Goal: Task Accomplishment & Management: Use online tool/utility

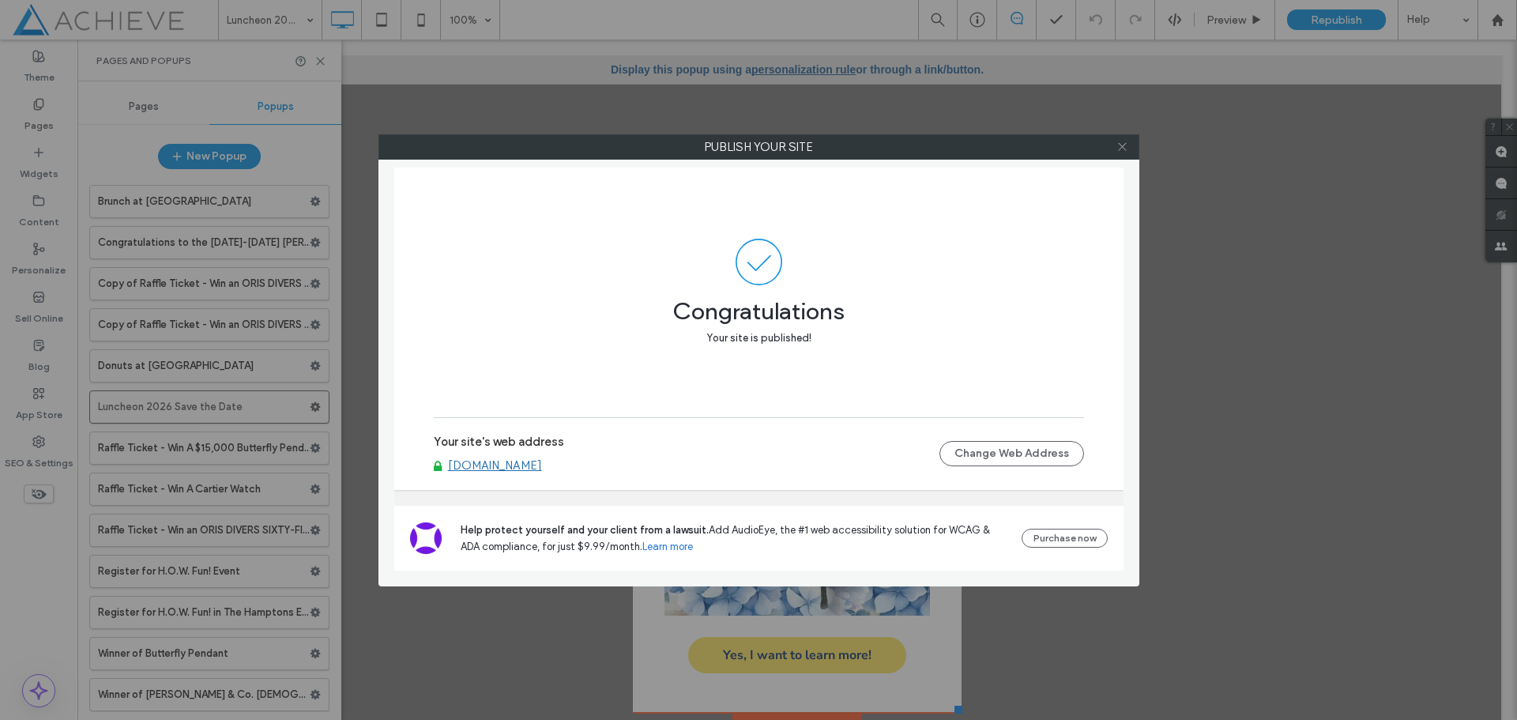
click at [1120, 144] on use at bounding box center [1122, 147] width 8 height 8
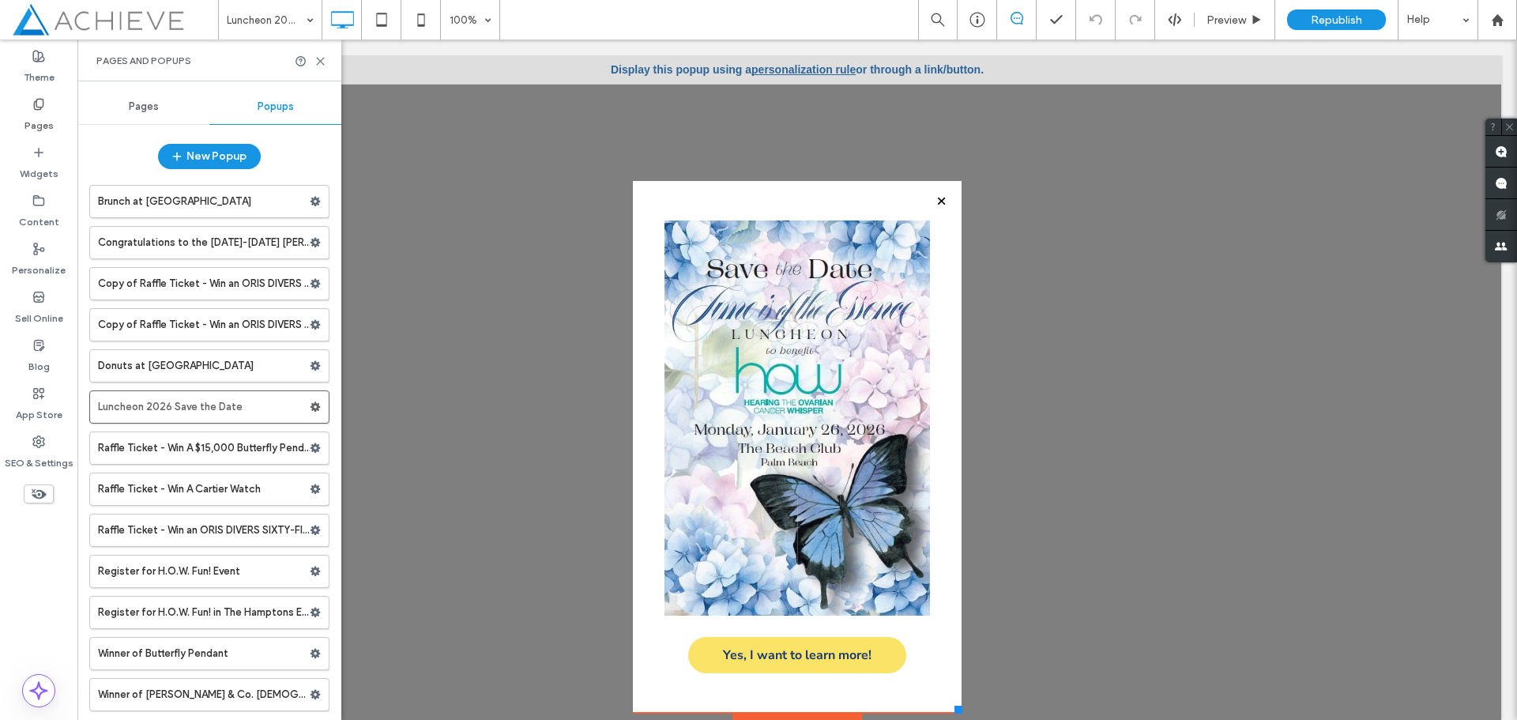
click at [769, 71] on div at bounding box center [797, 99] width 329 height 163
click at [805, 69] on div at bounding box center [797, 99] width 329 height 163
click at [320, 60] on use at bounding box center [320, 61] width 7 height 7
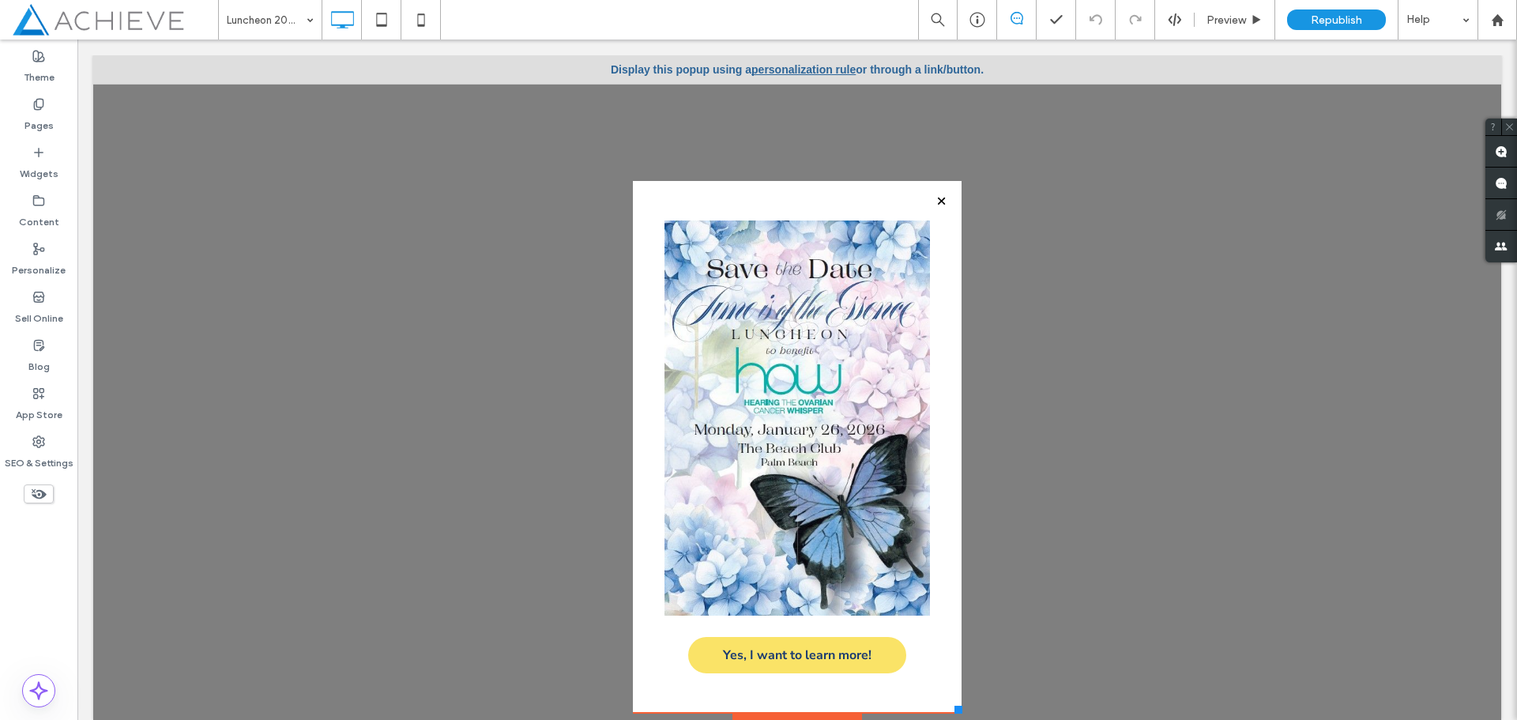
click at [797, 68] on div at bounding box center [797, 99] width 329 height 163
drag, startPoint x: 985, startPoint y: 72, endPoint x: 632, endPoint y: 78, distance: 352.5
click at [632, 78] on div "Click To Paste Click To Paste Home About Board of Directors Medical Advisory Bo…" at bounding box center [797, 387] width 1408 height 665
copy div "Luncheon 2026 Save the Date Yes, I want to learn more! Click To Paste Popup Set…"
click at [423, 121] on div at bounding box center [797, 395] width 1408 height 680
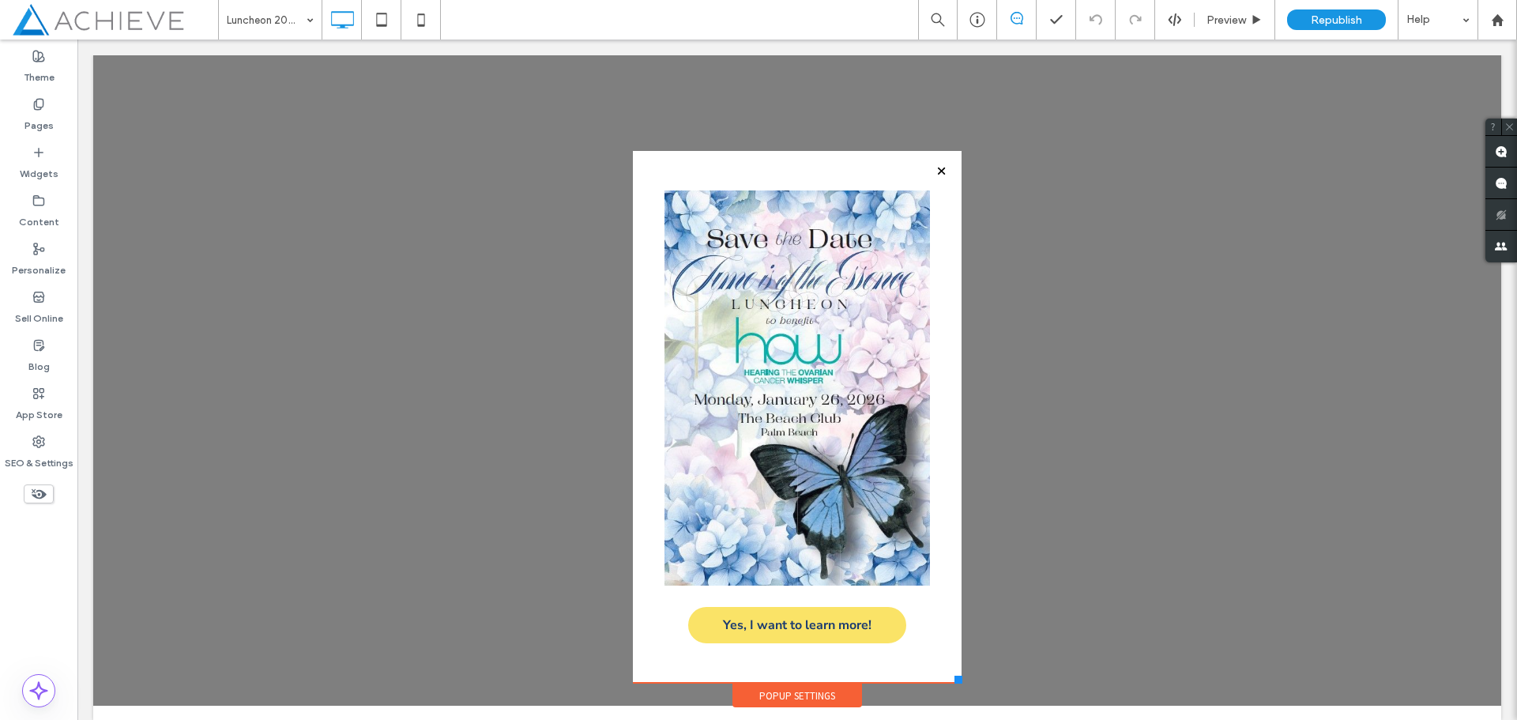
scroll to position [45, 0]
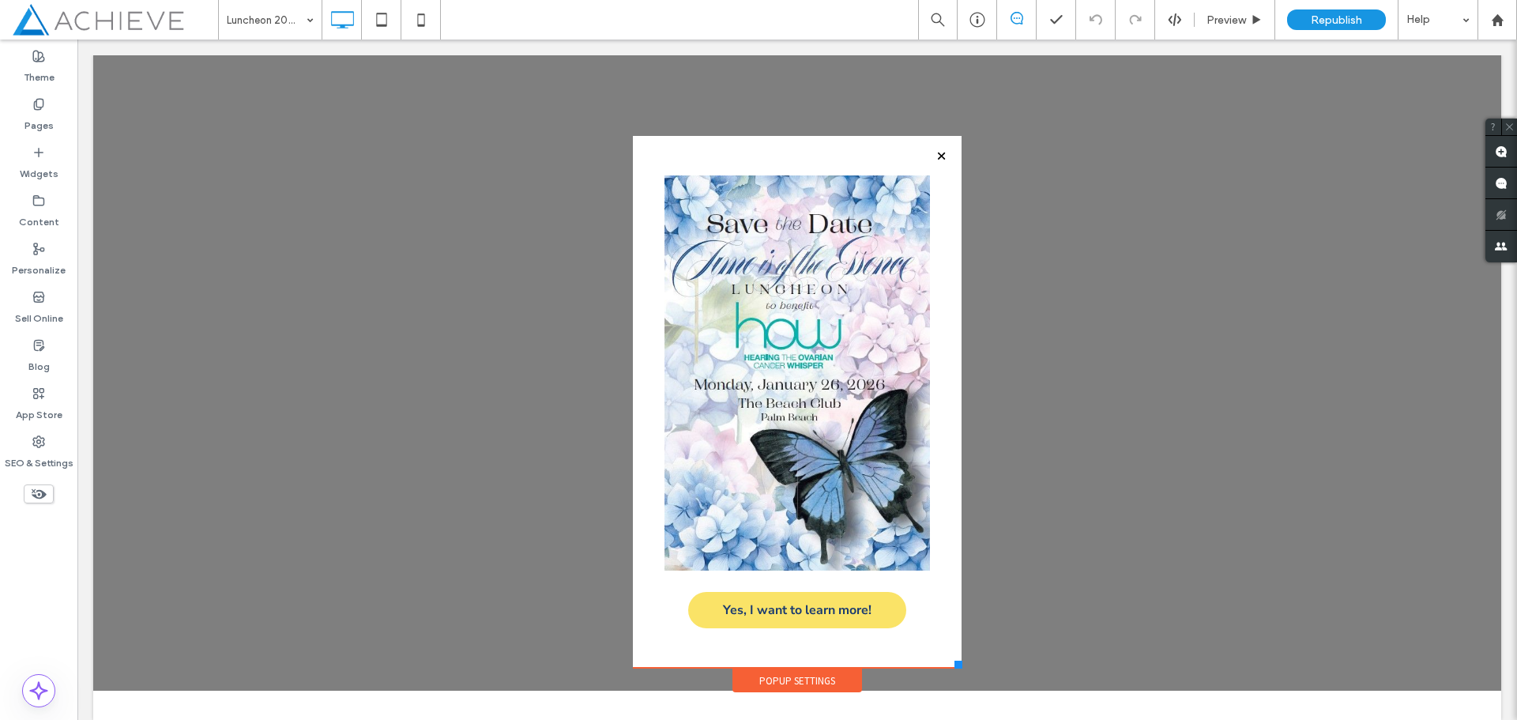
click at [1163, 496] on div at bounding box center [797, 350] width 1408 height 680
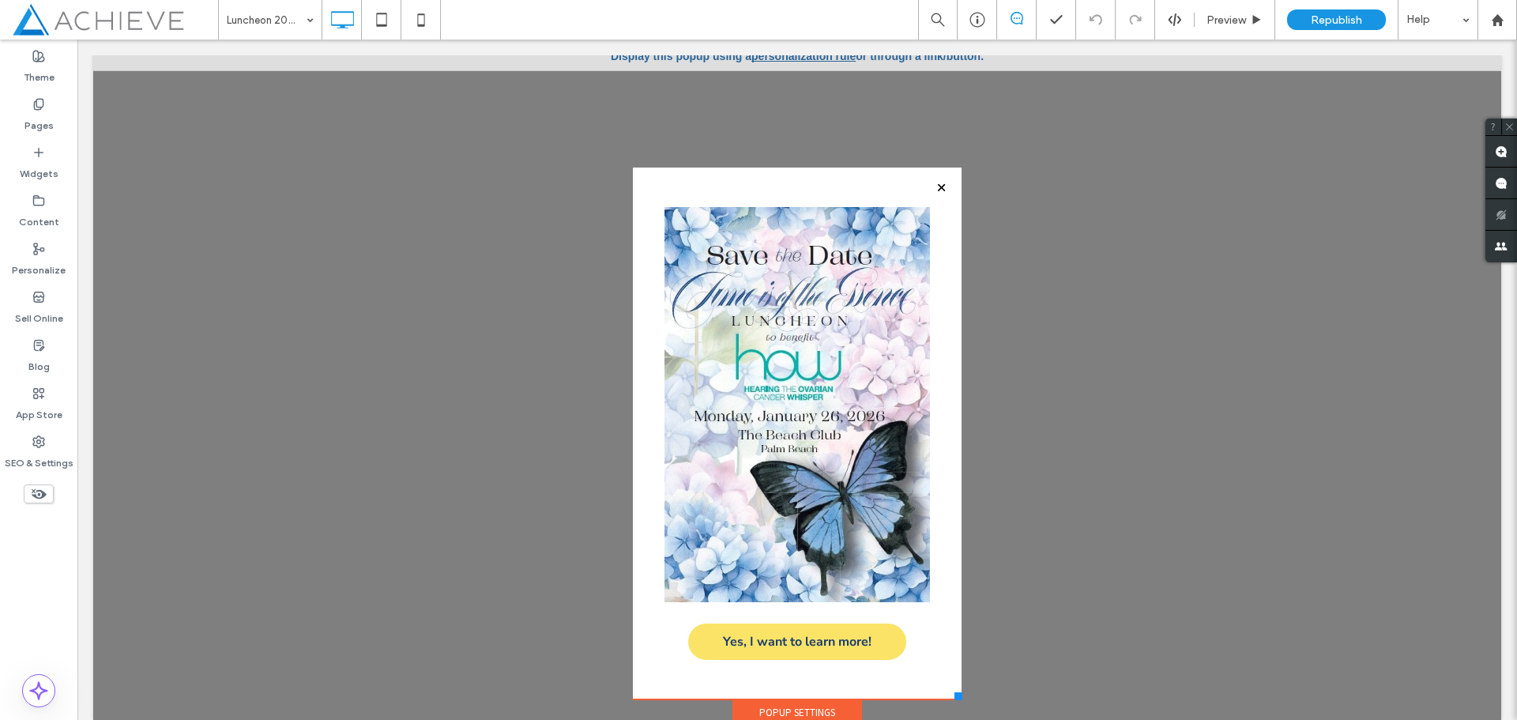
scroll to position [0, 0]
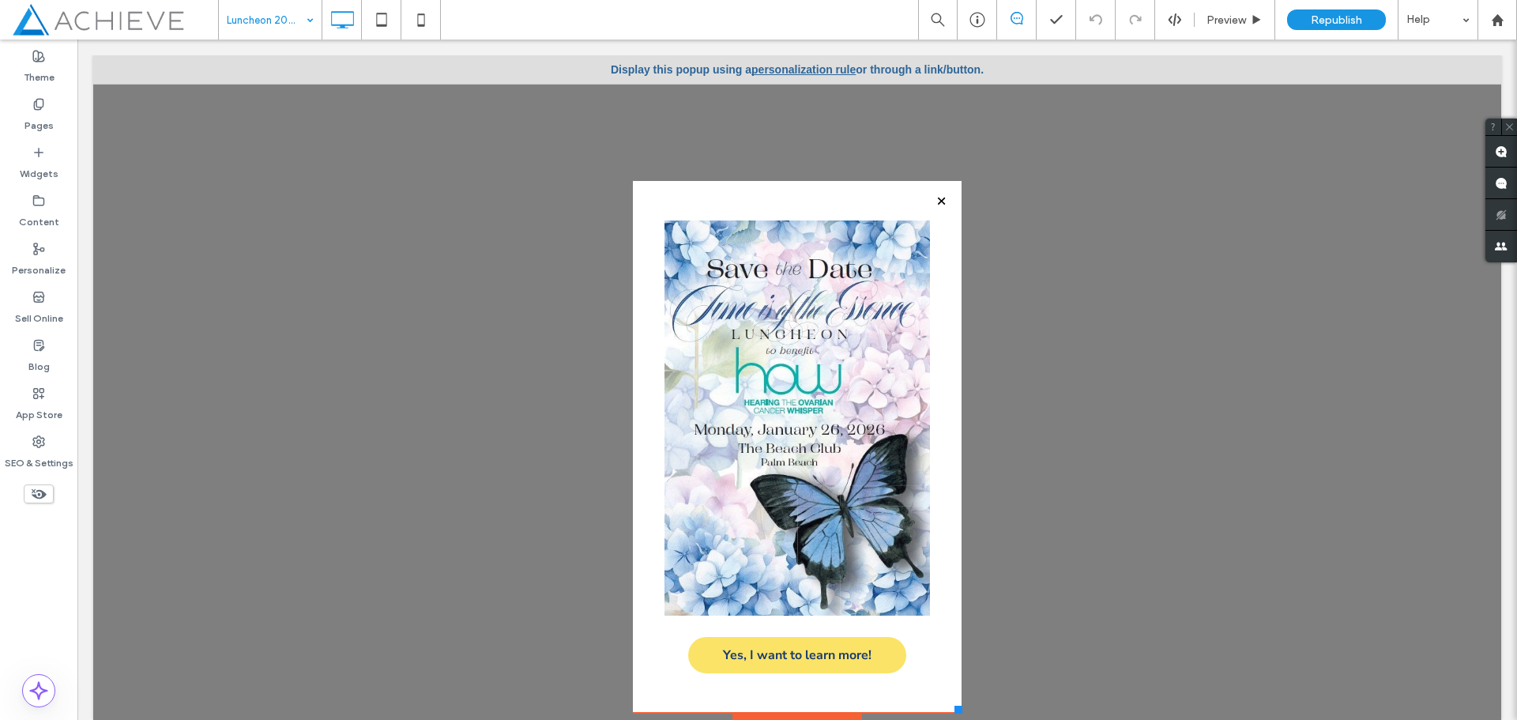
click at [313, 17] on div "Luncheon 2026 Save the Date" at bounding box center [270, 20] width 103 height 40
click at [697, 196] on div "Yes, I want to learn more! Click To Paste" at bounding box center [797, 447] width 329 height 532
click at [36, 154] on icon at bounding box center [38, 152] width 13 height 13
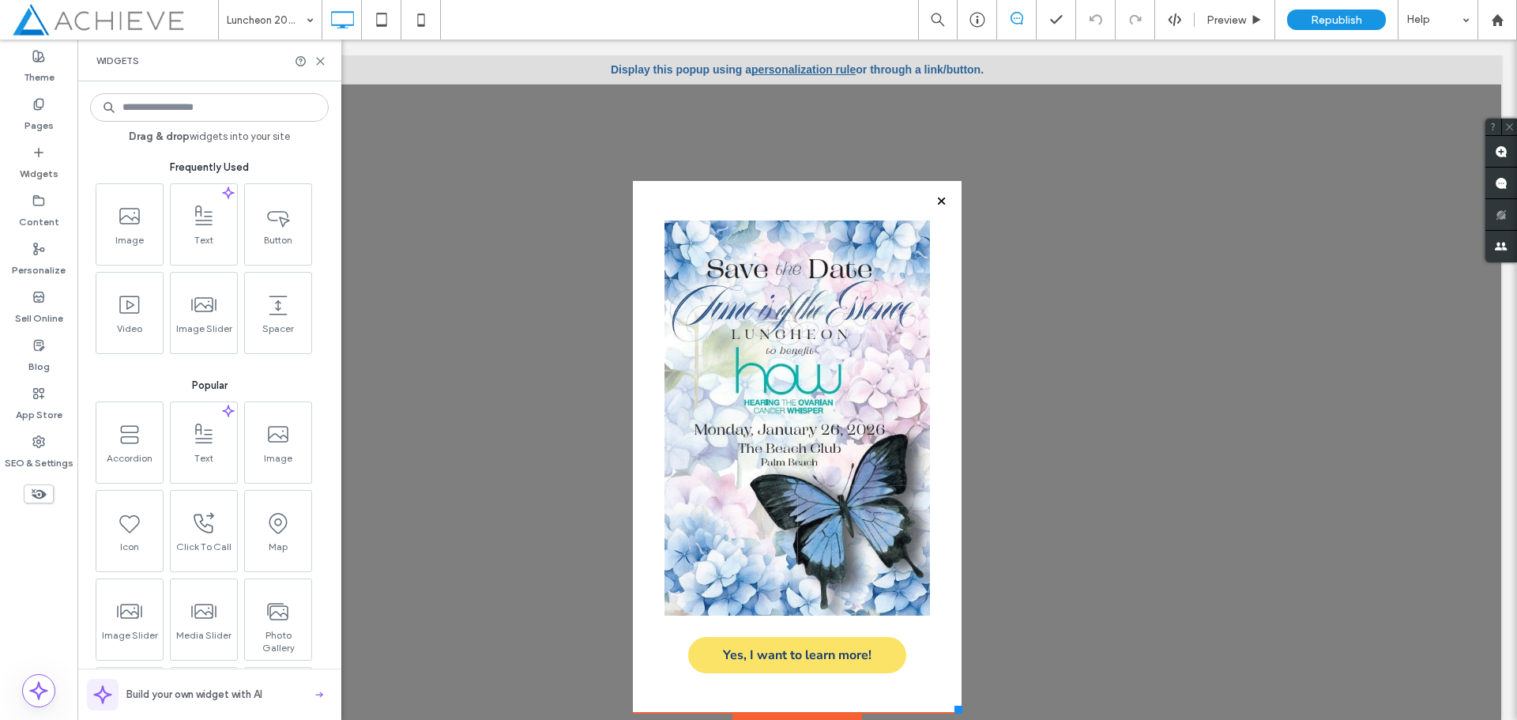
click at [676, 60] on div at bounding box center [797, 99] width 329 height 163
click at [323, 64] on use at bounding box center [320, 61] width 7 height 7
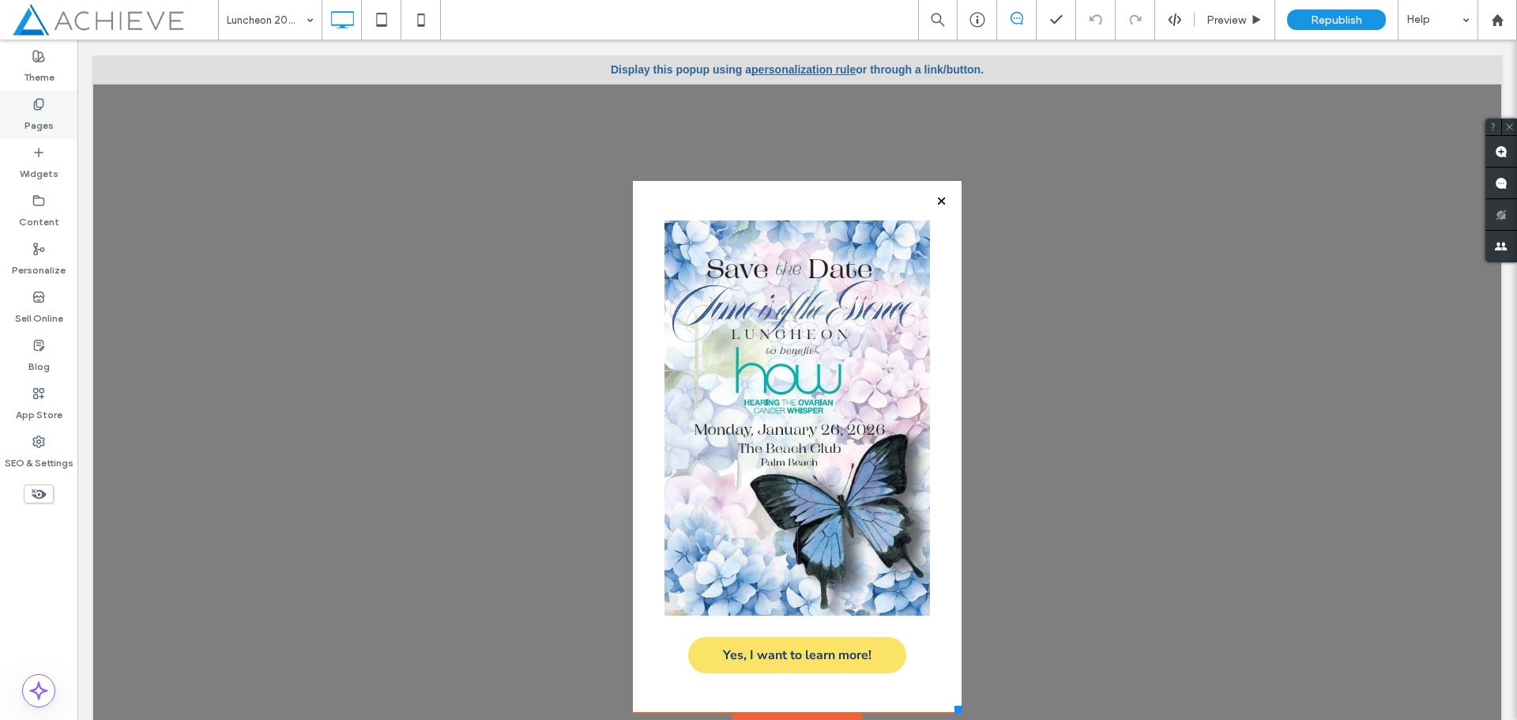
click at [34, 106] on use at bounding box center [38, 104] width 9 height 10
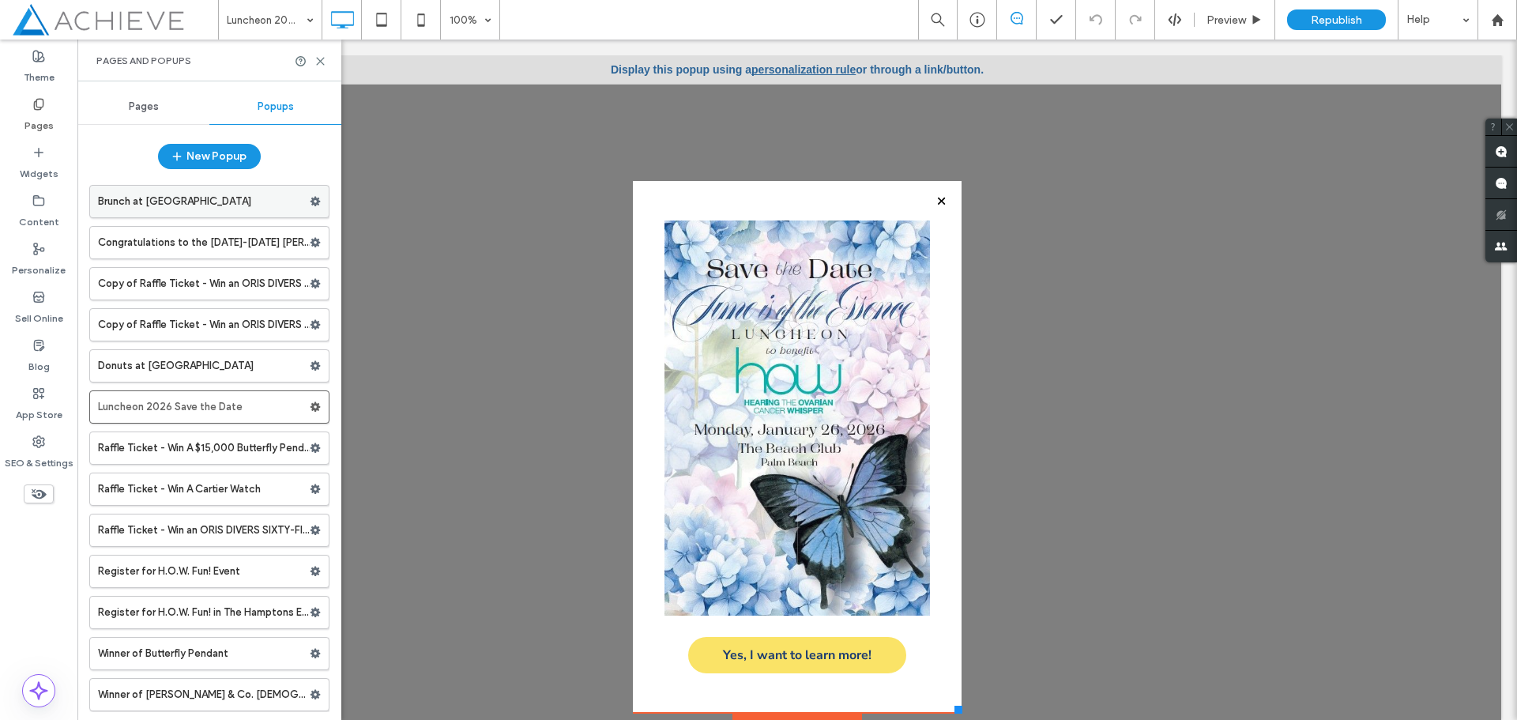
click at [152, 198] on label "Brunch at [GEOGRAPHIC_DATA]" at bounding box center [204, 202] width 212 height 32
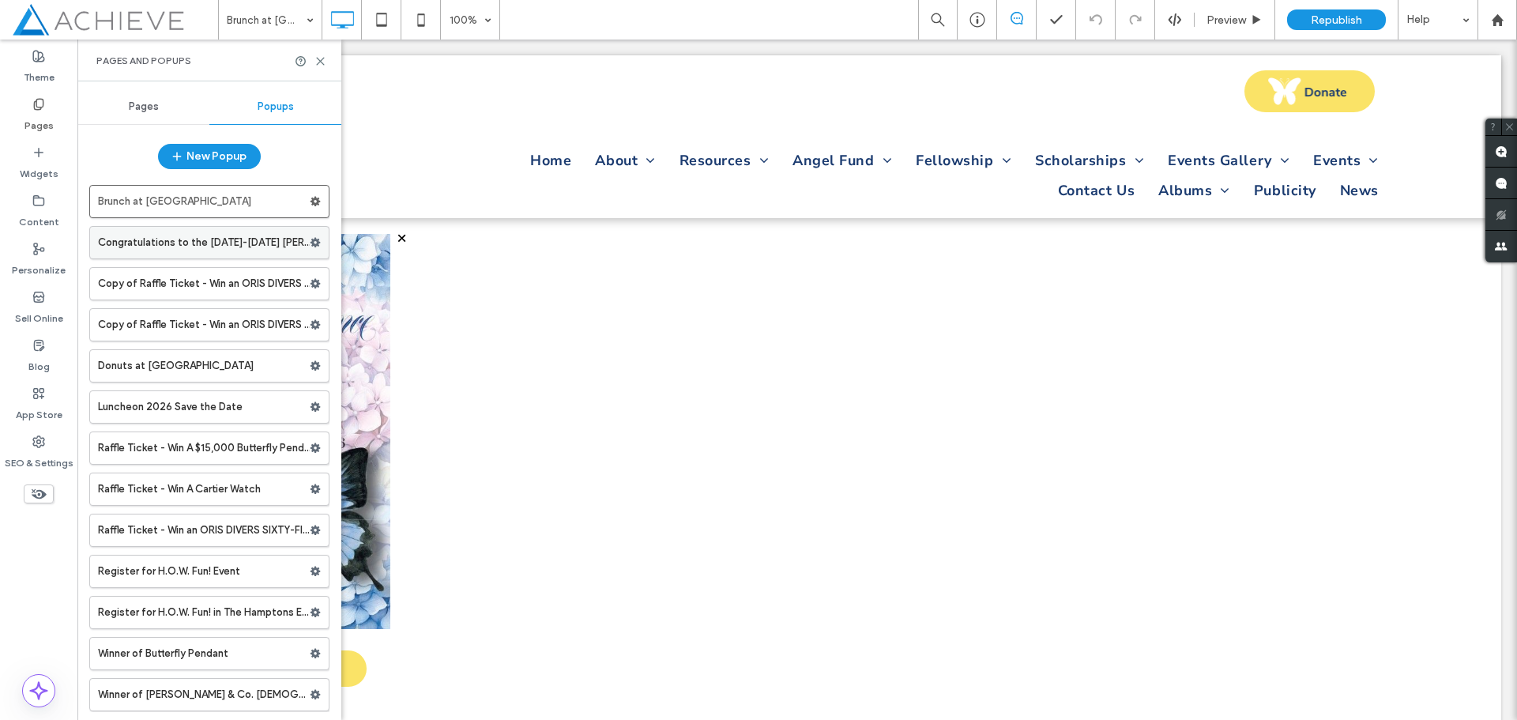
click at [145, 241] on label "Congratulations to the [DATE]-[DATE] [PERSON_NAME] Medical Scholarship Recipien…" at bounding box center [204, 243] width 212 height 32
click at [171, 282] on label "Copy of Raffle Ticket - Win an ORIS DIVERS SIXTY-FIVE" at bounding box center [204, 284] width 212 height 32
click at [135, 319] on label "Copy of Raffle Ticket - Win an ORIS DIVERS SIXTY-FIVE" at bounding box center [204, 325] width 212 height 32
click at [198, 360] on label "Donuts at [GEOGRAPHIC_DATA]" at bounding box center [204, 366] width 212 height 32
click at [213, 413] on label "Luncheon 2026 Save the Date" at bounding box center [204, 407] width 212 height 32
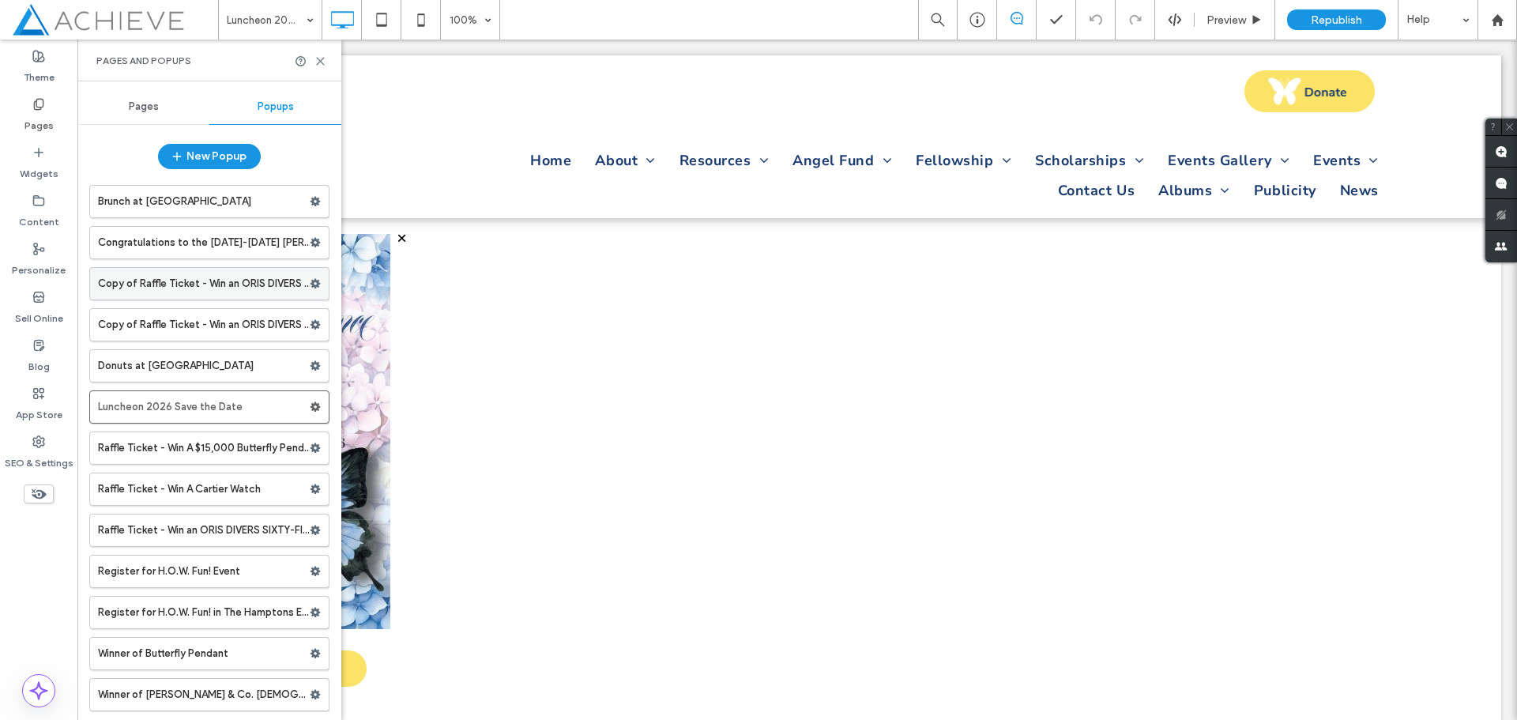
click at [161, 276] on label "Copy of Raffle Ticket - Win an ORIS DIVERS SIXTY-FIVE" at bounding box center [204, 284] width 212 height 32
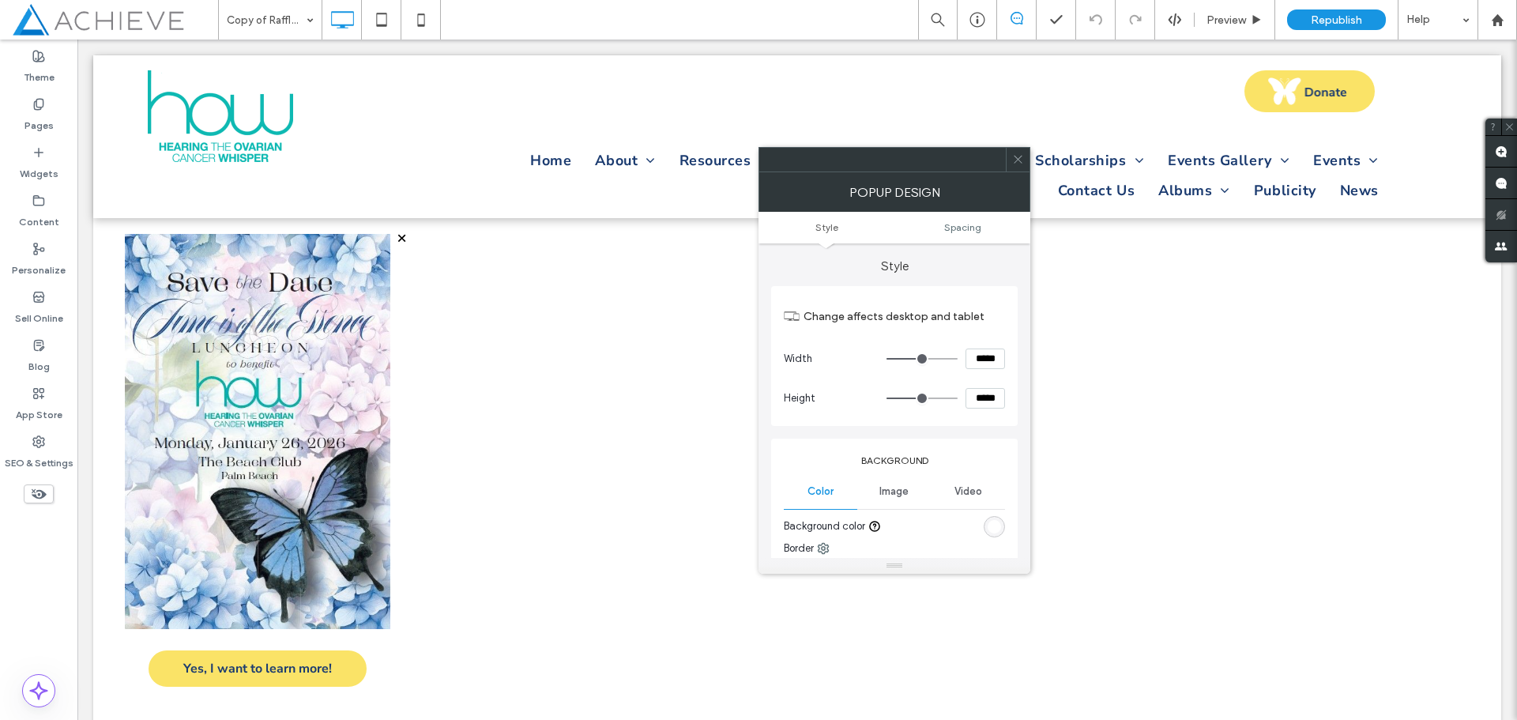
click at [820, 232] on span "Style" at bounding box center [827, 227] width 23 height 12
click at [963, 225] on span "Spacing" at bounding box center [962, 227] width 37 height 12
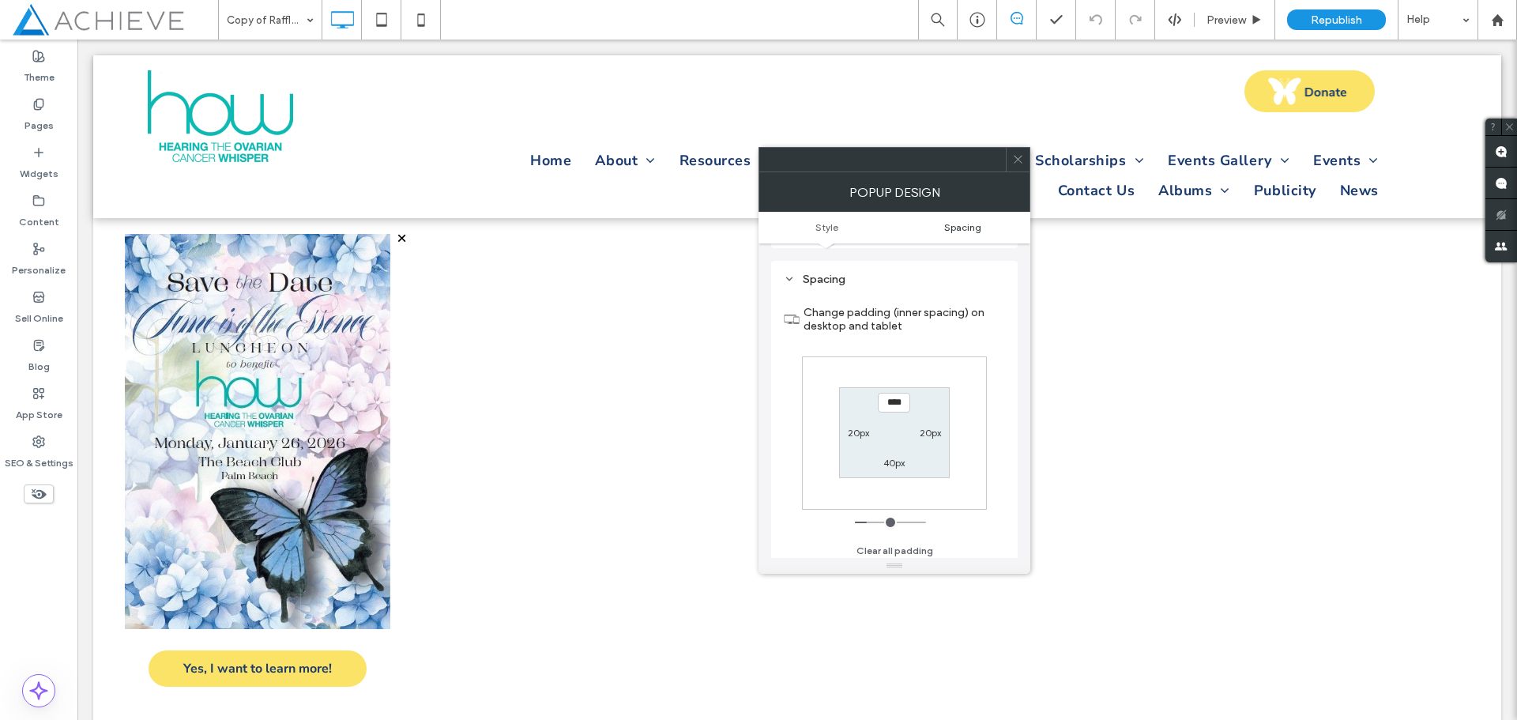
scroll to position [542, 0]
click at [1023, 155] on icon at bounding box center [1018, 159] width 12 height 12
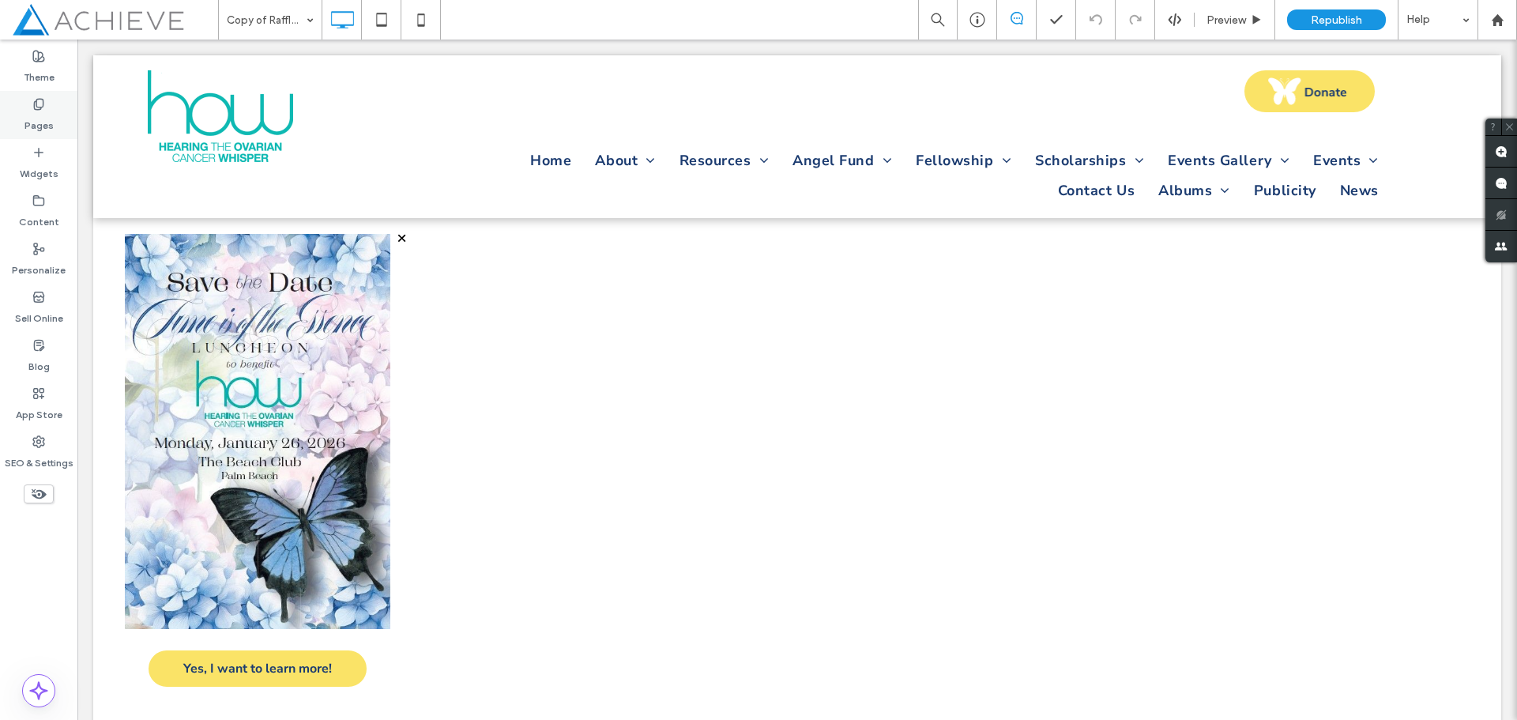
click at [34, 99] on icon at bounding box center [38, 104] width 13 height 13
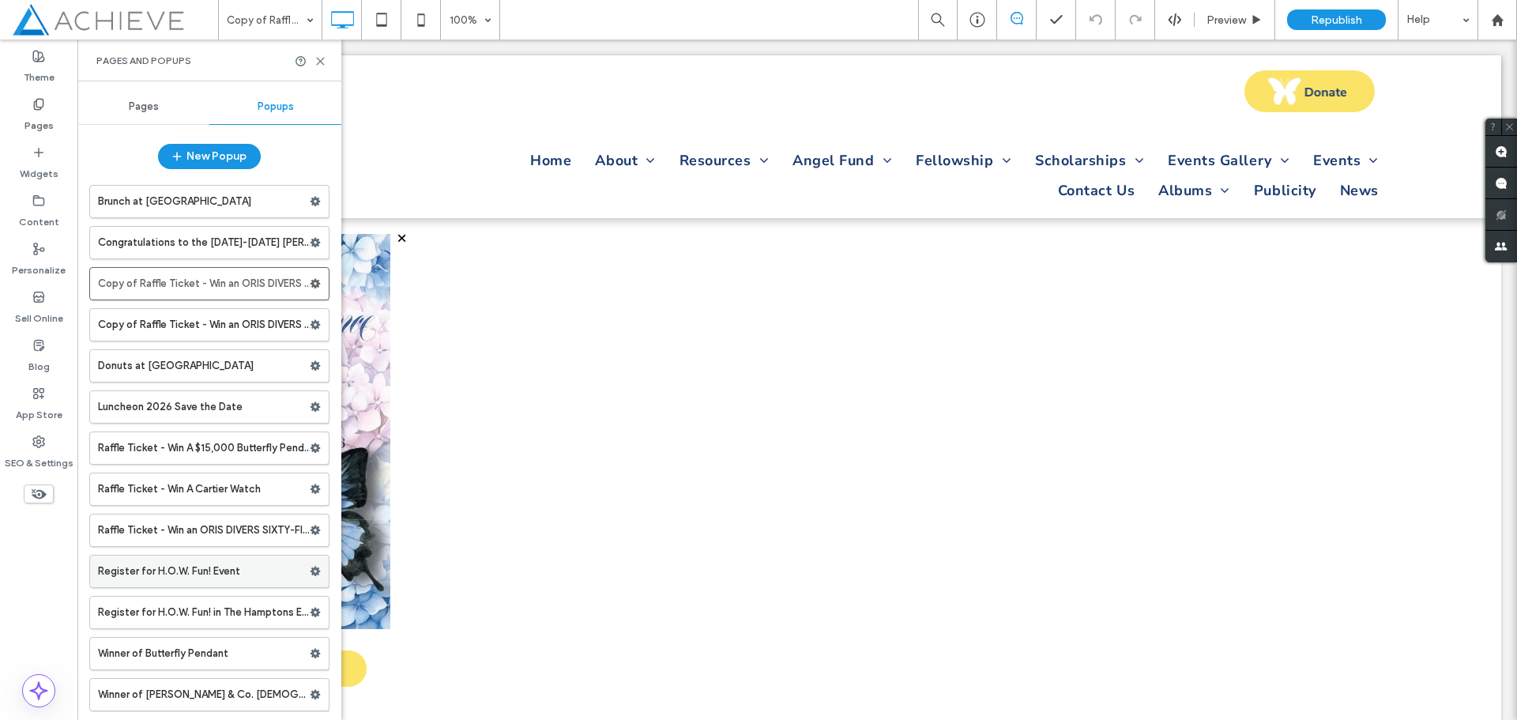
click at [225, 577] on label "Register for H.O.W. Fun! Event" at bounding box center [204, 572] width 212 height 32
drag, startPoint x: 315, startPoint y: 407, endPoint x: 305, endPoint y: 411, distance: 11.0
click at [310, 411] on icon at bounding box center [315, 406] width 11 height 11
click at [383, 473] on span "Delete" at bounding box center [378, 468] width 35 height 13
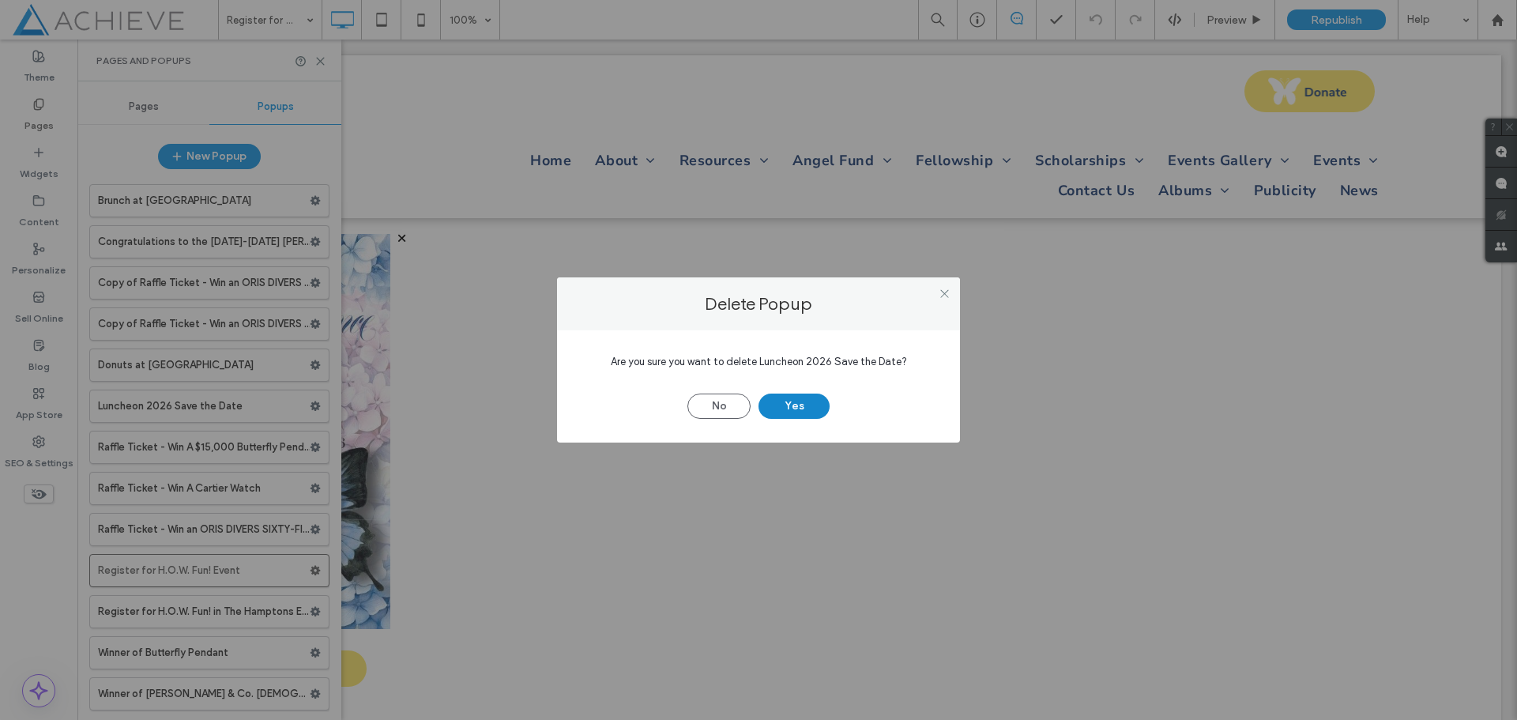
click at [804, 397] on button "Yes" at bounding box center [794, 406] width 71 height 25
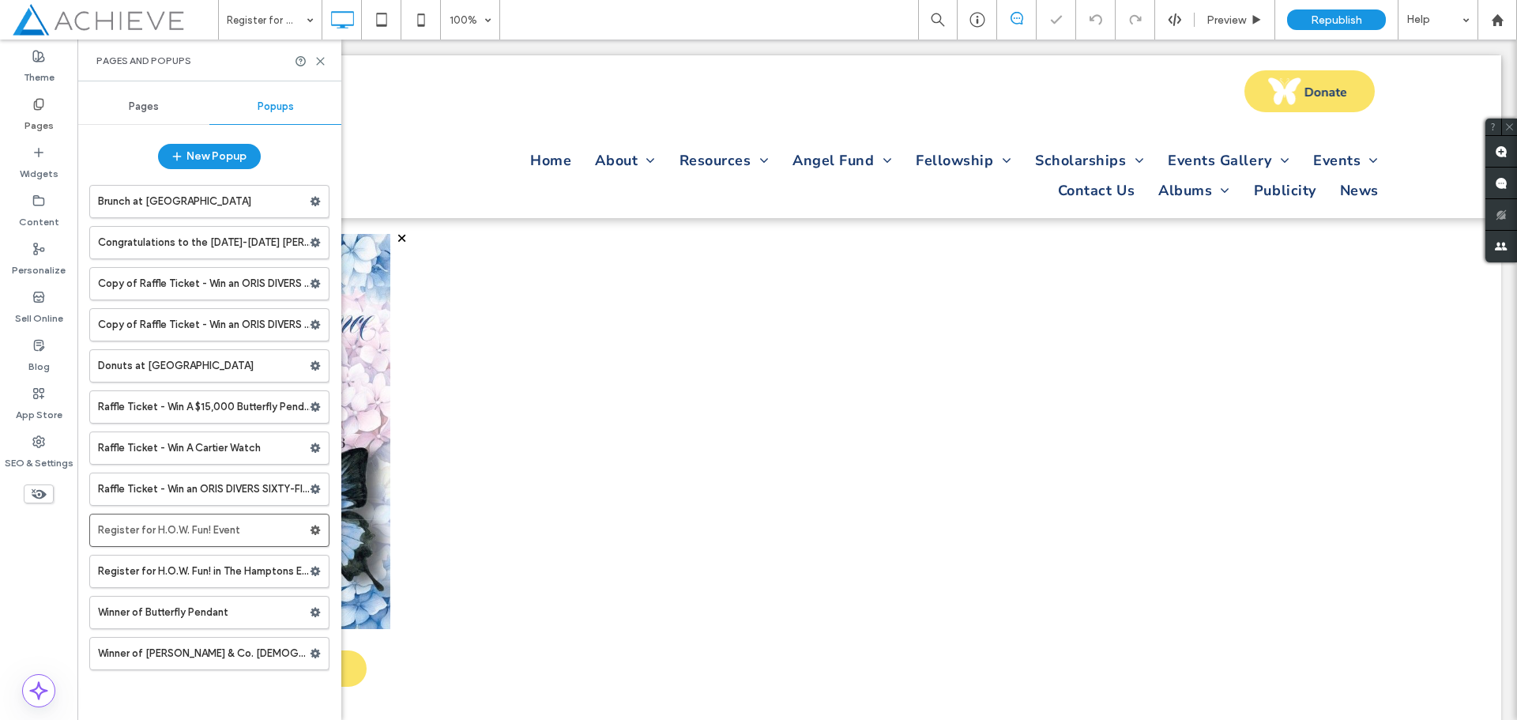
scroll to position [0, 0]
click at [321, 208] on div at bounding box center [319, 202] width 19 height 24
drag, startPoint x: 318, startPoint y: 199, endPoint x: 307, endPoint y: 202, distance: 10.5
click at [307, 202] on label "Brunch at [GEOGRAPHIC_DATA]" at bounding box center [204, 202] width 212 height 32
click at [311, 202] on div at bounding box center [758, 360] width 1517 height 720
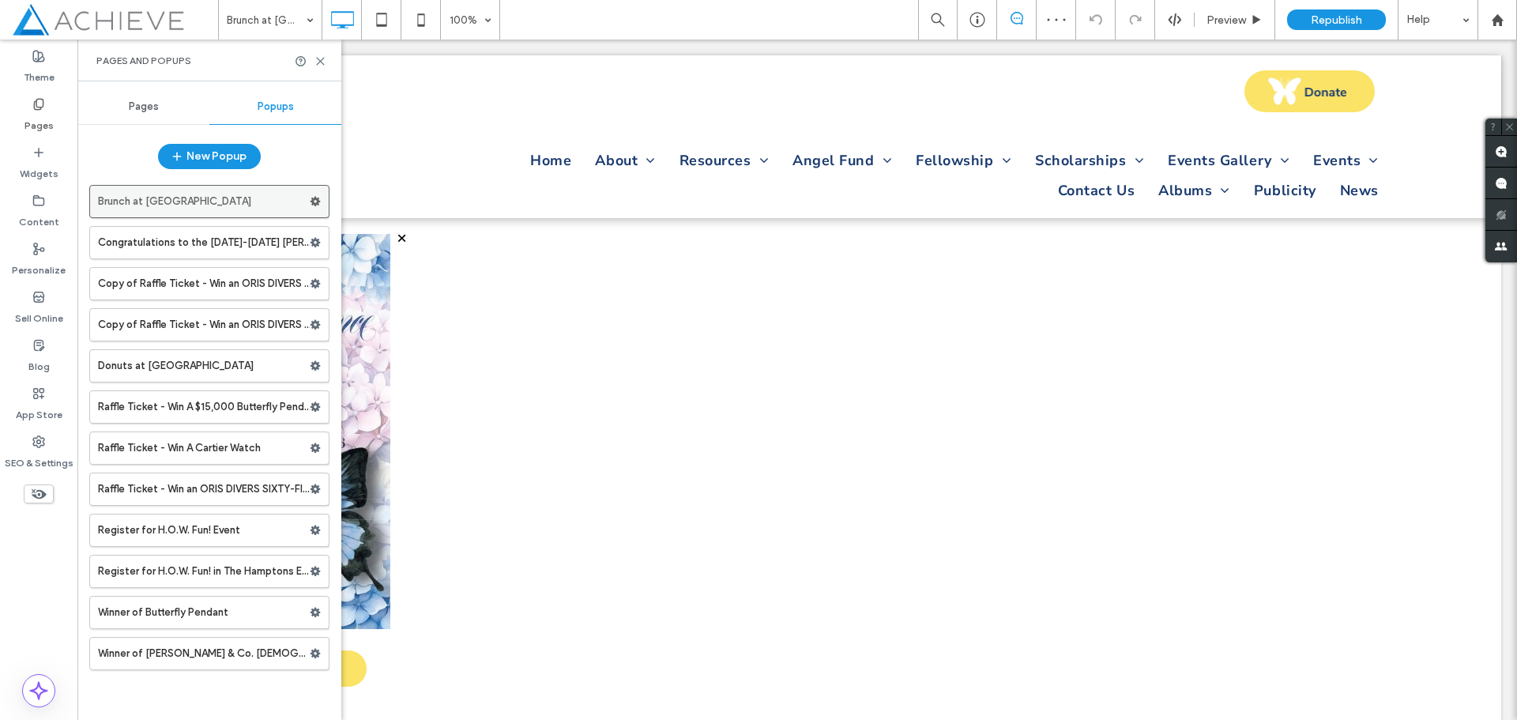
click at [315, 202] on icon at bounding box center [315, 201] width 11 height 11
click at [417, 238] on span "Duplicate" at bounding box center [393, 234] width 51 height 13
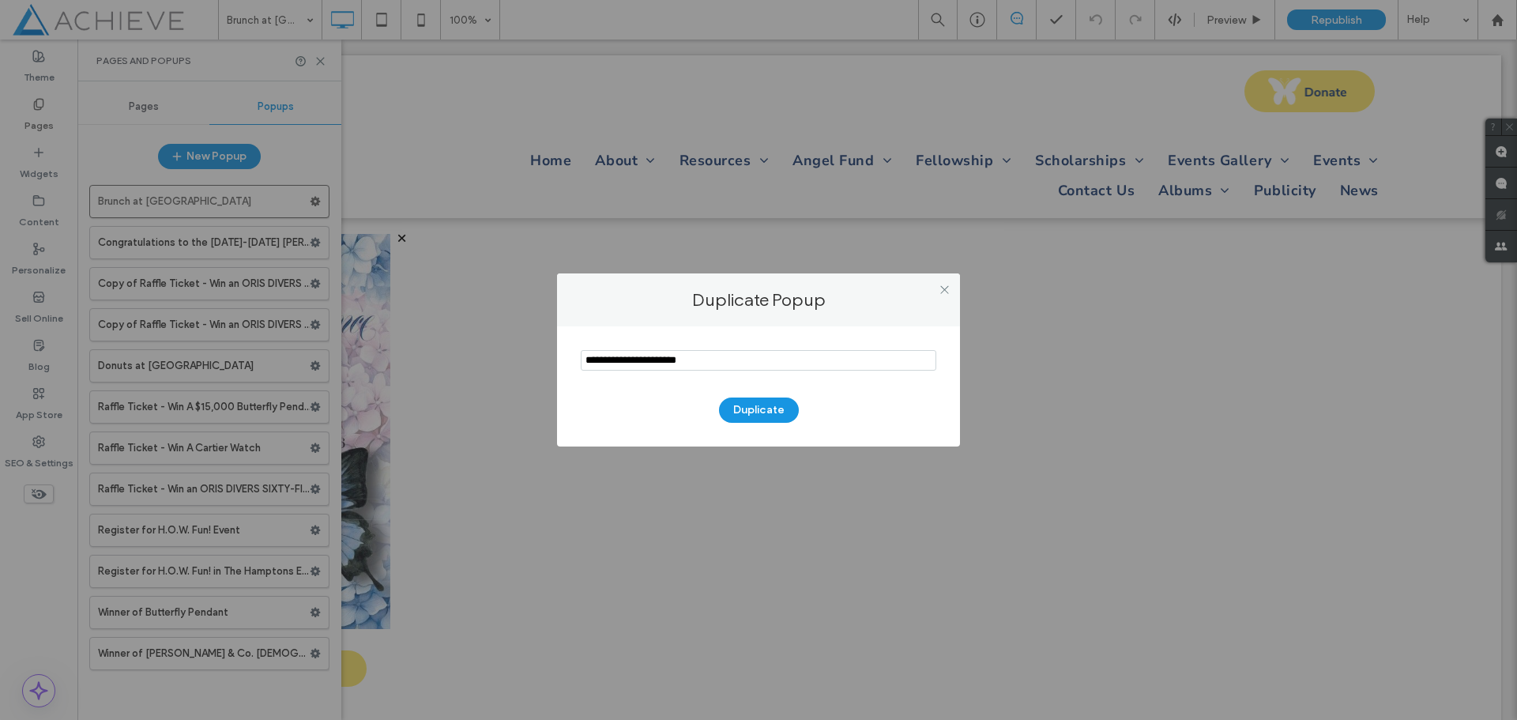
drag, startPoint x: 711, startPoint y: 360, endPoint x: 545, endPoint y: 356, distance: 166.0
click at [545, 356] on div "Duplicate Popup Duplicate" at bounding box center [758, 360] width 1517 height 720
type input "*"
type input "**********"
click at [743, 408] on button "Duplicate" at bounding box center [759, 410] width 80 height 25
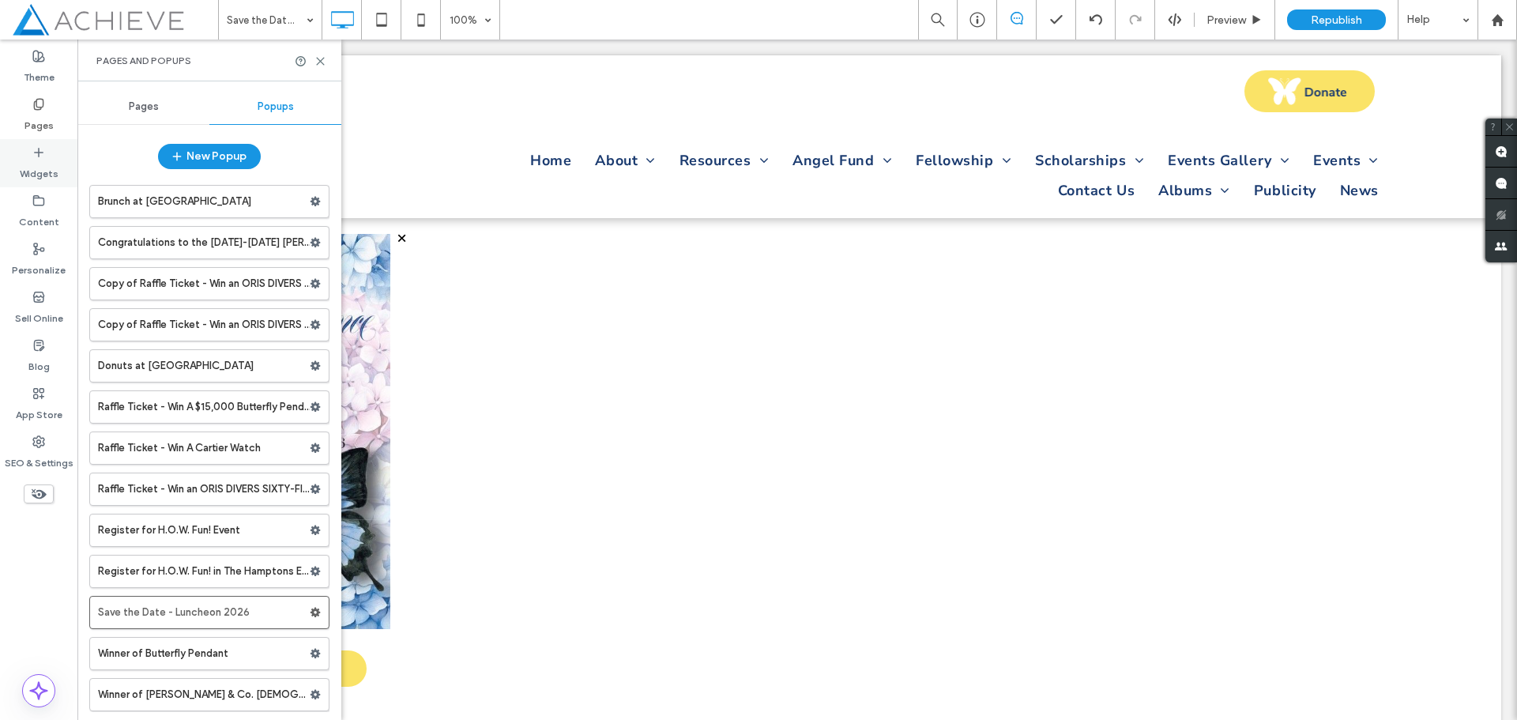
click at [37, 153] on use at bounding box center [39, 152] width 8 height 8
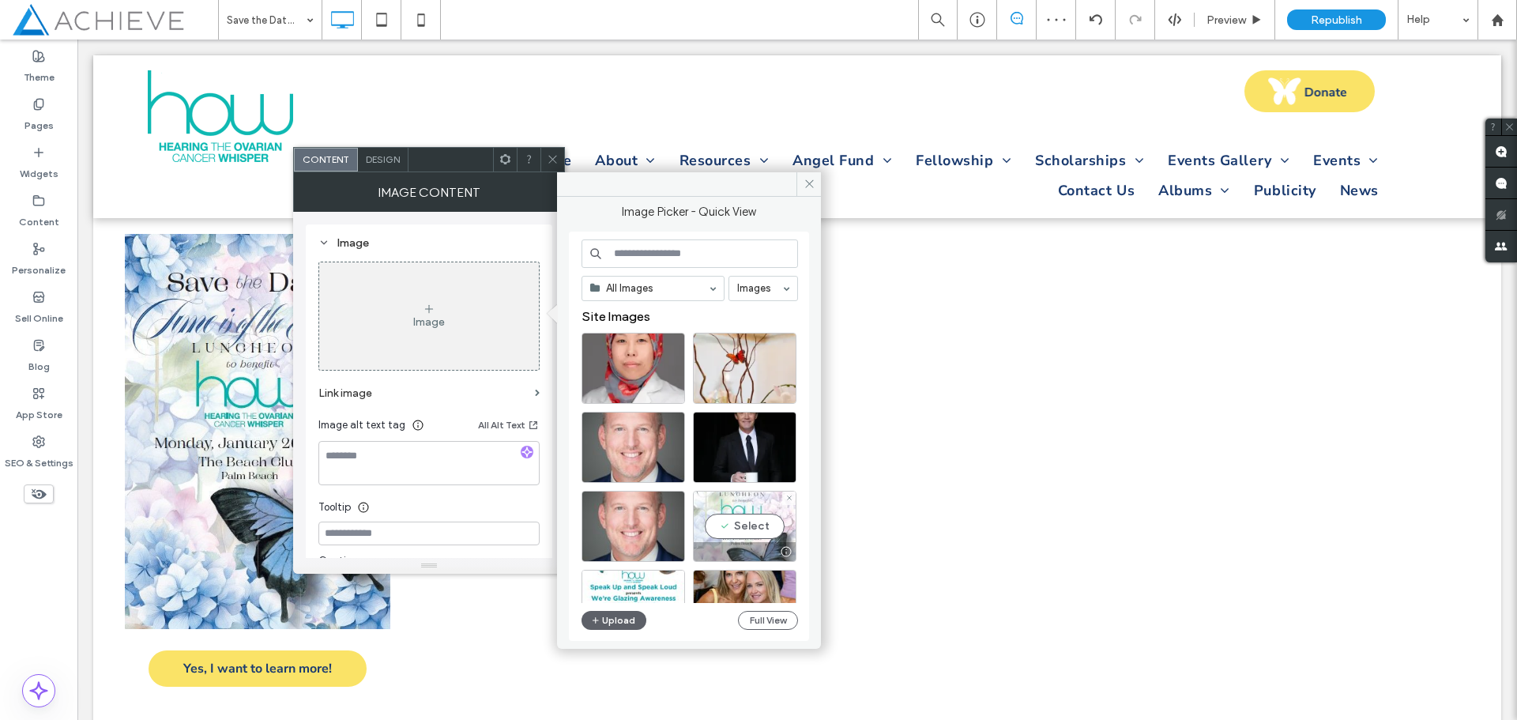
click at [745, 518] on div "Select" at bounding box center [745, 526] width 104 height 71
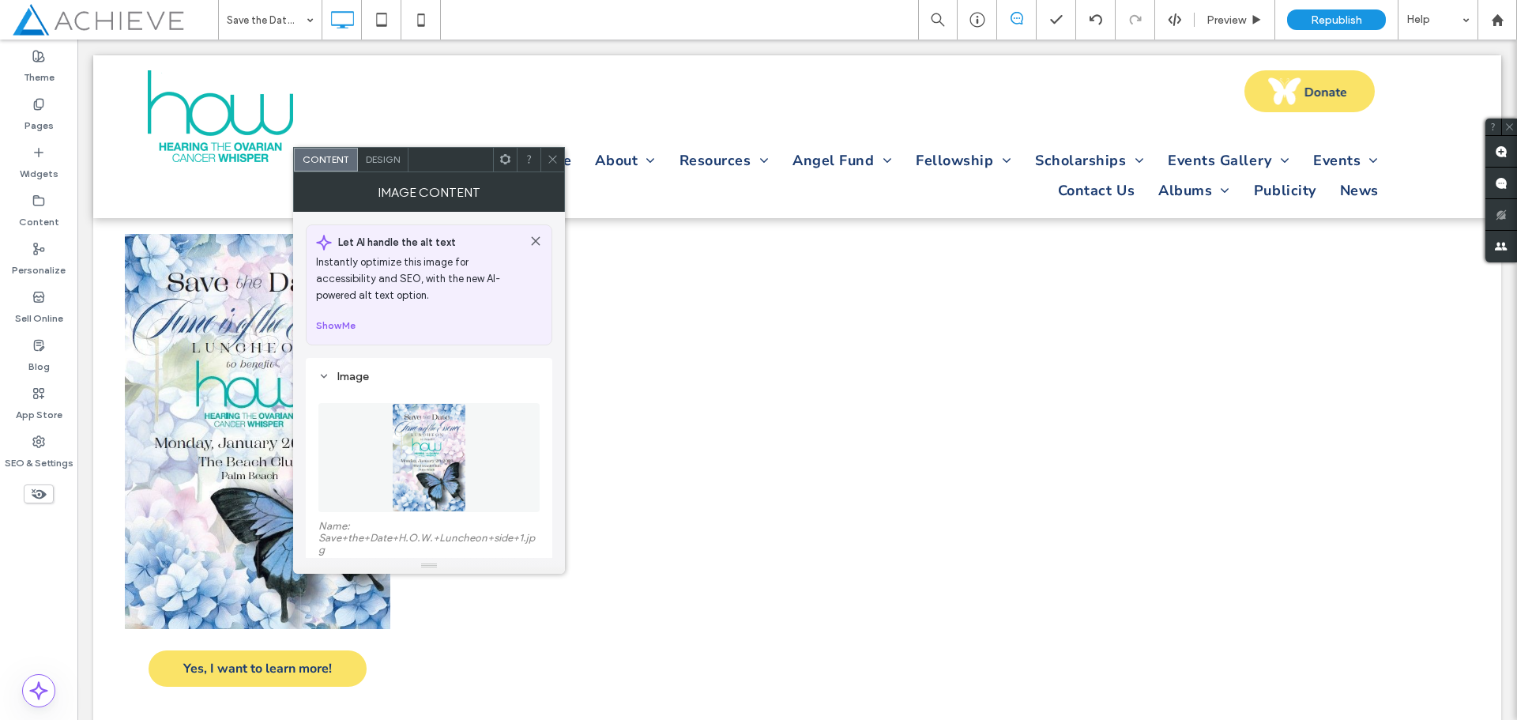
click at [551, 158] on icon at bounding box center [553, 159] width 12 height 12
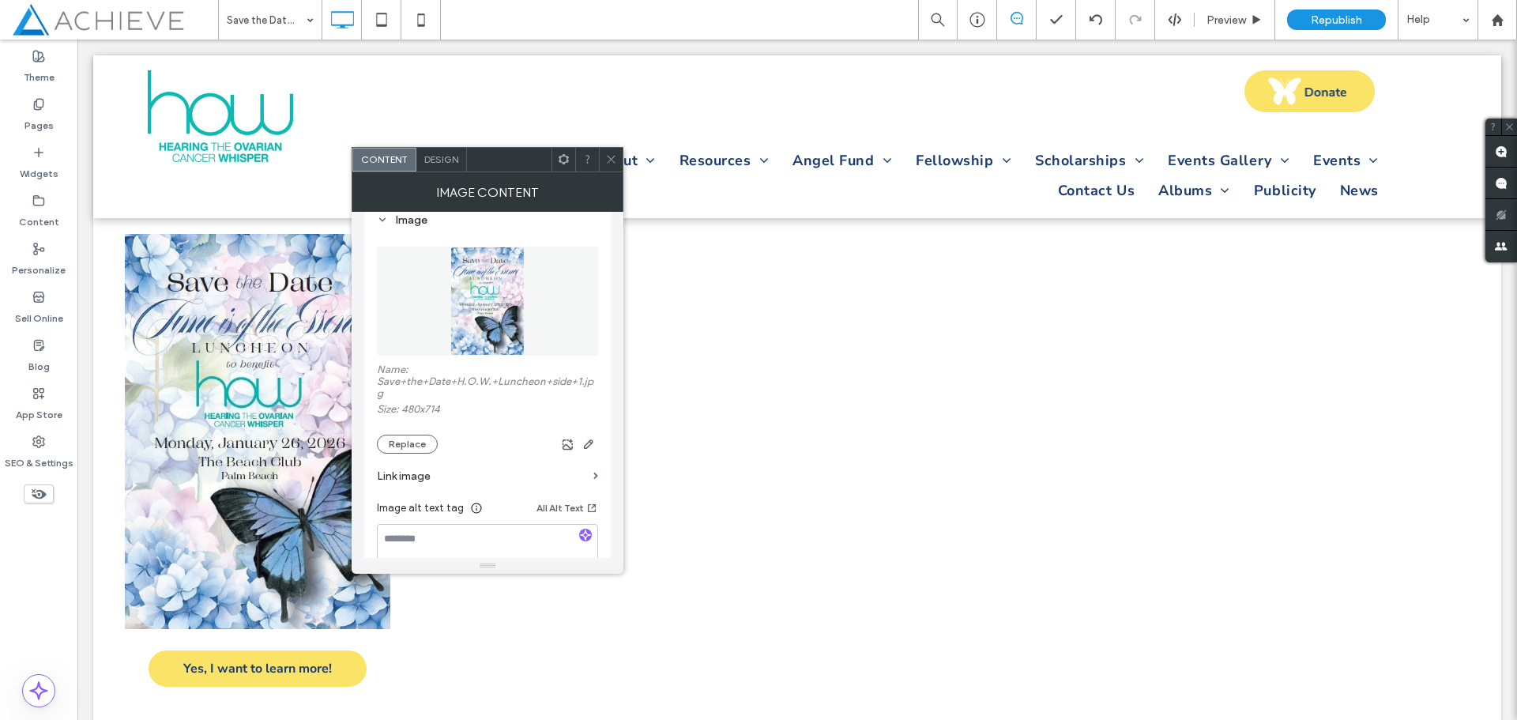
scroll to position [158, 0]
click at [408, 472] on label "Link image" at bounding box center [482, 474] width 210 height 29
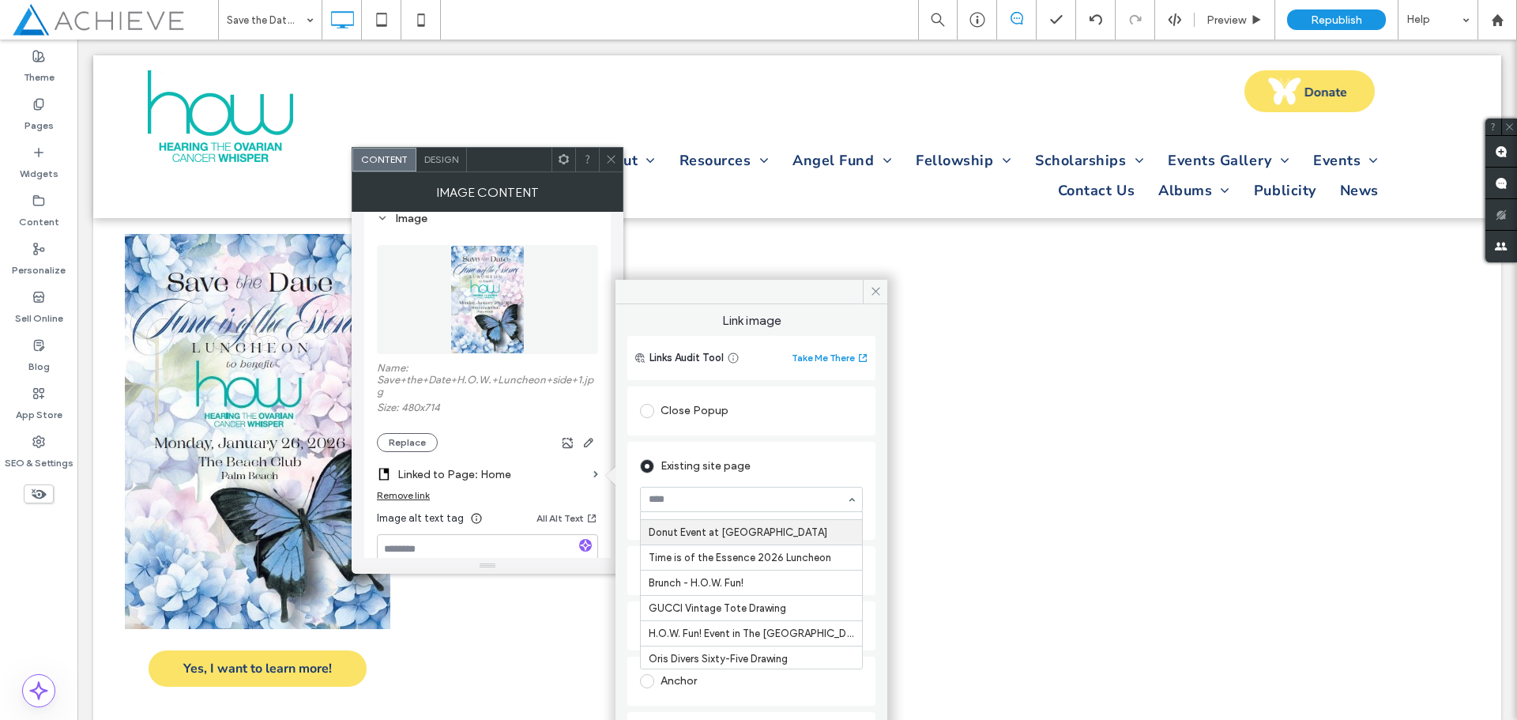
scroll to position [1185, 0]
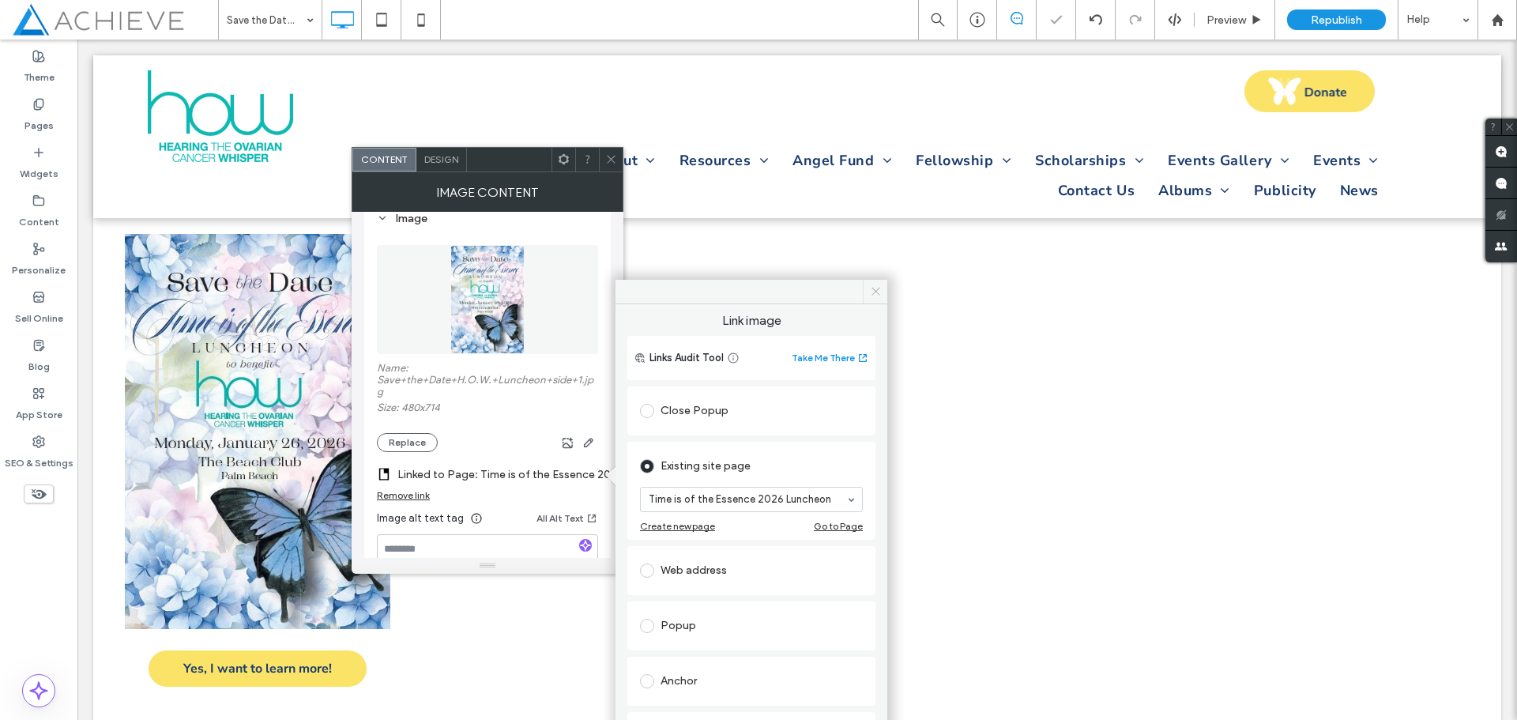
click at [875, 284] on span at bounding box center [875, 292] width 25 height 24
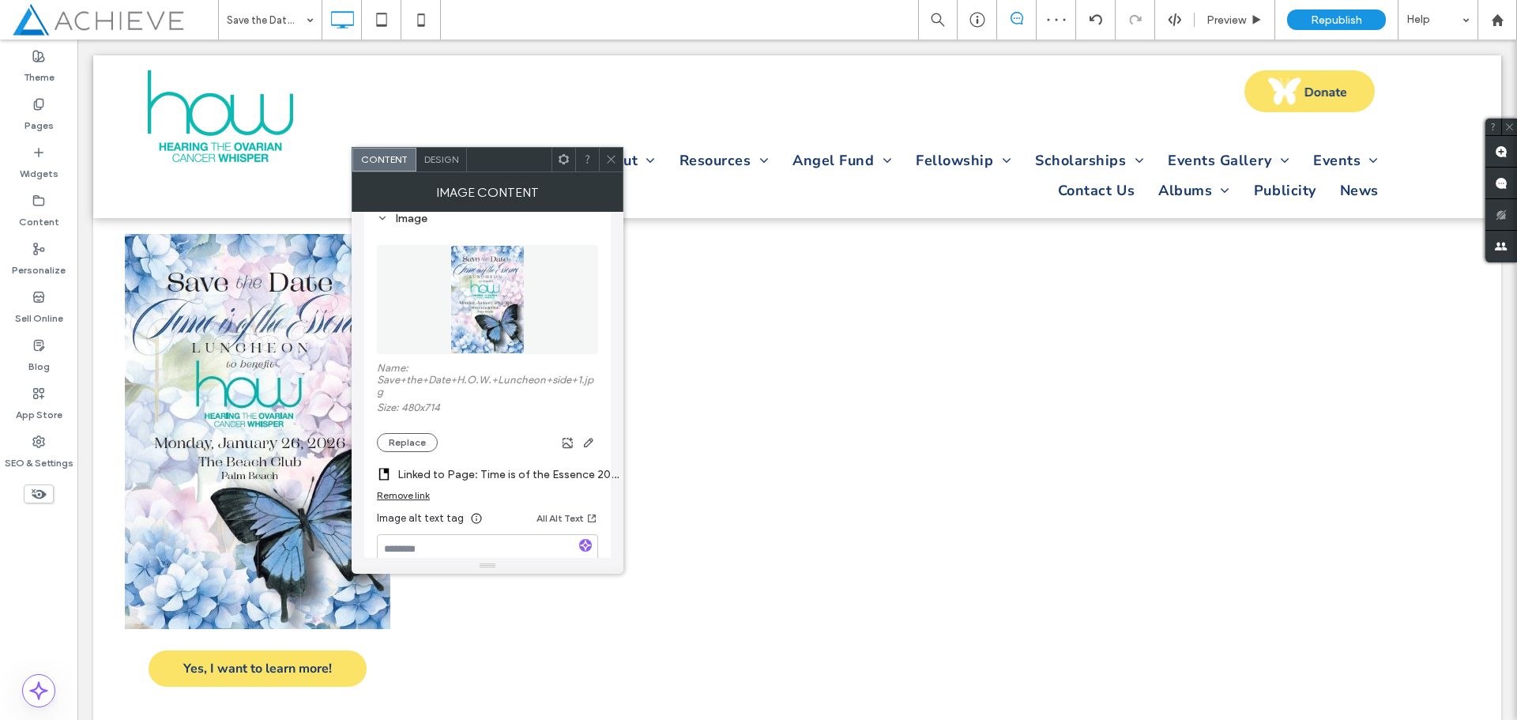
click at [613, 161] on use at bounding box center [611, 160] width 8 height 8
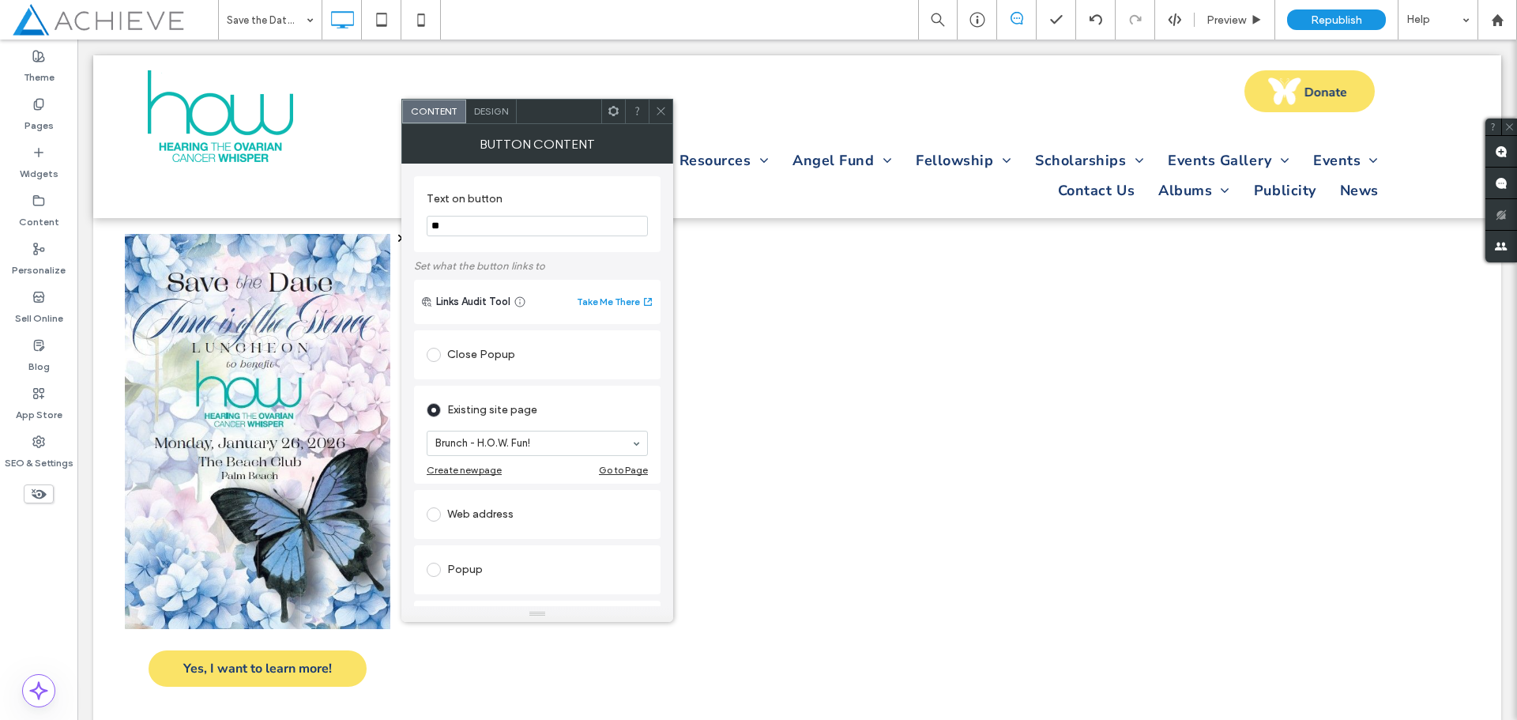
type input "*"
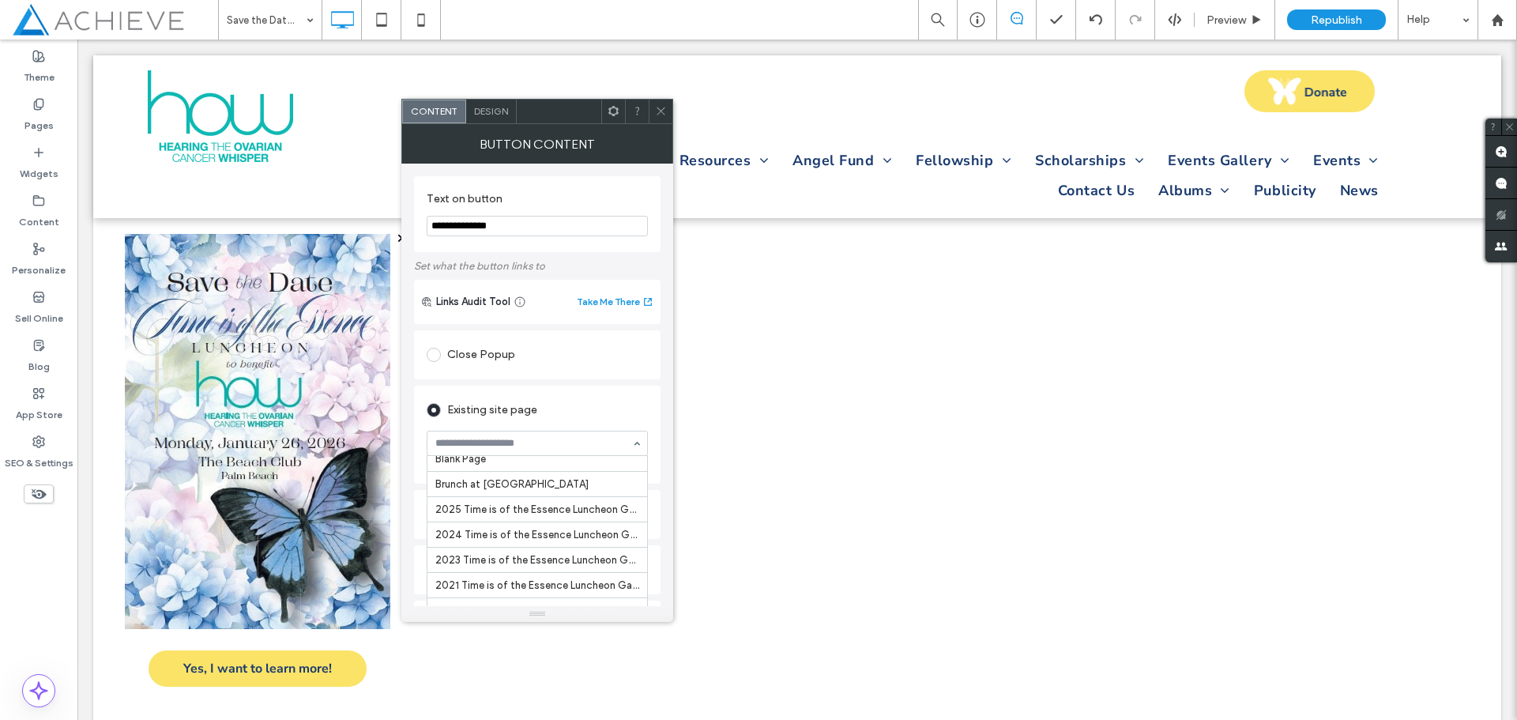
scroll to position [1777, 0]
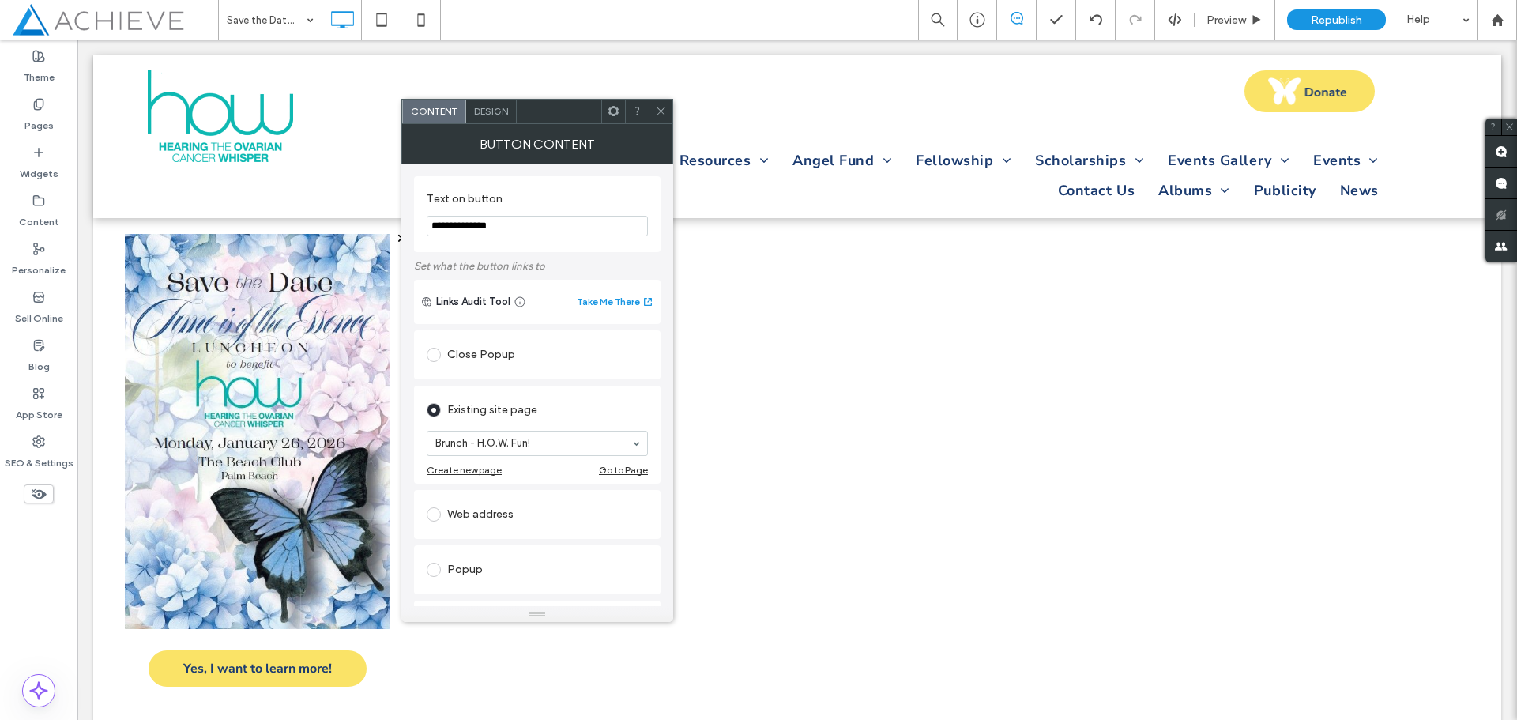
click at [514, 227] on input "**********" at bounding box center [537, 226] width 221 height 21
type input "**********"
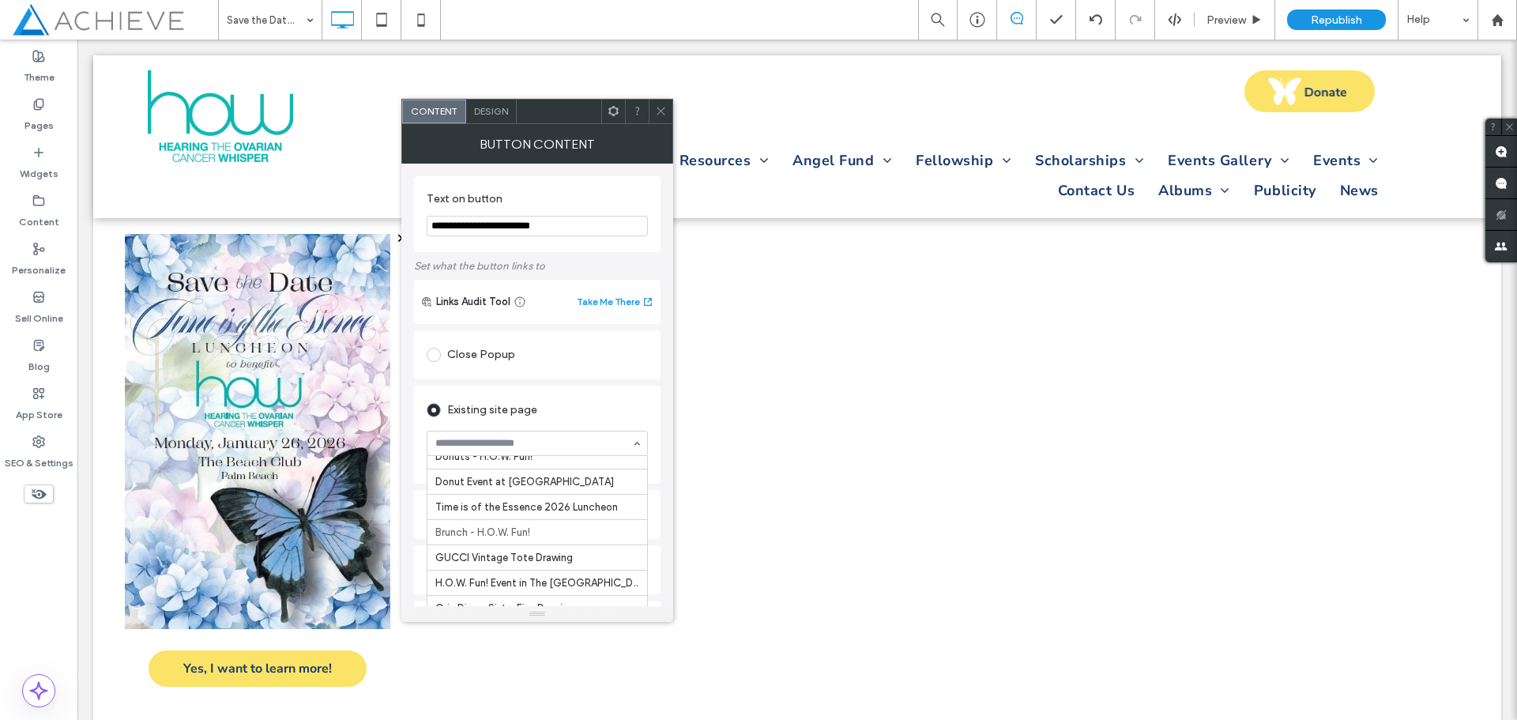
scroll to position [1141, 0]
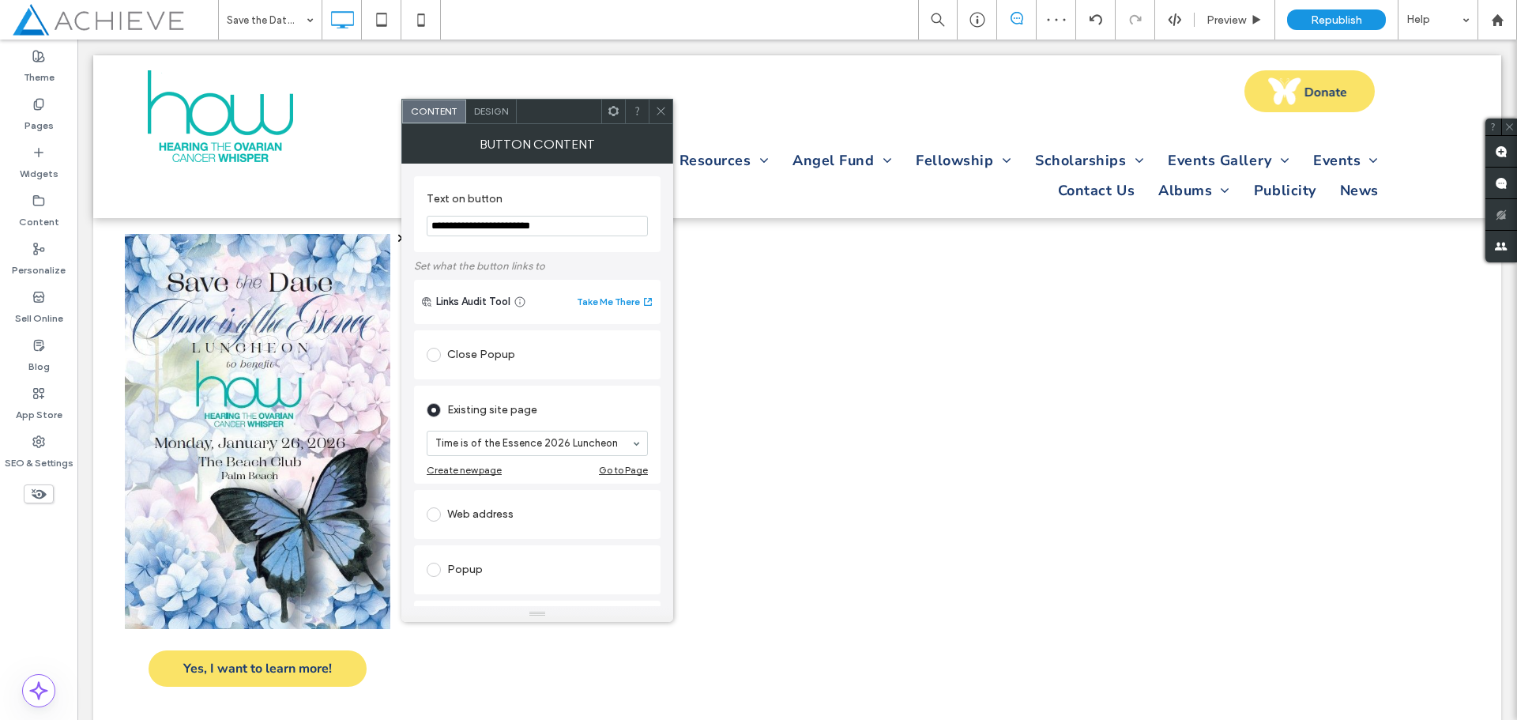
click at [499, 119] on div "Design" at bounding box center [491, 112] width 51 height 24
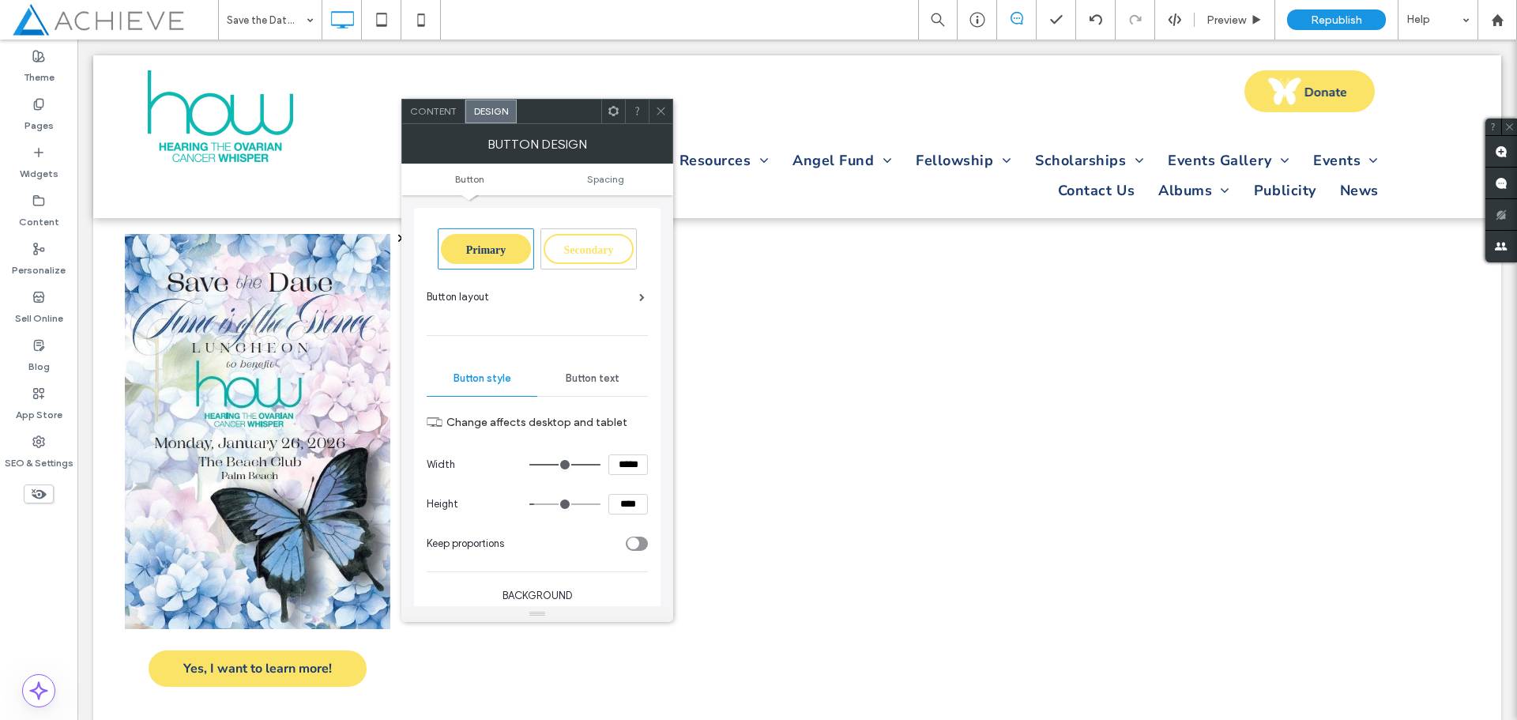
drag, startPoint x: 598, startPoint y: 462, endPoint x: 615, endPoint y: 464, distance: 16.7
click at [601, 464] on input "range" at bounding box center [565, 465] width 71 height 2
click at [668, 111] on div at bounding box center [661, 112] width 24 height 24
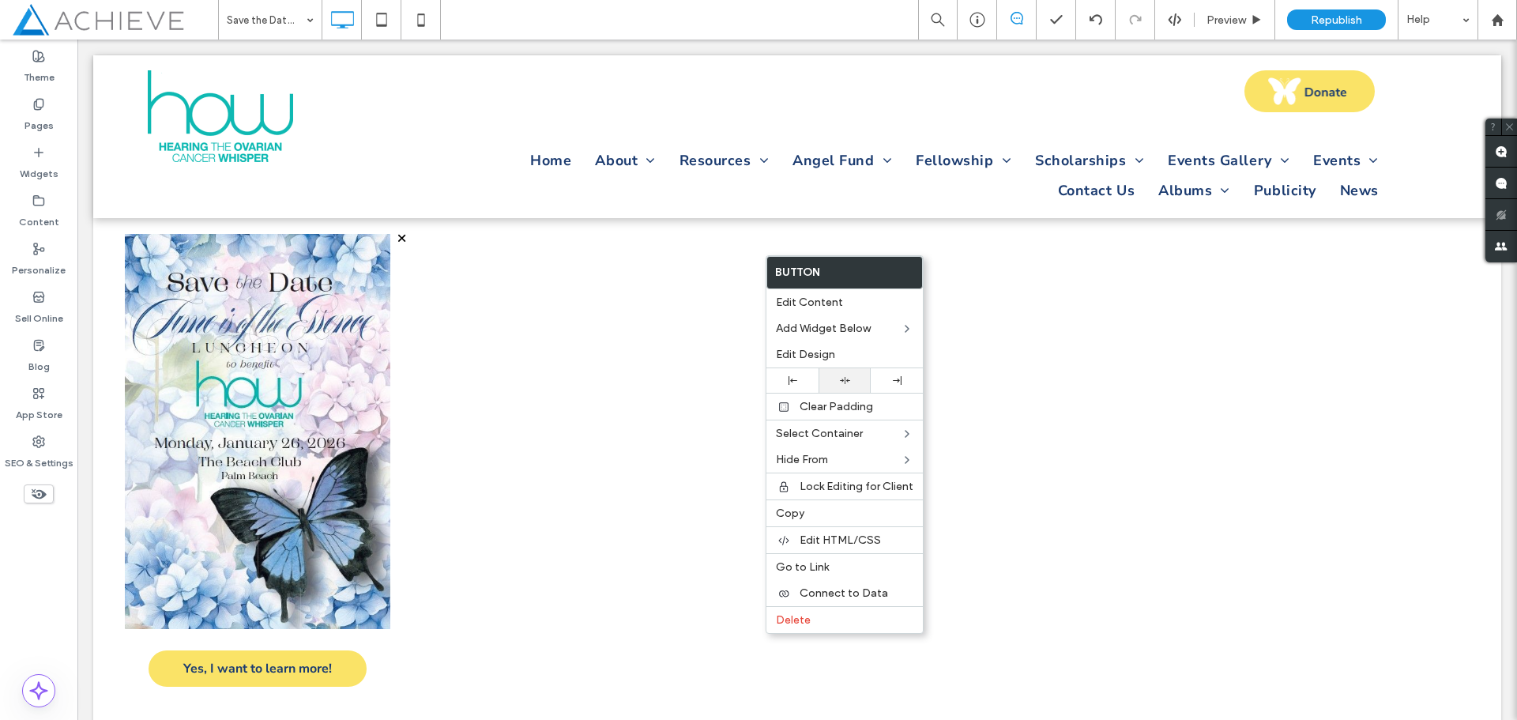
click at [846, 383] on icon at bounding box center [845, 380] width 10 height 10
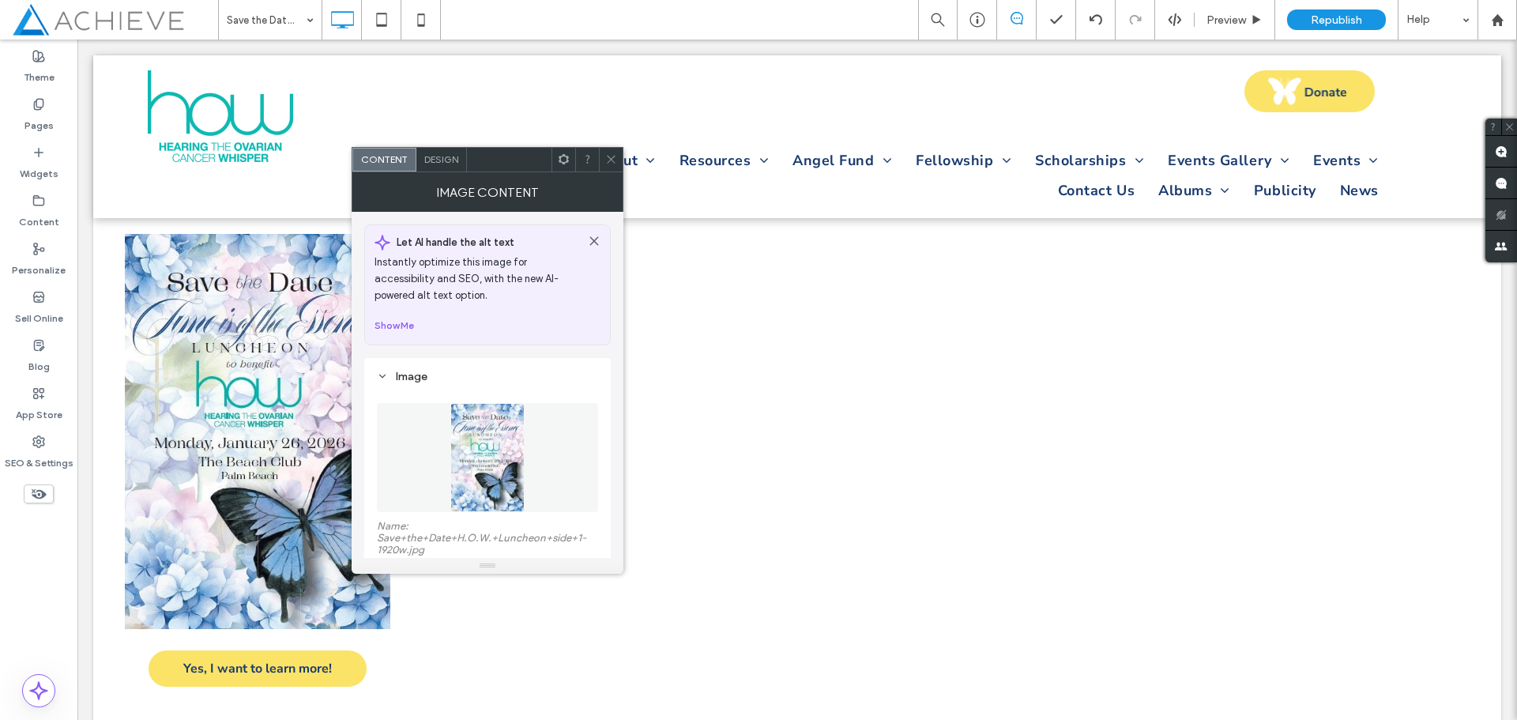
click at [610, 160] on use at bounding box center [611, 160] width 8 height 8
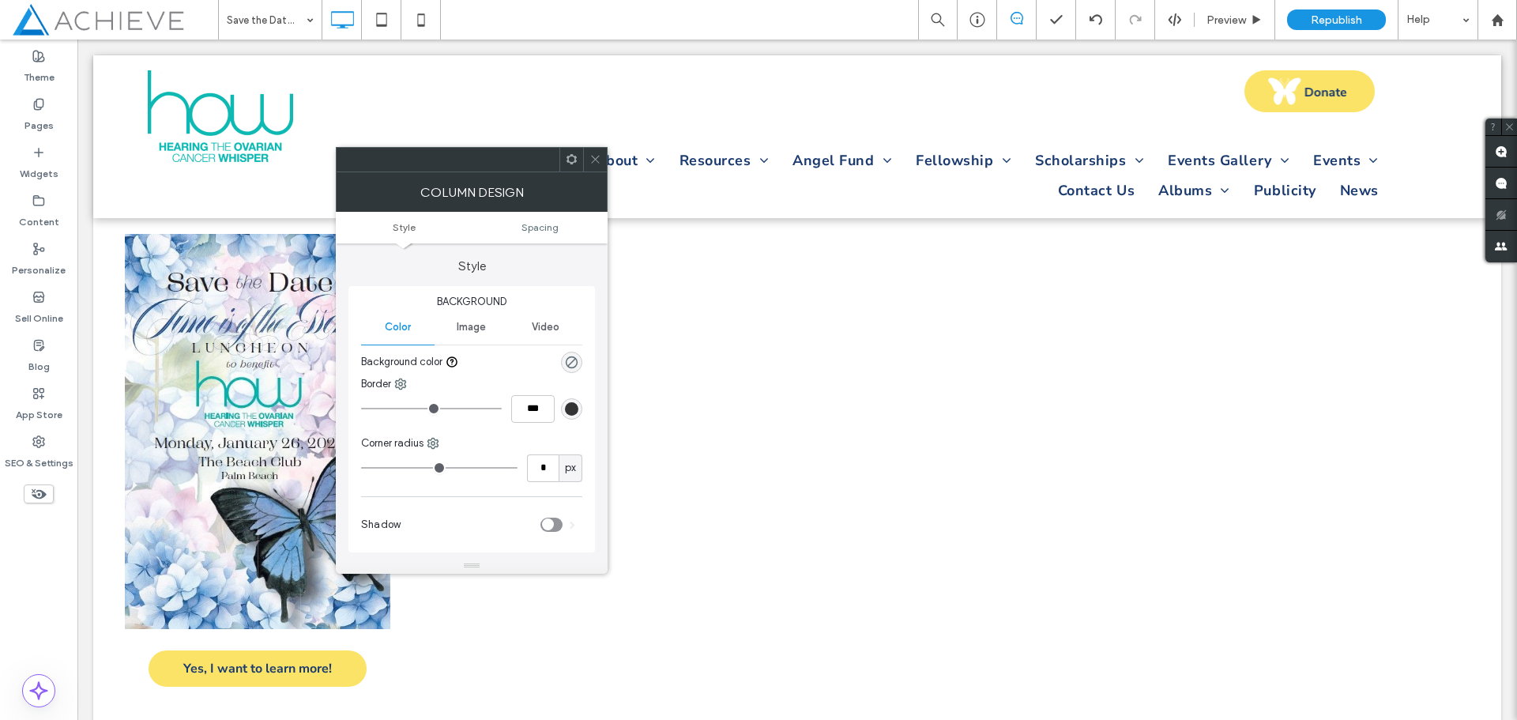
click at [592, 153] on span at bounding box center [596, 160] width 12 height 24
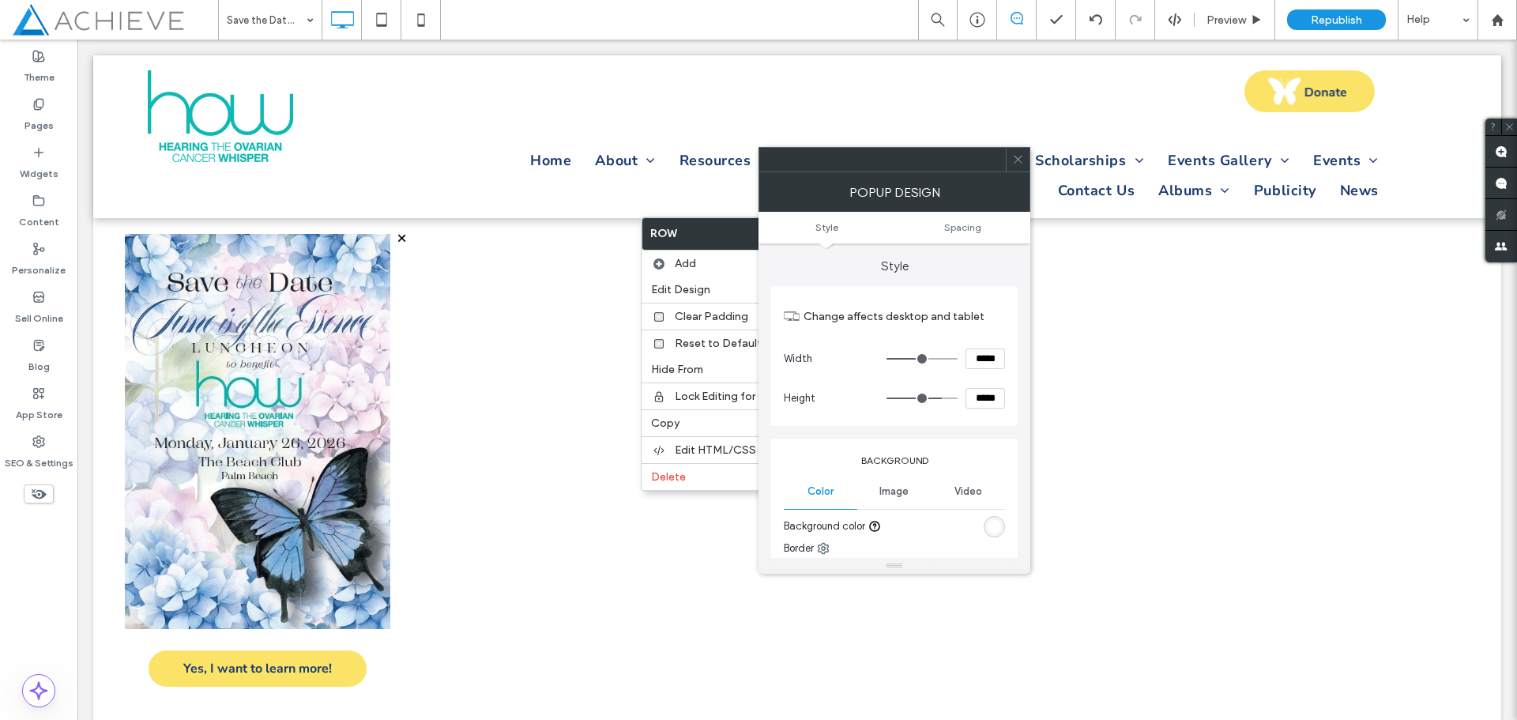
click at [1020, 162] on icon at bounding box center [1018, 159] width 12 height 12
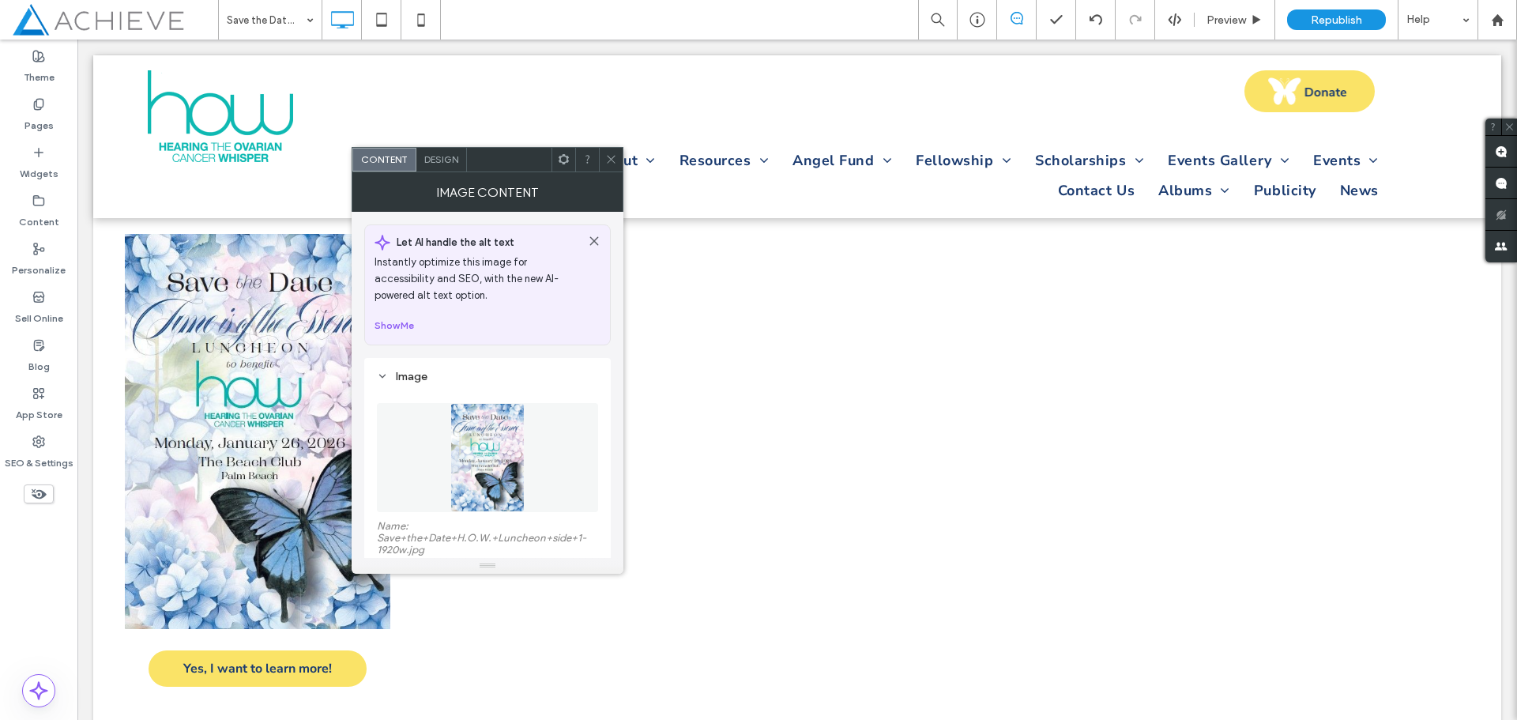
click at [616, 156] on icon at bounding box center [611, 159] width 12 height 12
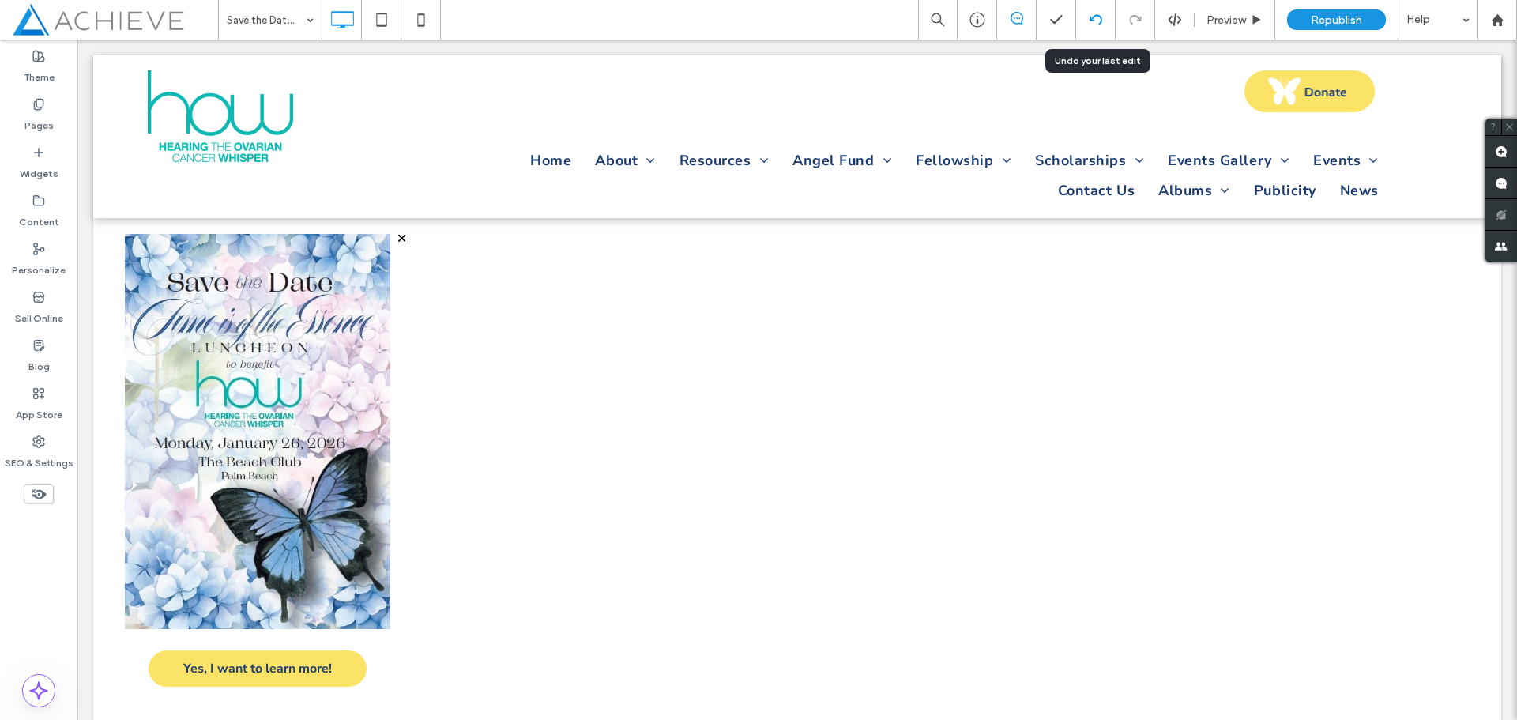
click at [1095, 21] on icon at bounding box center [1096, 19] width 13 height 13
click at [42, 115] on label "Pages" at bounding box center [39, 122] width 29 height 22
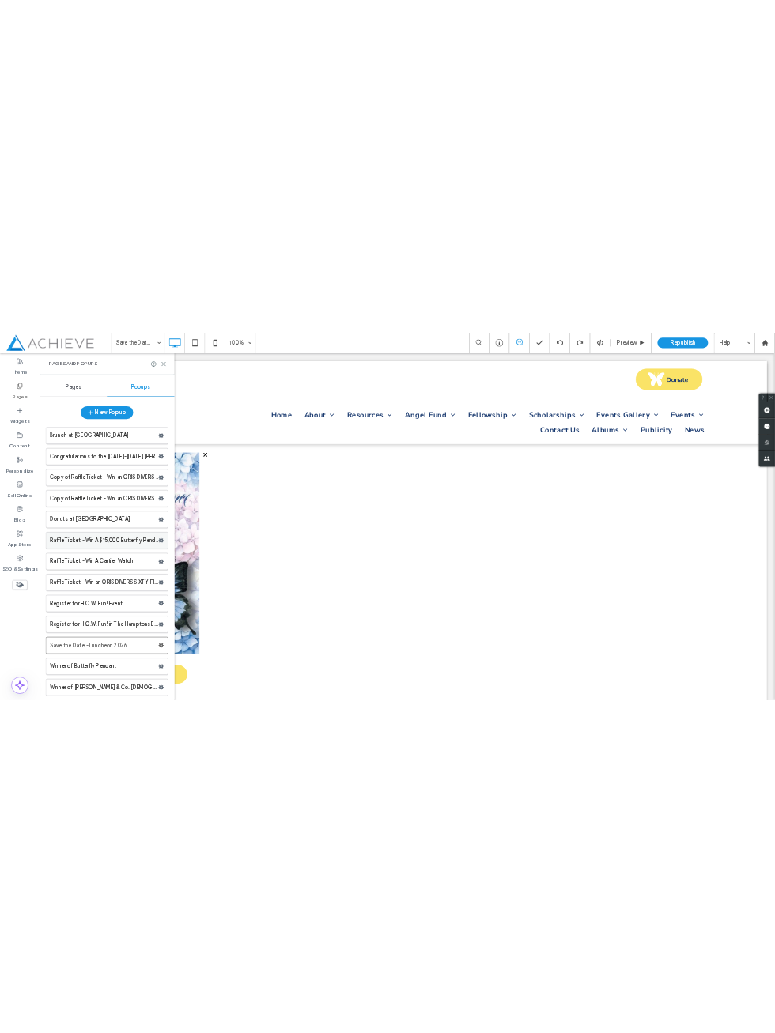
scroll to position [1, 0]
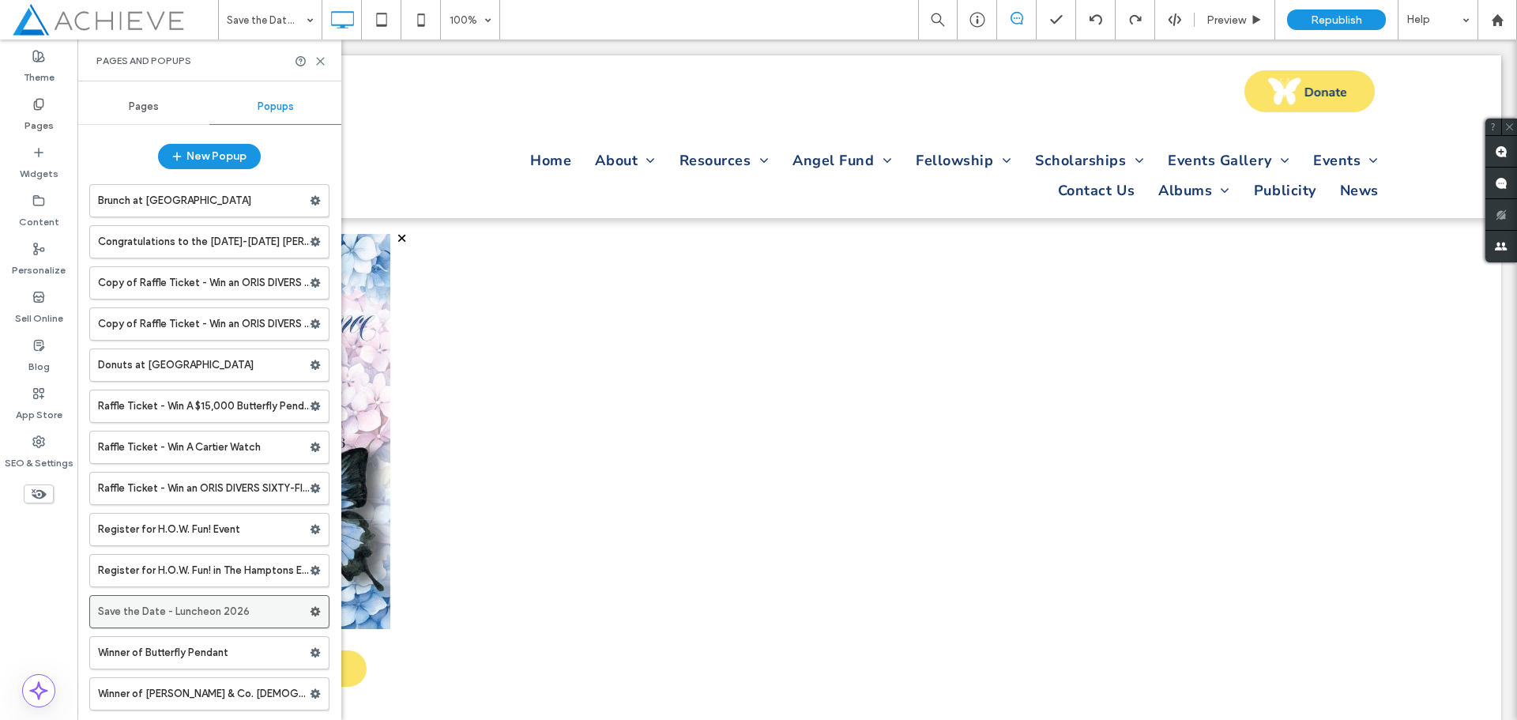
drag, startPoint x: 311, startPoint y: 609, endPoint x: 283, endPoint y: 609, distance: 27.7
click at [283, 609] on label "Save the Date - Luncheon 2026" at bounding box center [204, 612] width 212 height 32
click at [169, 563] on label "Register for H.O.W. Fun! in The Hamptons Event" at bounding box center [204, 571] width 212 height 32
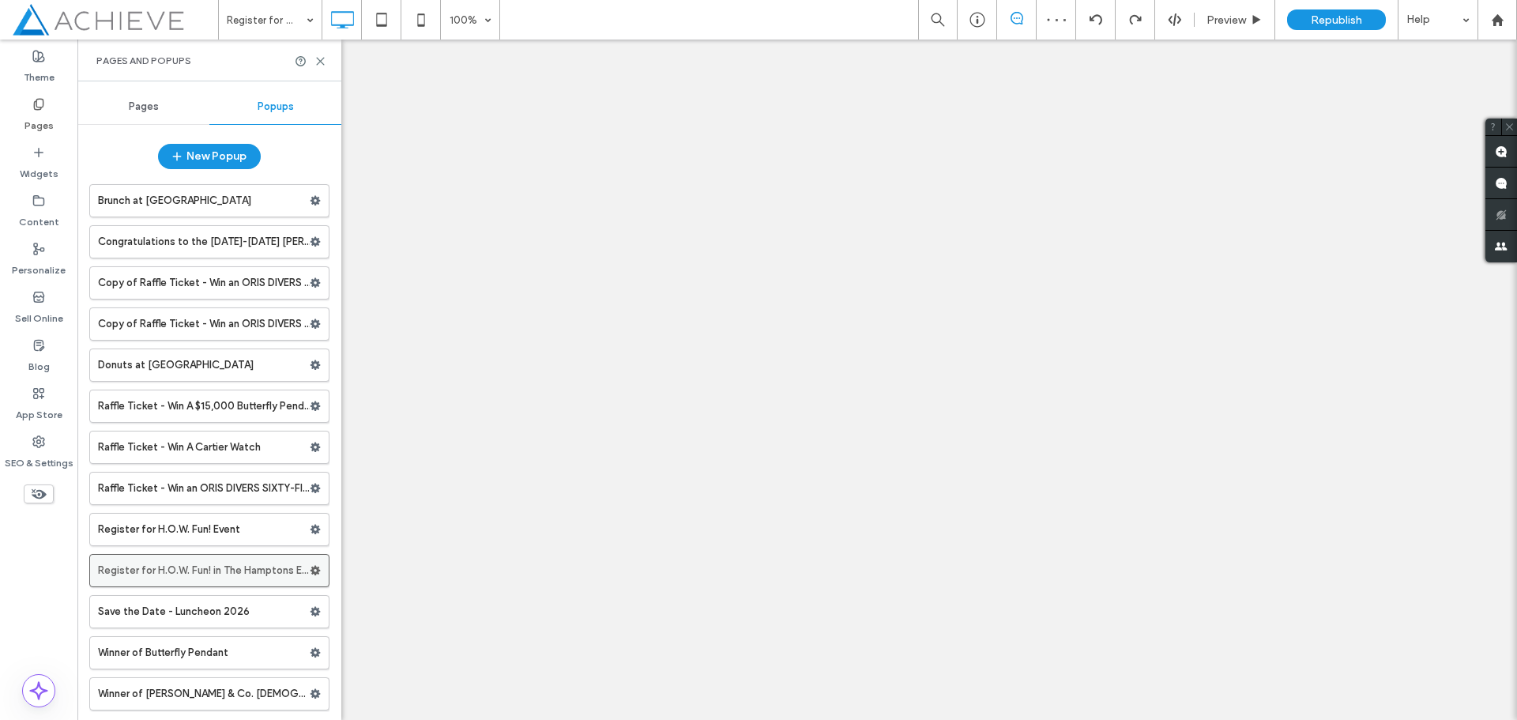
scroll to position [0, 0]
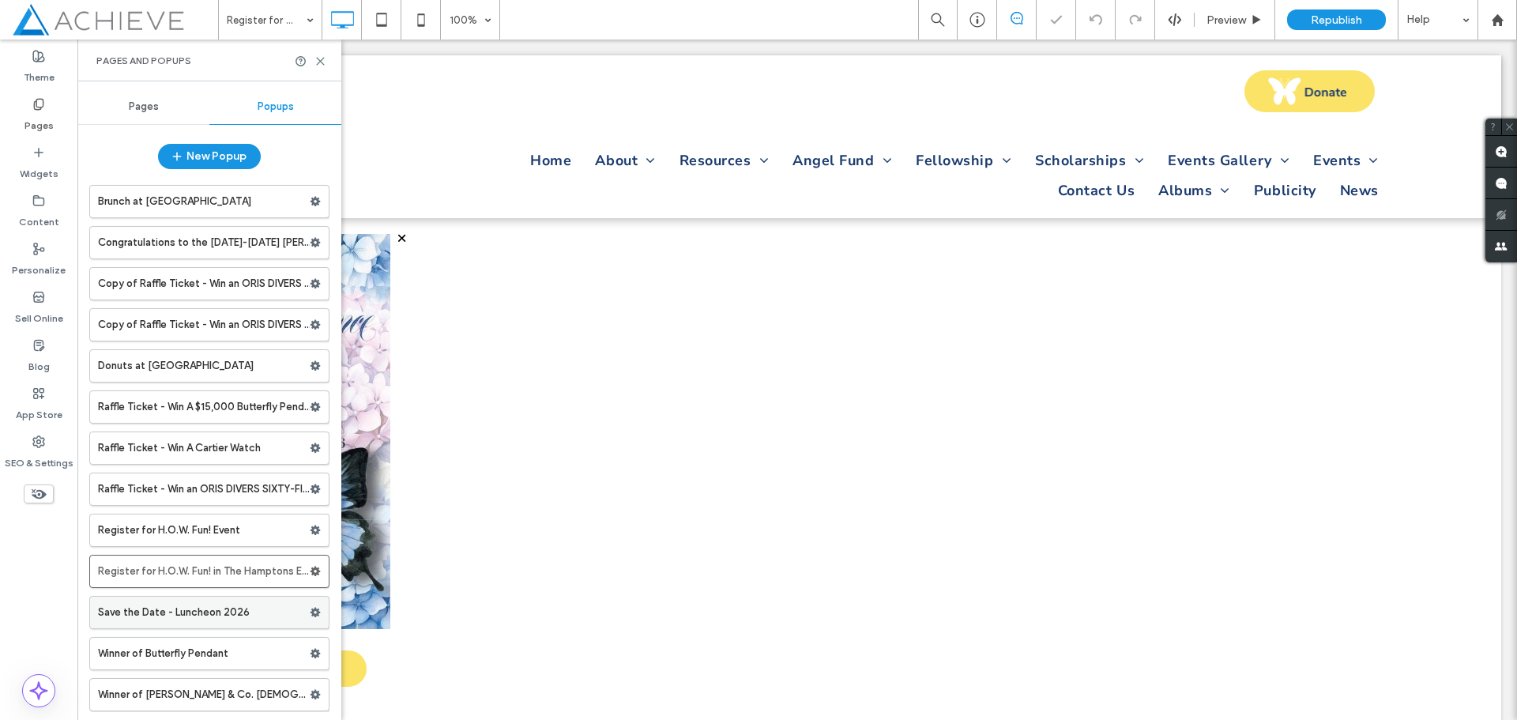
scroll to position [1, 0]
click at [311, 612] on use at bounding box center [316, 611] width 10 height 9
click at [392, 679] on span "Delete" at bounding box center [378, 673] width 35 height 13
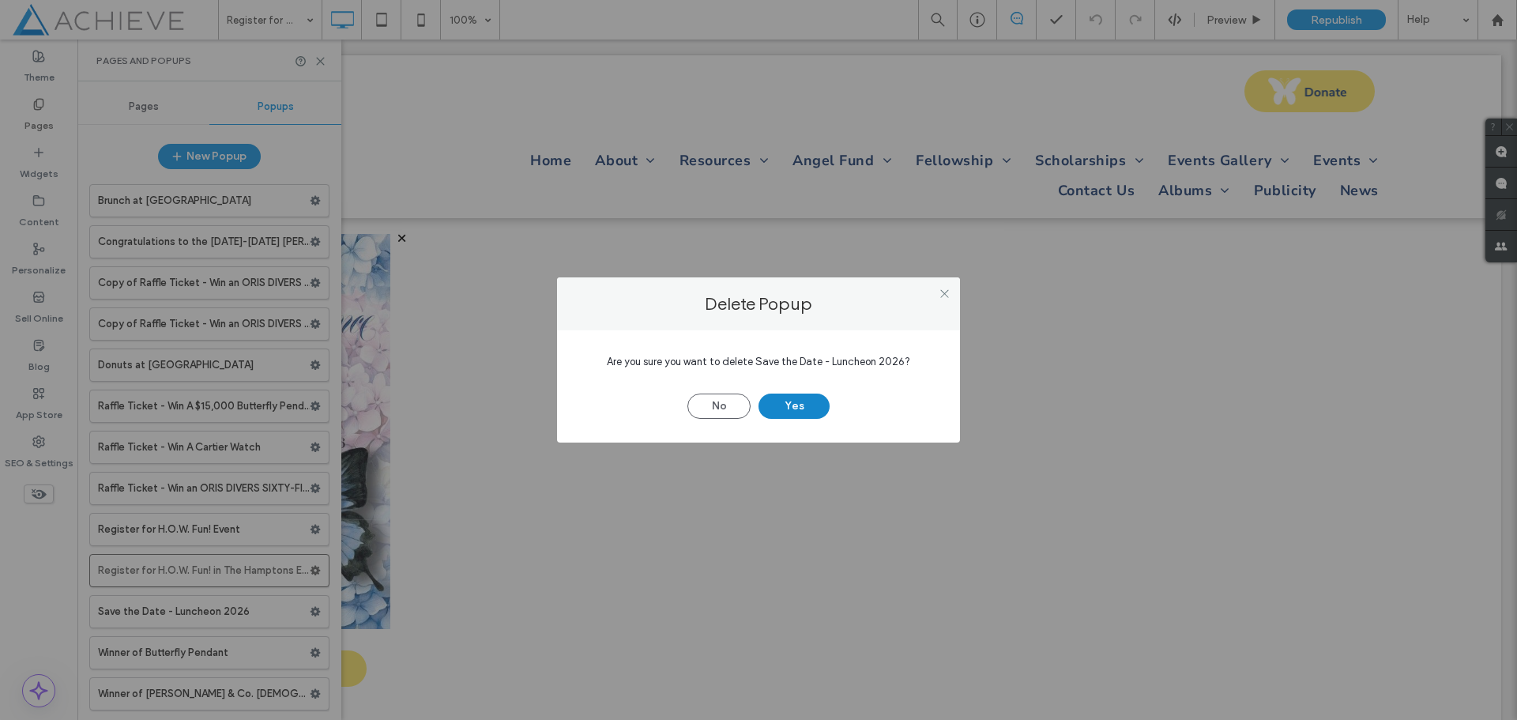
click at [776, 411] on button "Yes" at bounding box center [794, 406] width 71 height 25
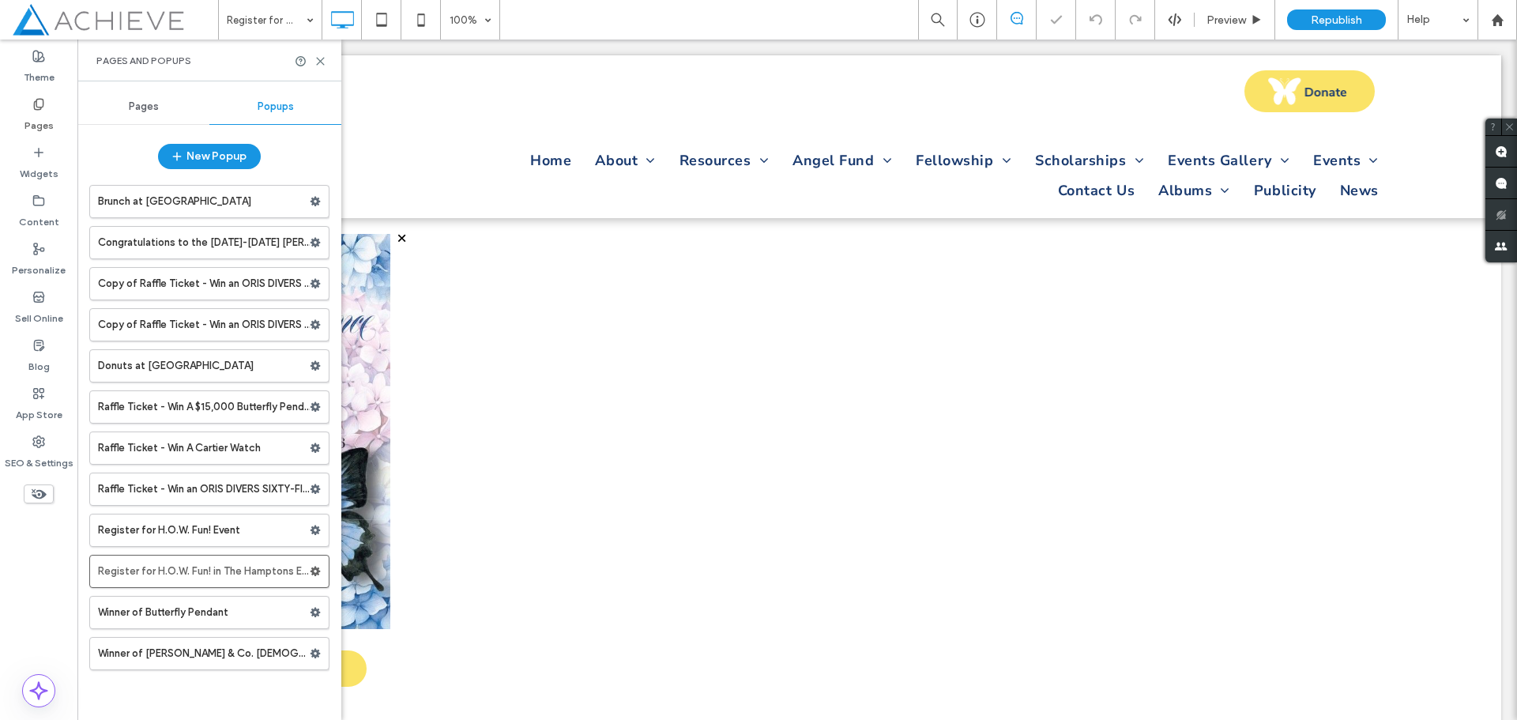
scroll to position [0, 0]
click at [241, 167] on button "New Popup" at bounding box center [209, 156] width 103 height 25
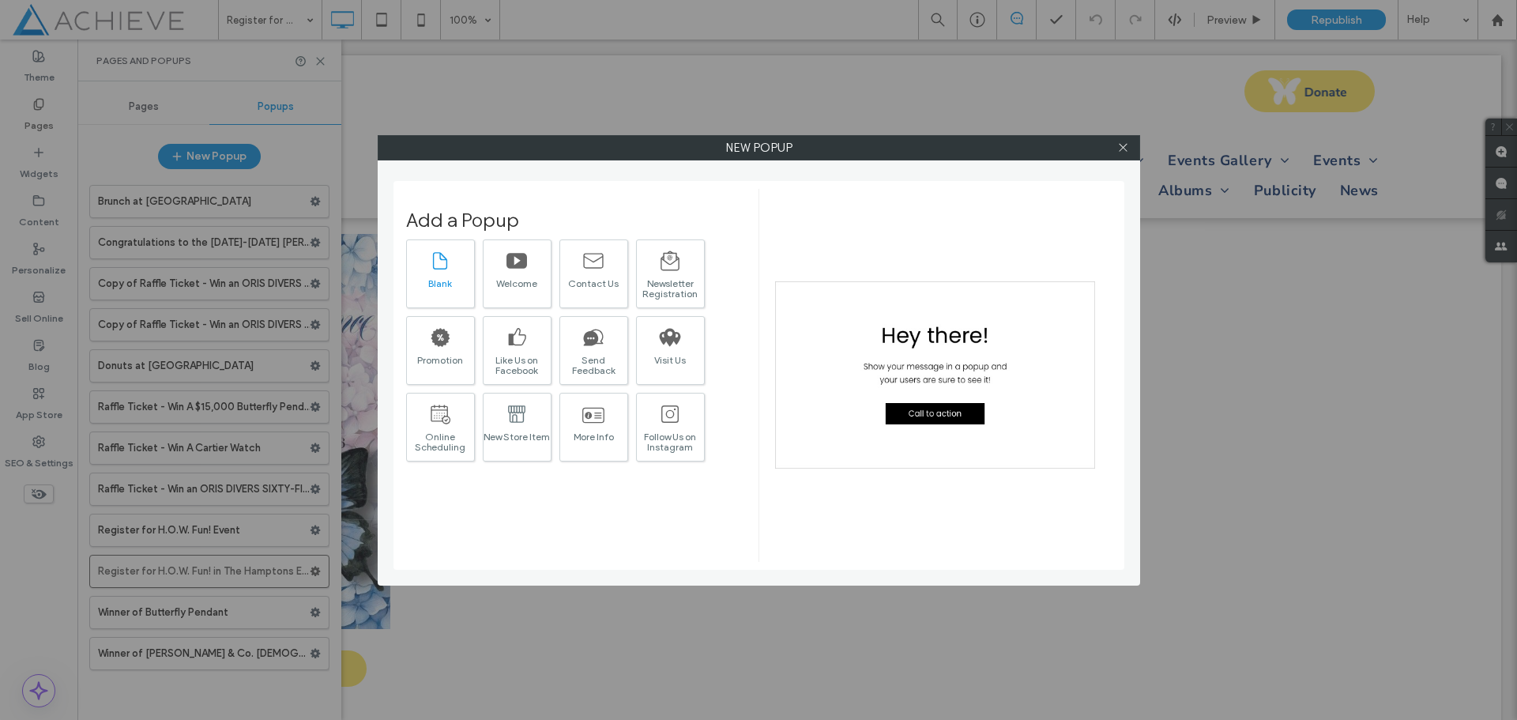
click at [437, 278] on div "Blank" at bounding box center [440, 283] width 67 height 10
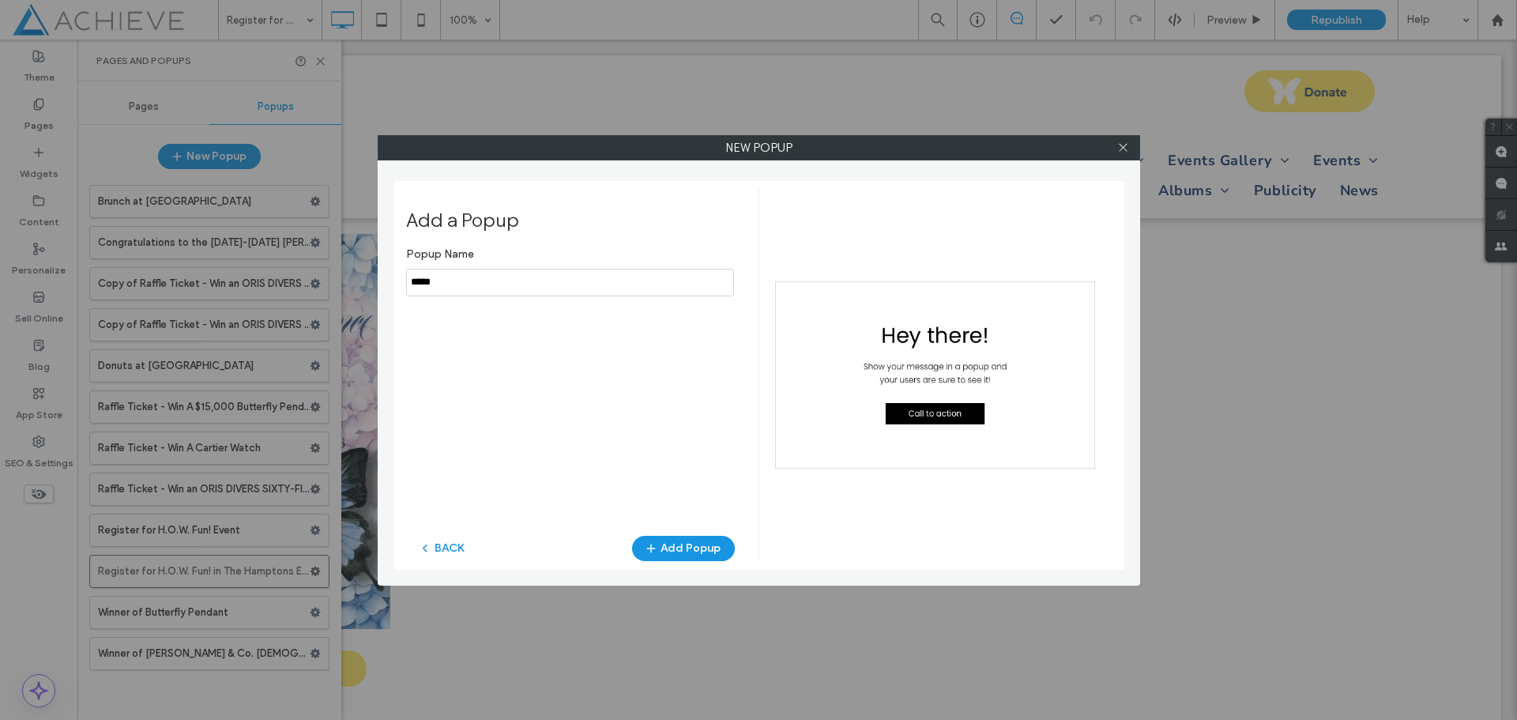
drag, startPoint x: 465, startPoint y: 281, endPoint x: 403, endPoint y: 285, distance: 61.7
click at [403, 285] on div "Add a Popup Popup Name BACK Add Popup" at bounding box center [759, 375] width 731 height 389
type input "*"
type input "**********"
click at [693, 547] on button "Add Popup" at bounding box center [683, 548] width 103 height 25
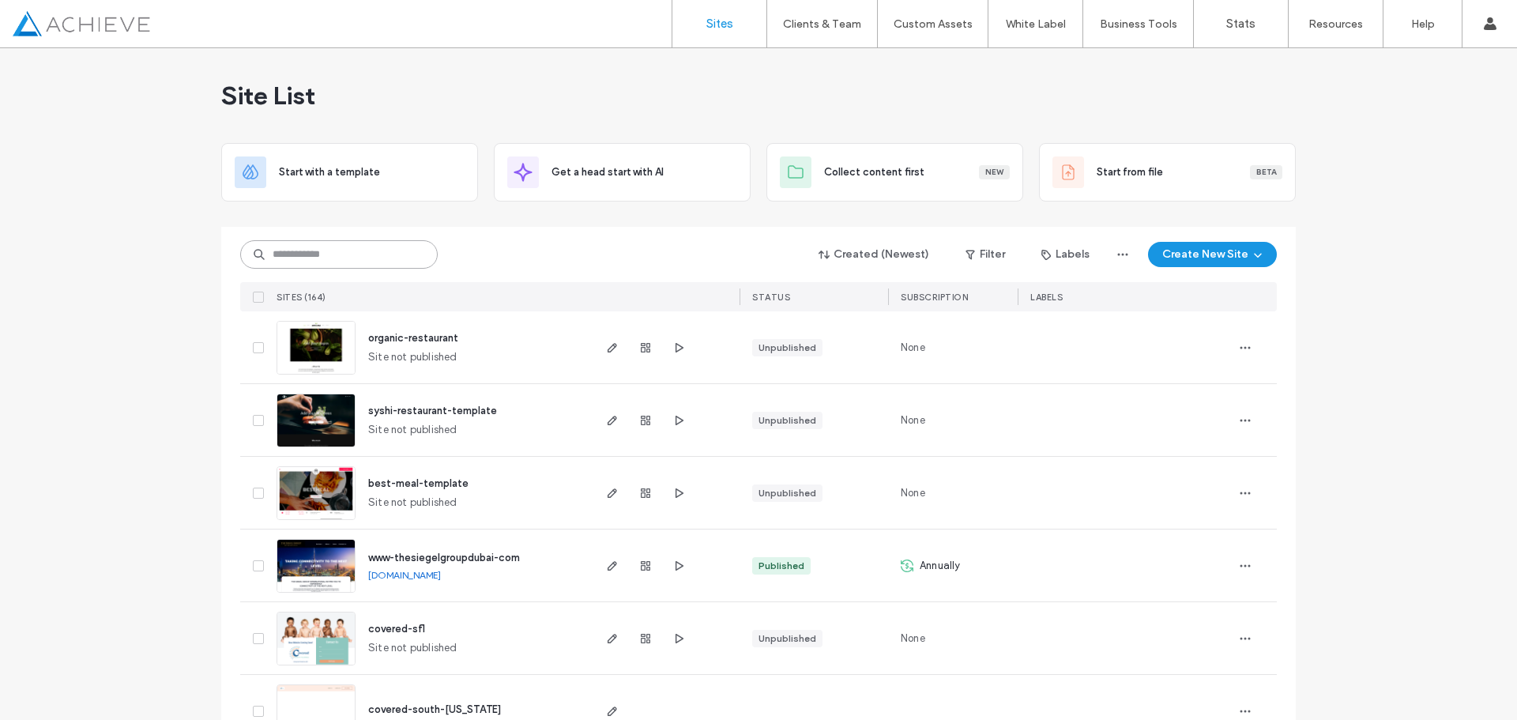
click at [313, 260] on input at bounding box center [339, 254] width 198 height 28
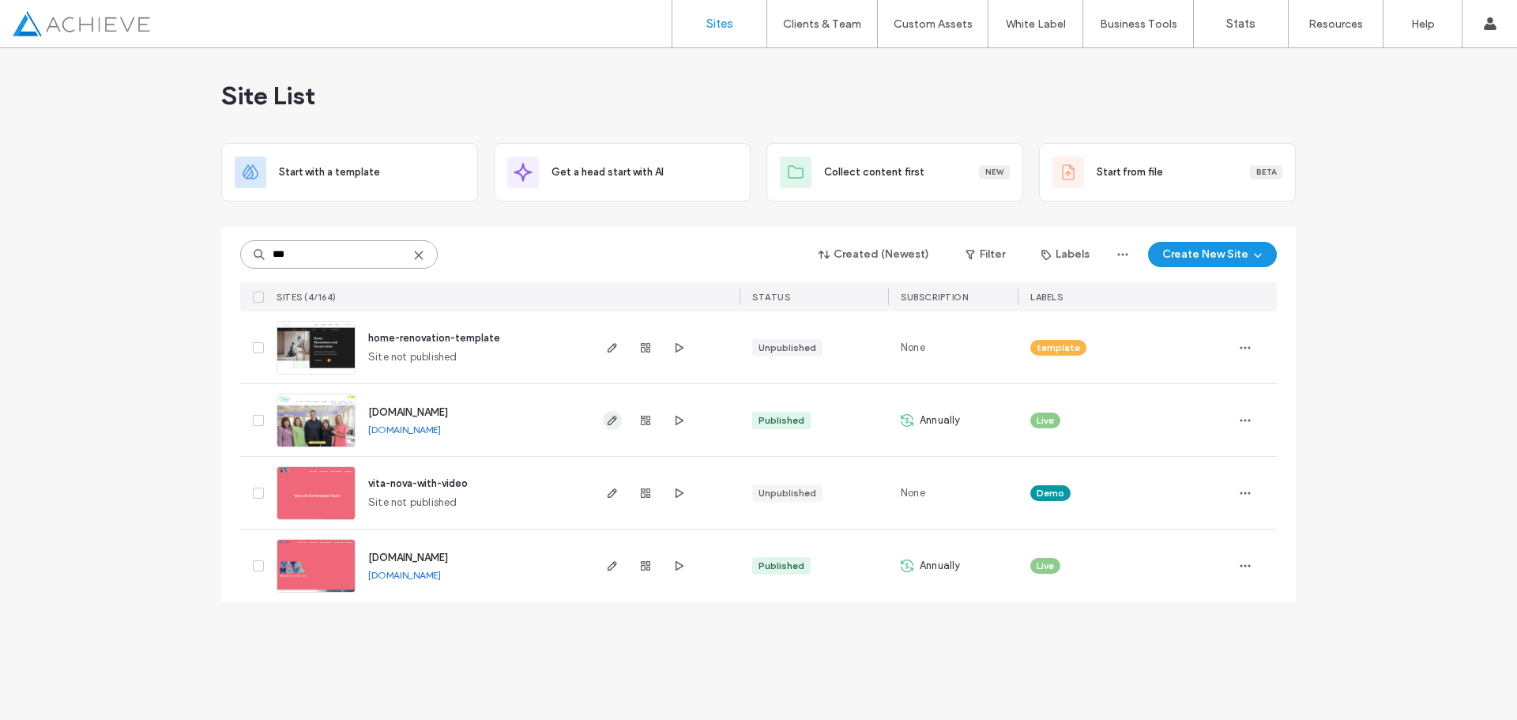
type input "***"
click at [609, 426] on icon "button" at bounding box center [612, 420] width 13 height 13
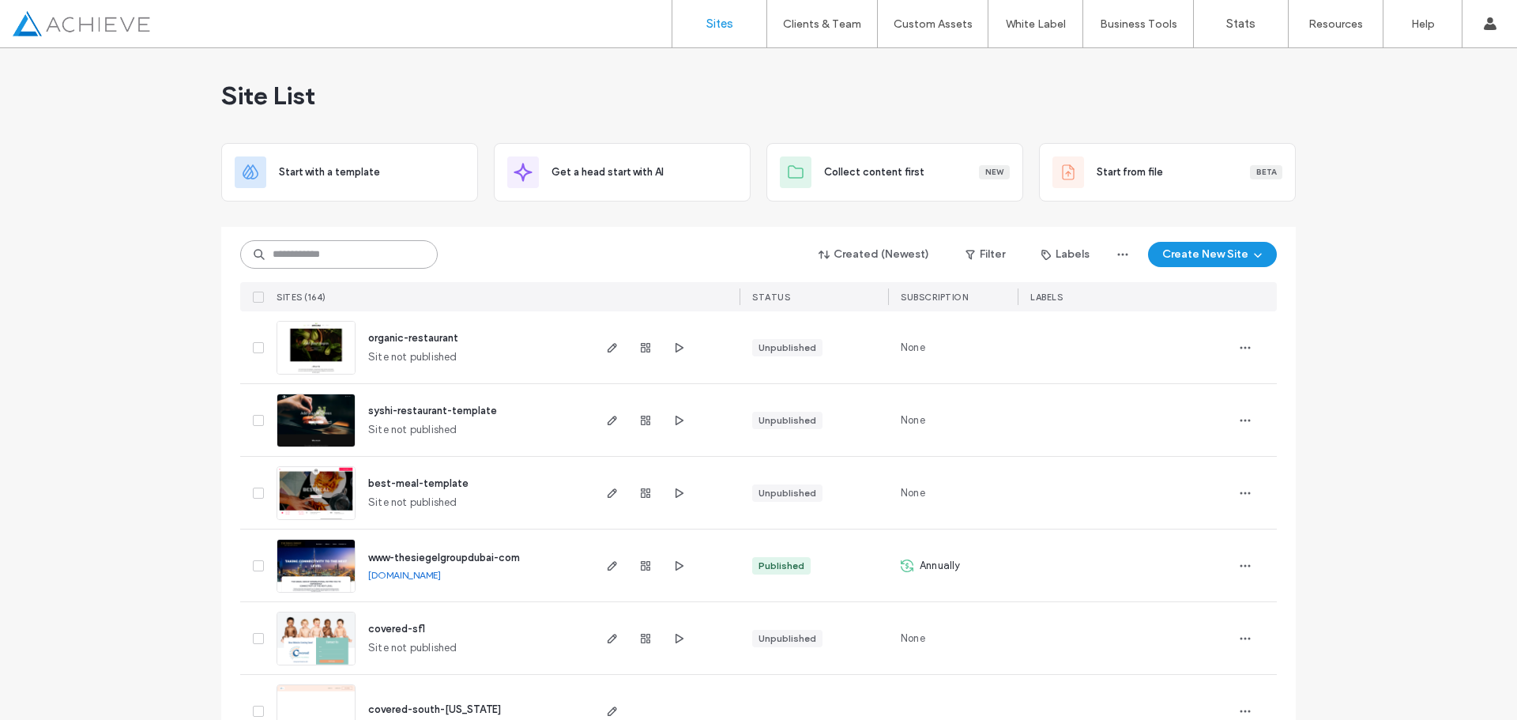
click at [344, 251] on input at bounding box center [339, 254] width 198 height 28
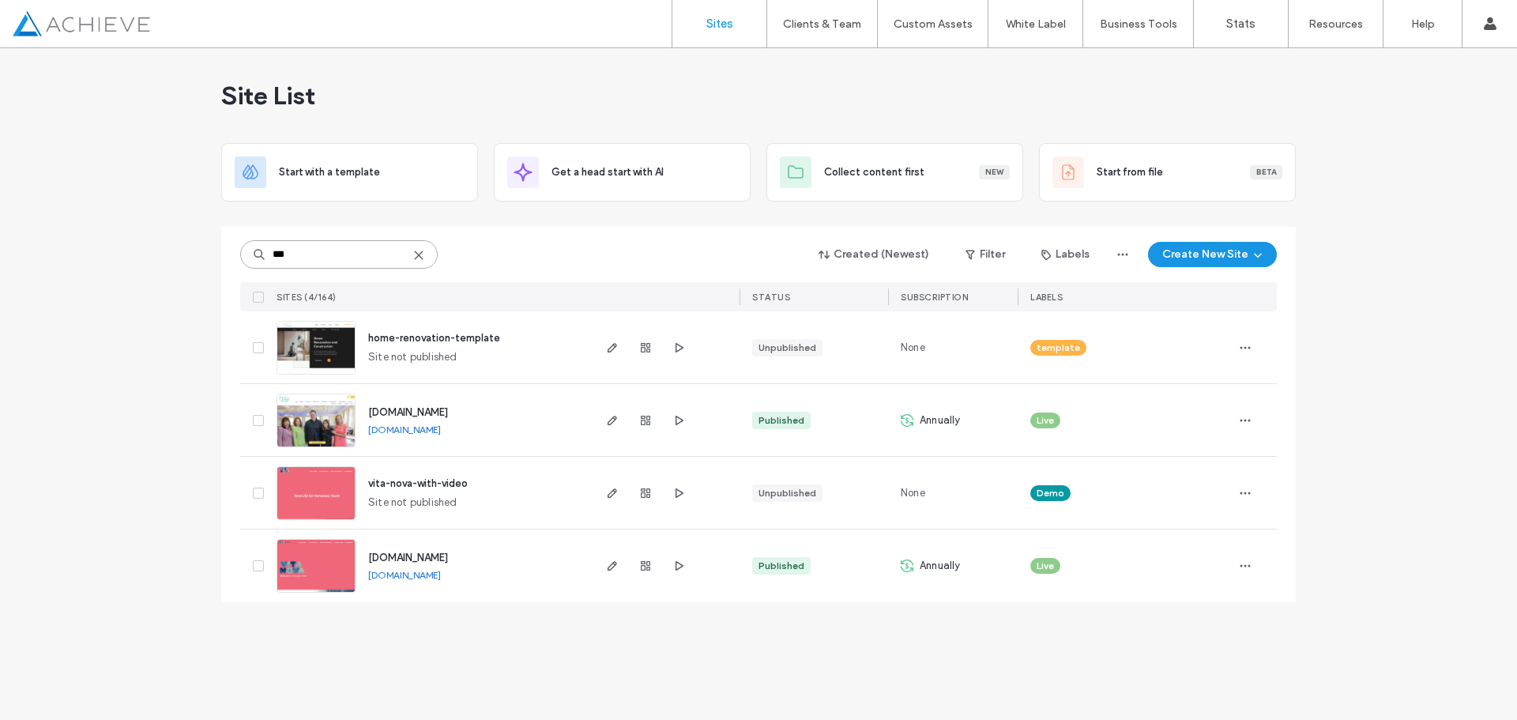
type input "***"
click at [440, 410] on span "www.ovariancancerpbc.org" at bounding box center [408, 412] width 80 height 12
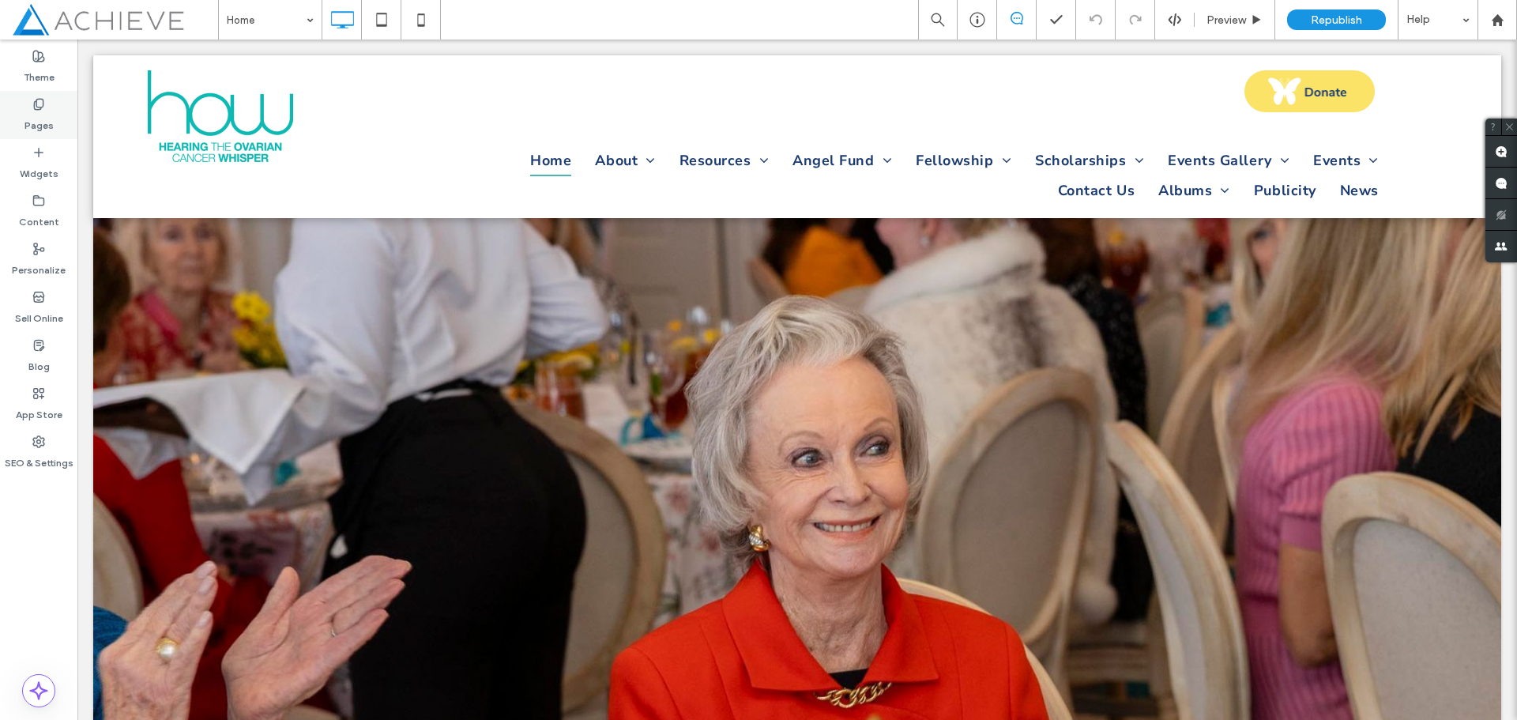
click at [29, 113] on label "Pages" at bounding box center [39, 122] width 29 height 22
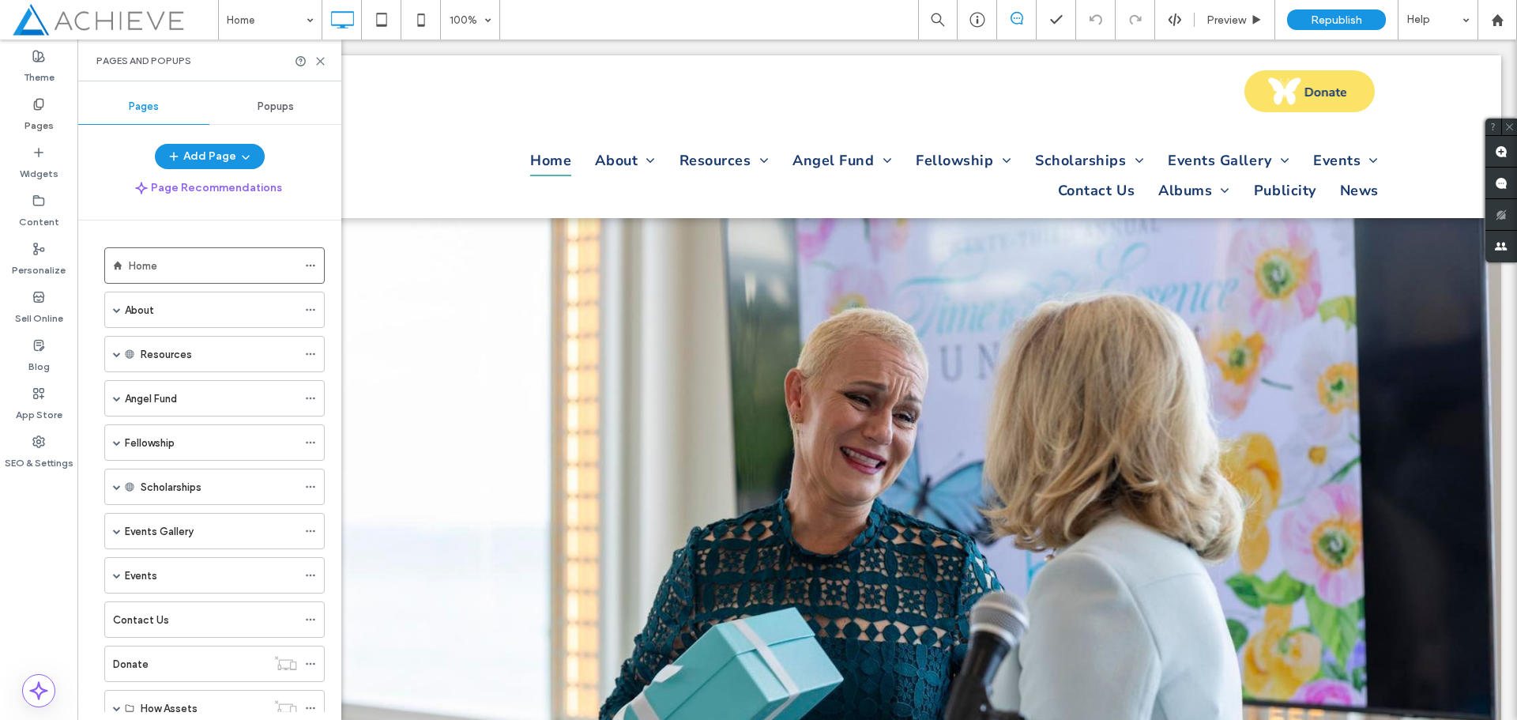
click at [287, 108] on span "Popups" at bounding box center [276, 106] width 36 height 13
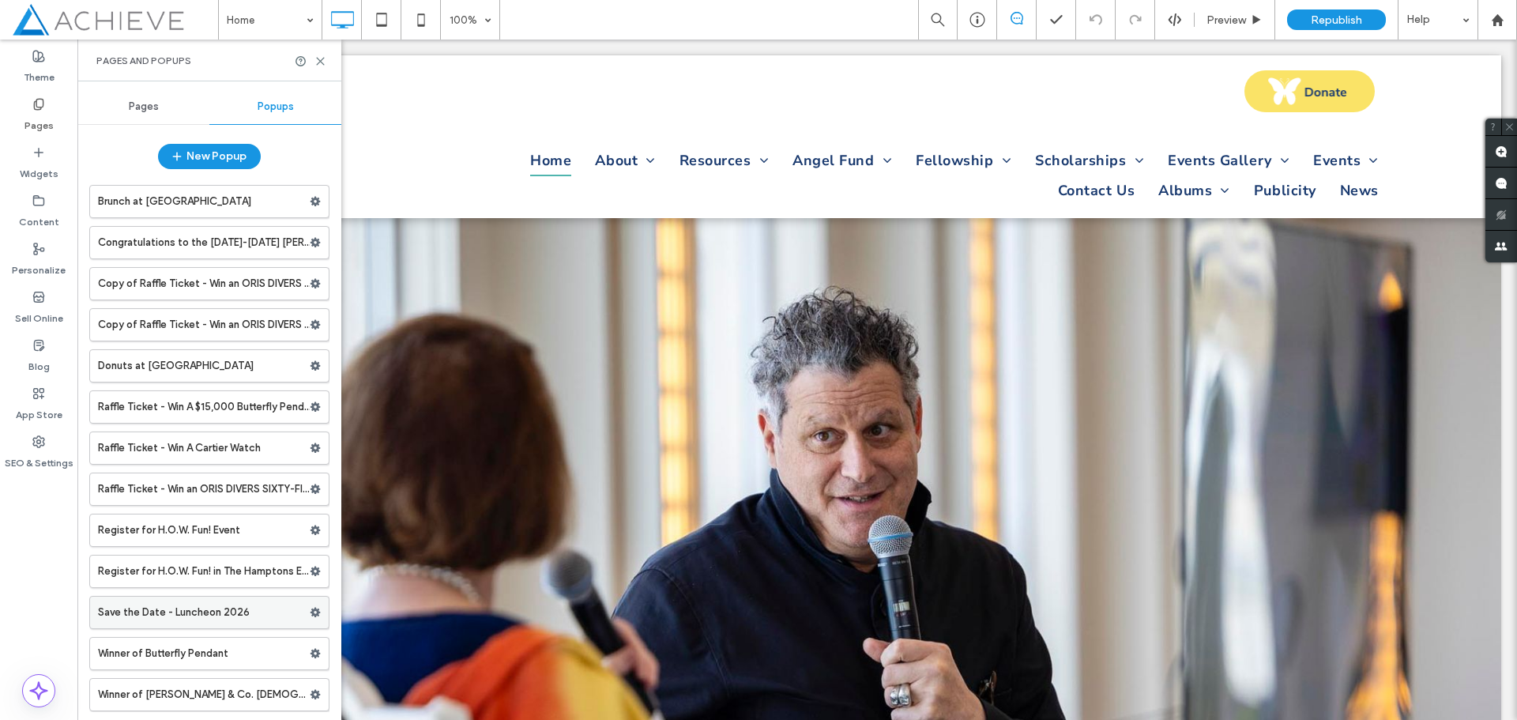
click at [226, 613] on label "Save the Date - Luncheon 2026" at bounding box center [204, 613] width 212 height 32
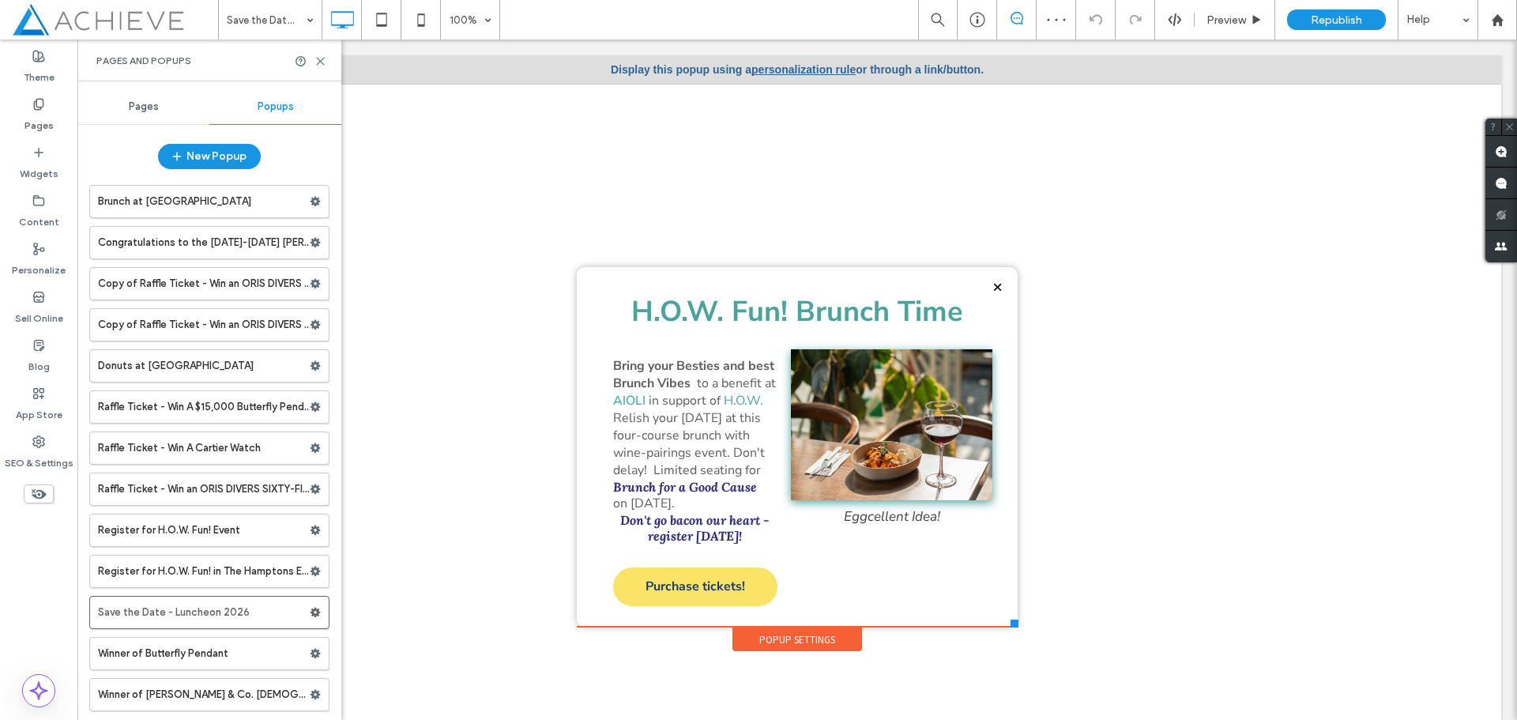
click at [790, 68] on link "personalization rule" at bounding box center [804, 69] width 104 height 13
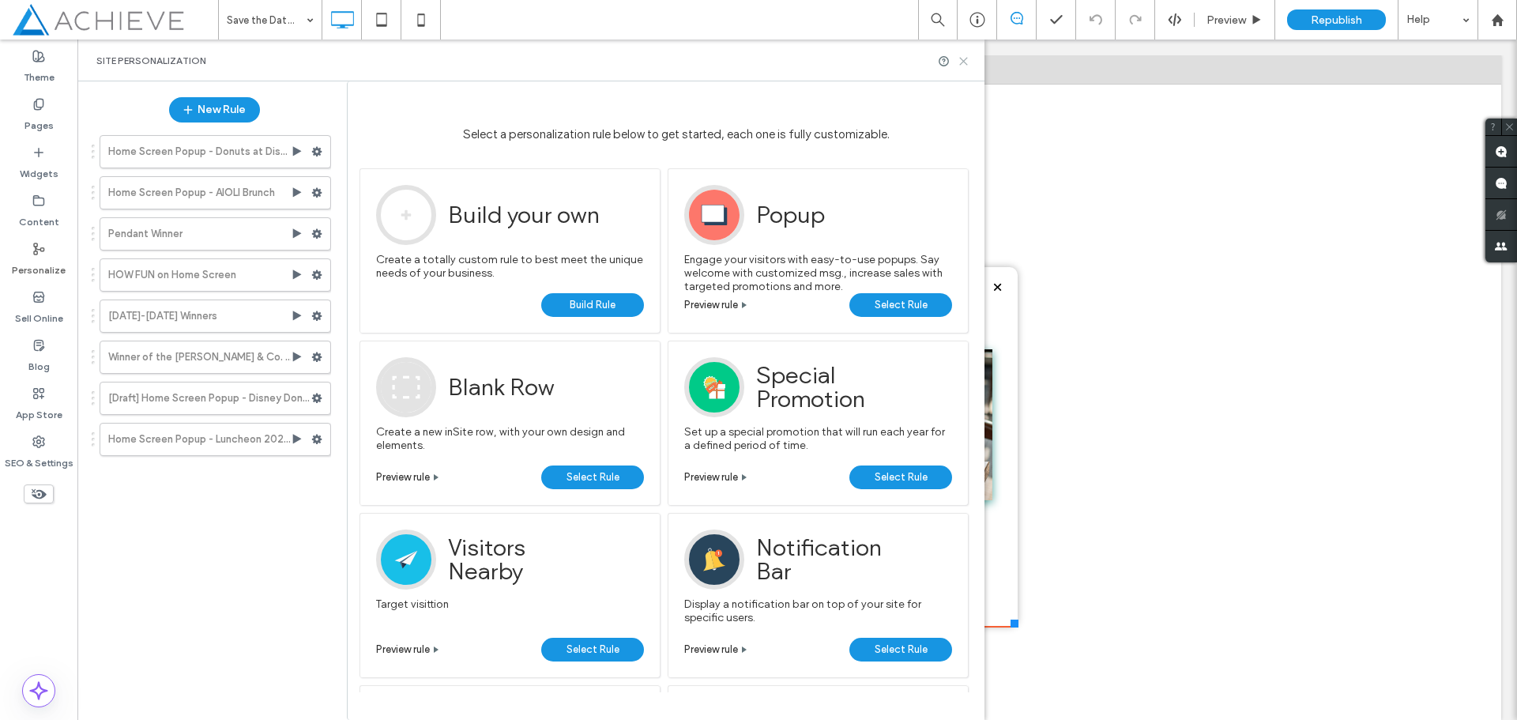
click at [962, 63] on use at bounding box center [963, 61] width 7 height 7
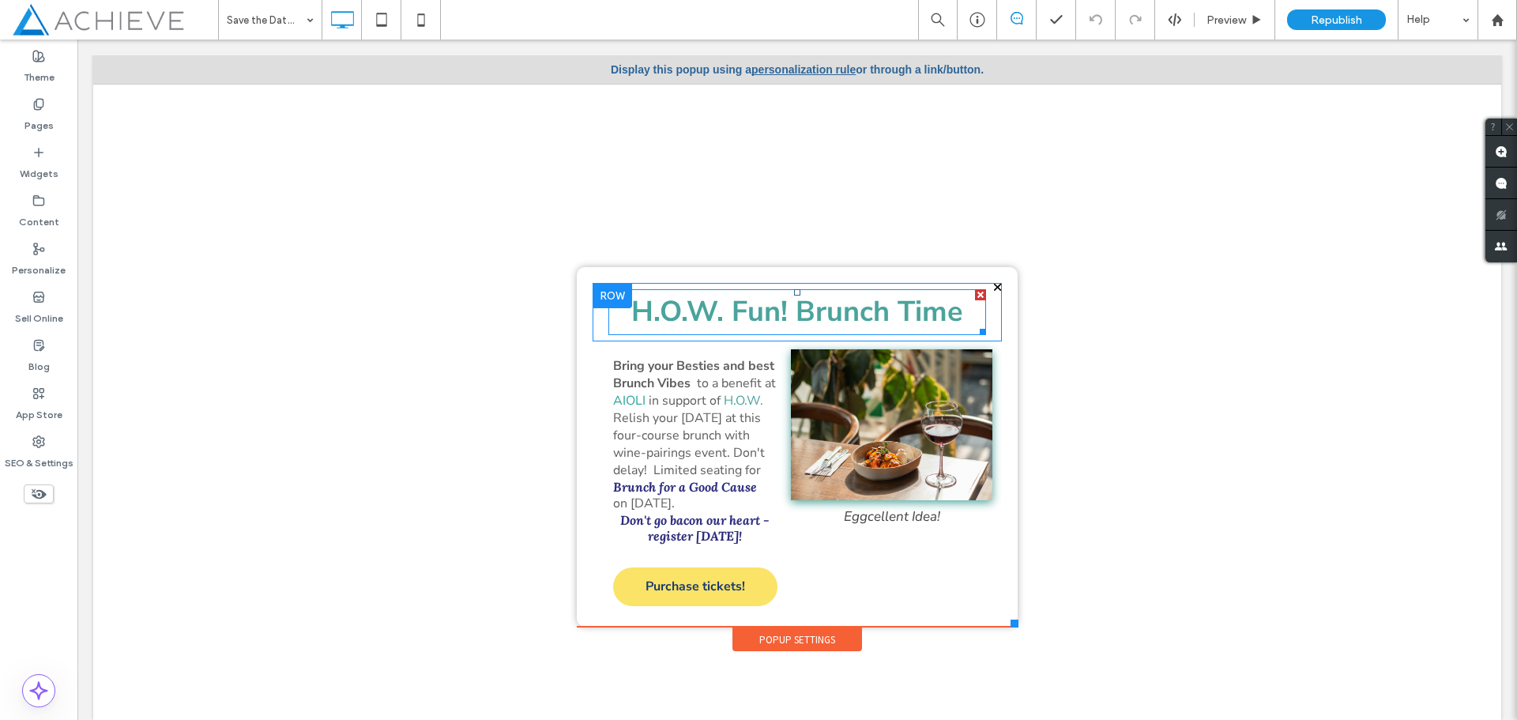
click at [975, 291] on div at bounding box center [980, 294] width 11 height 11
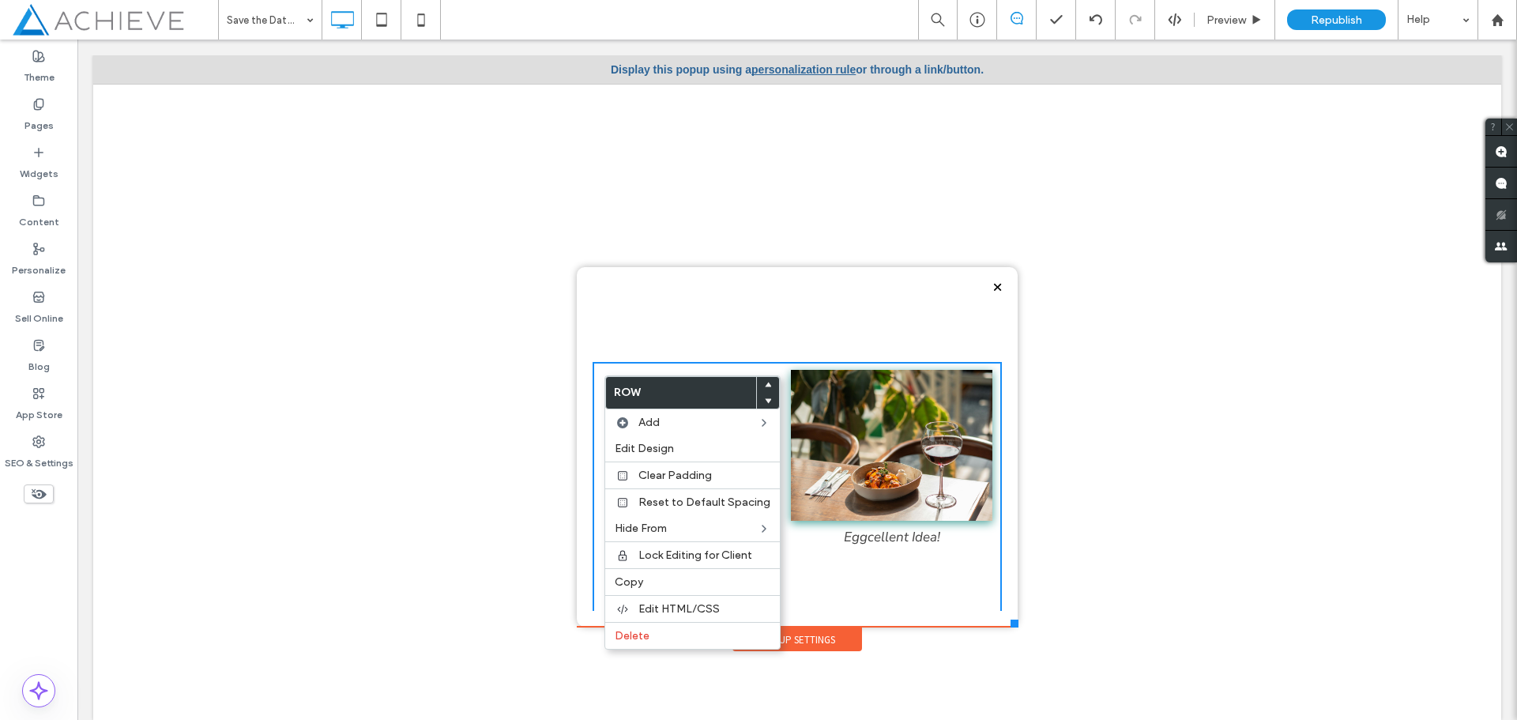
click at [650, 644] on div "Delete" at bounding box center [692, 635] width 175 height 27
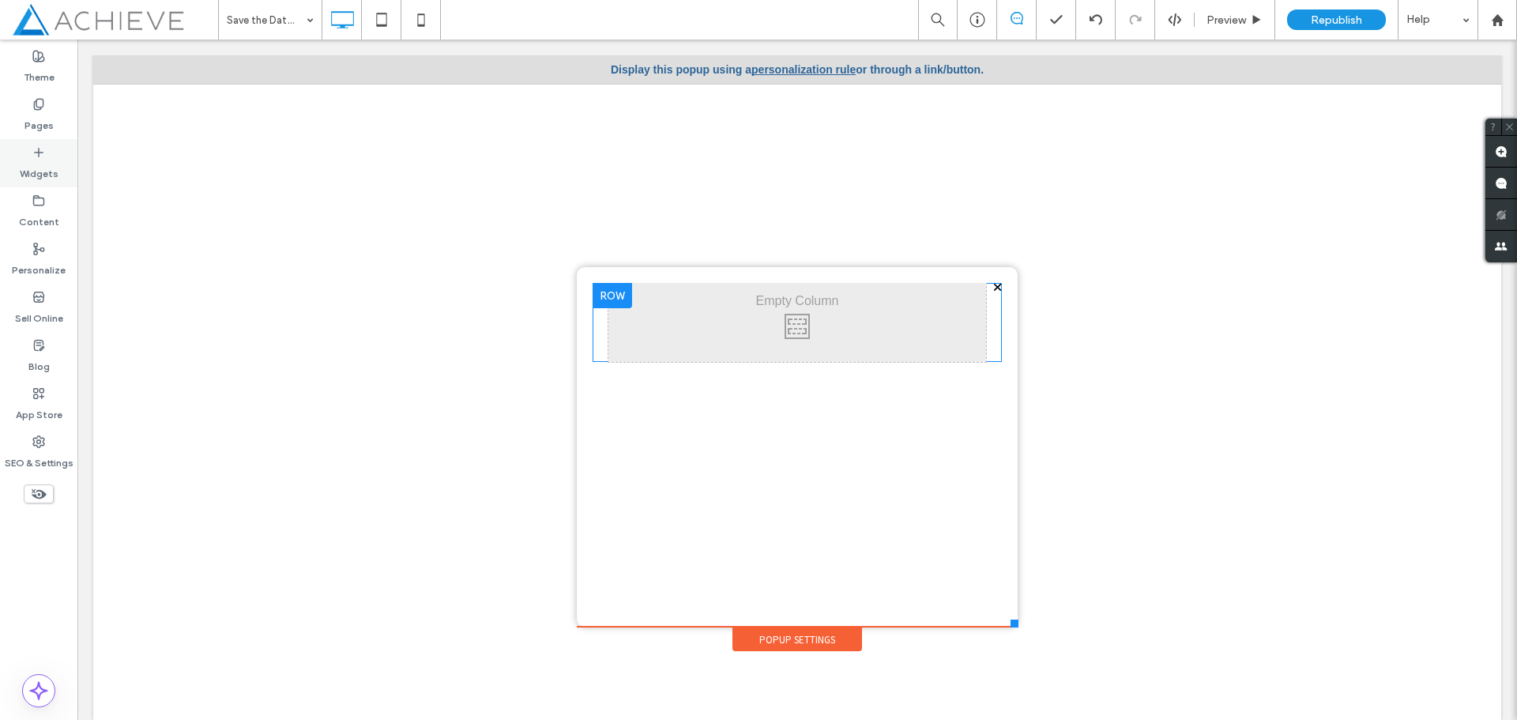
click at [36, 151] on icon at bounding box center [38, 152] width 13 height 13
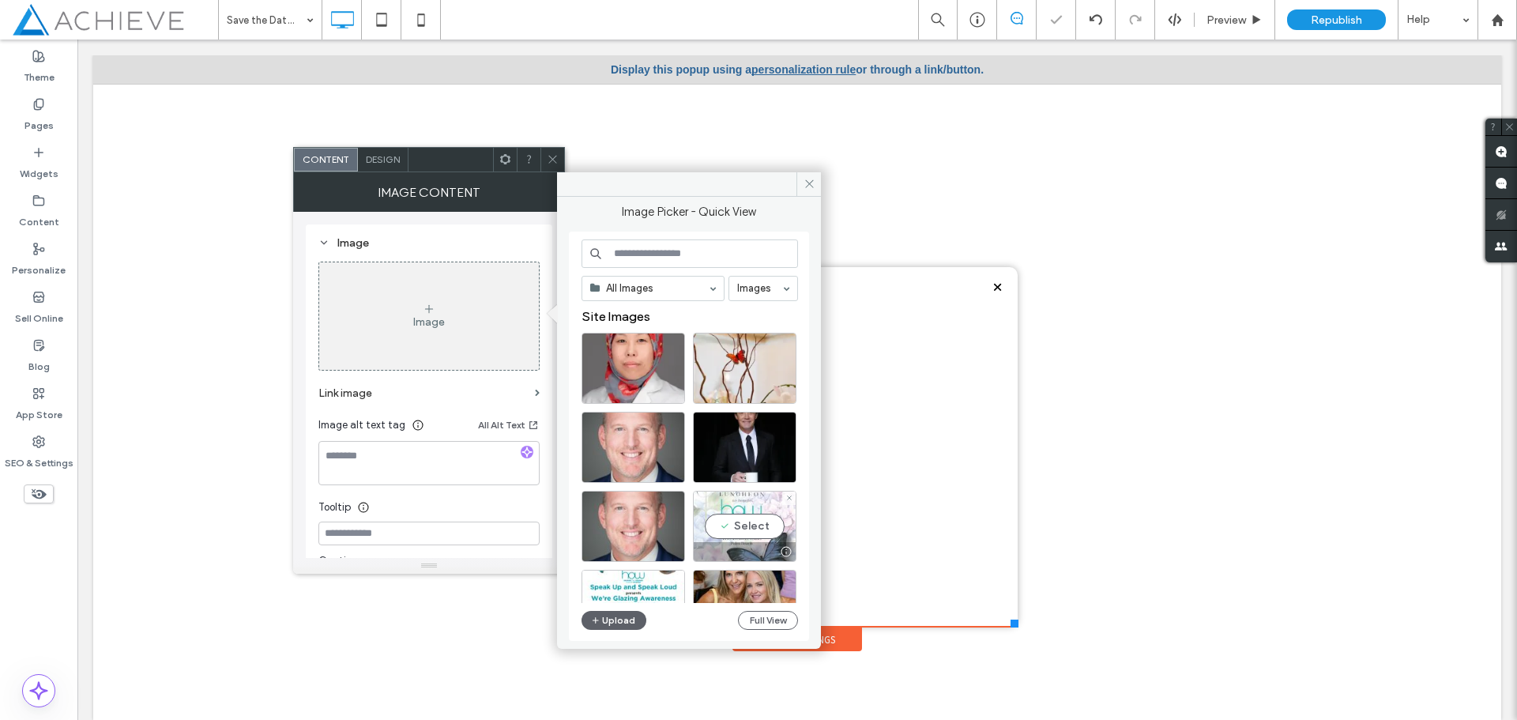
drag, startPoint x: 718, startPoint y: 535, endPoint x: 665, endPoint y: 442, distance: 106.9
click at [718, 535] on div "Select" at bounding box center [745, 526] width 104 height 71
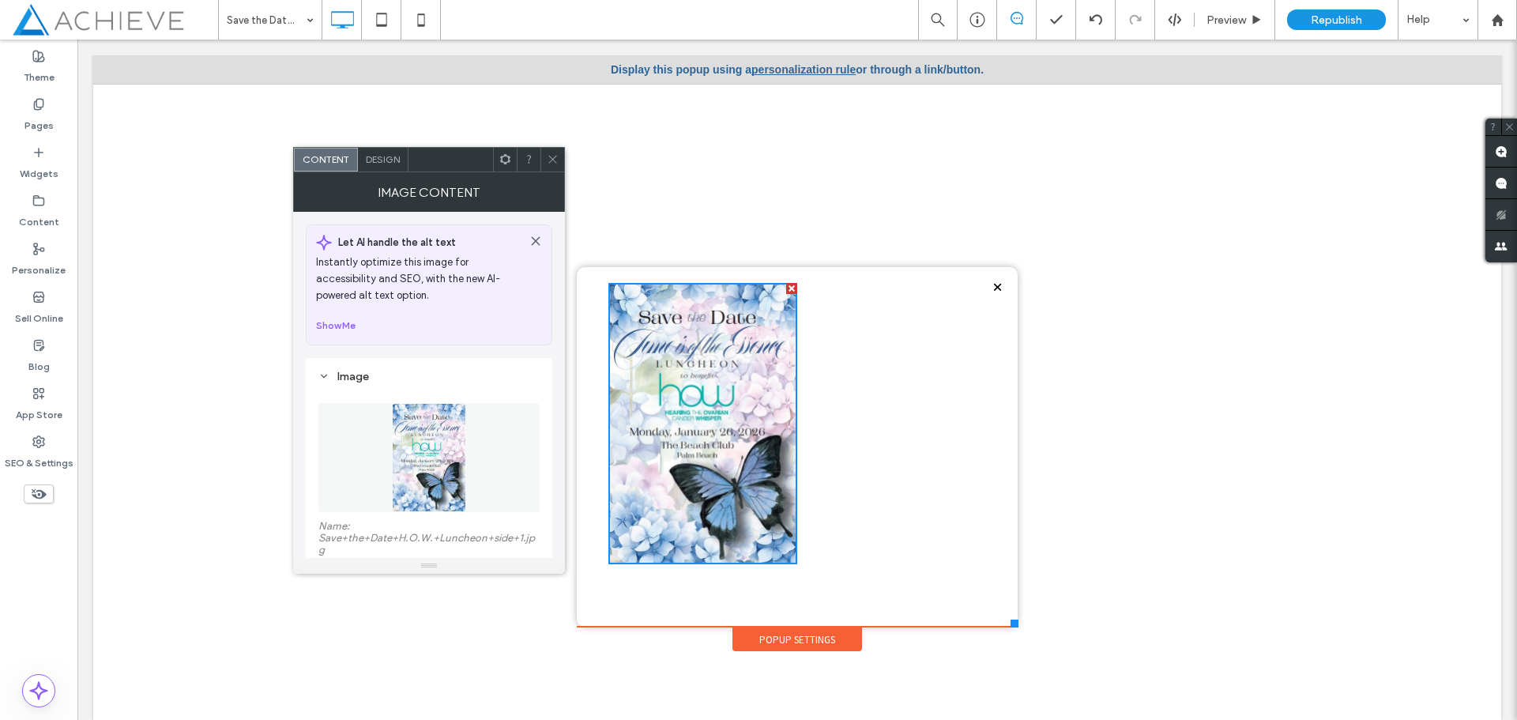
click at [551, 159] on icon at bounding box center [553, 159] width 12 height 12
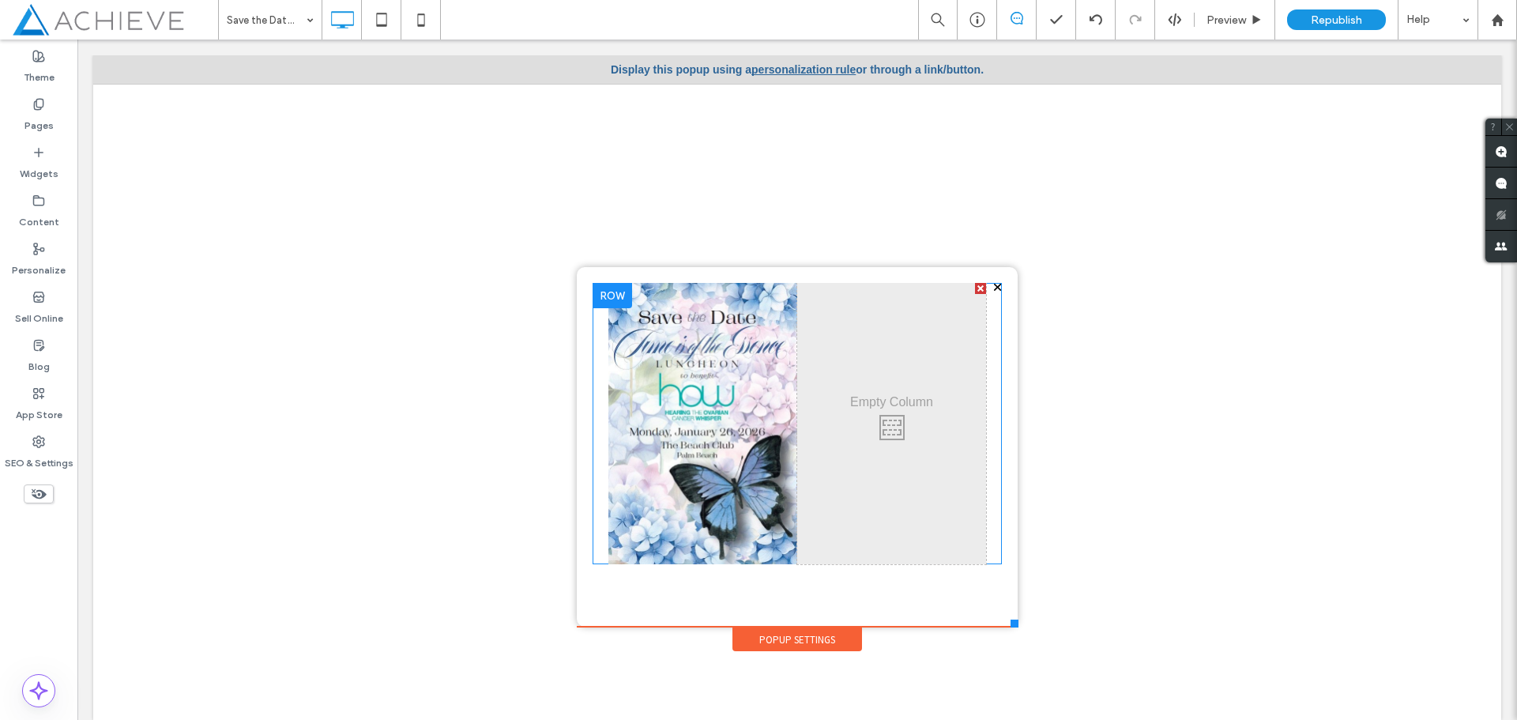
click at [975, 288] on div at bounding box center [980, 288] width 11 height 11
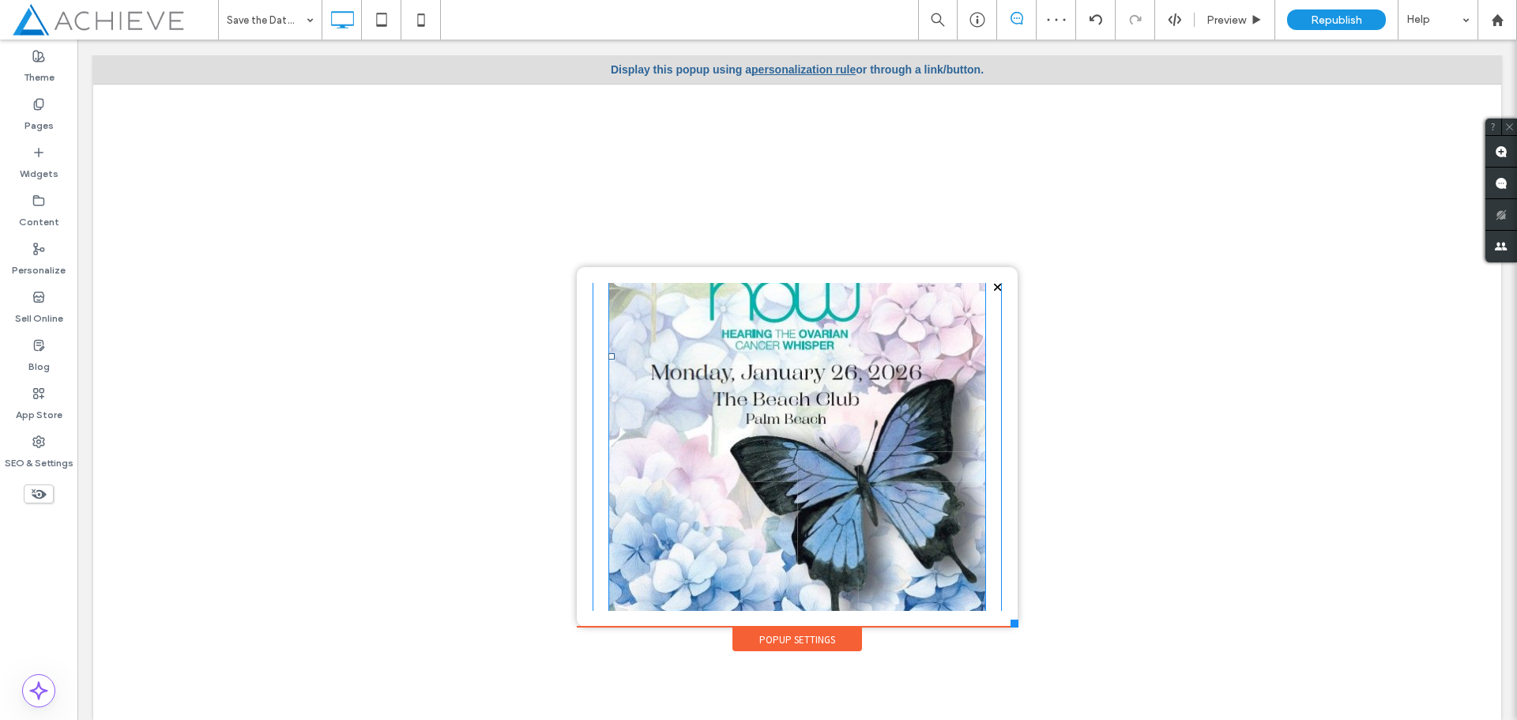
scroll to position [228, 0]
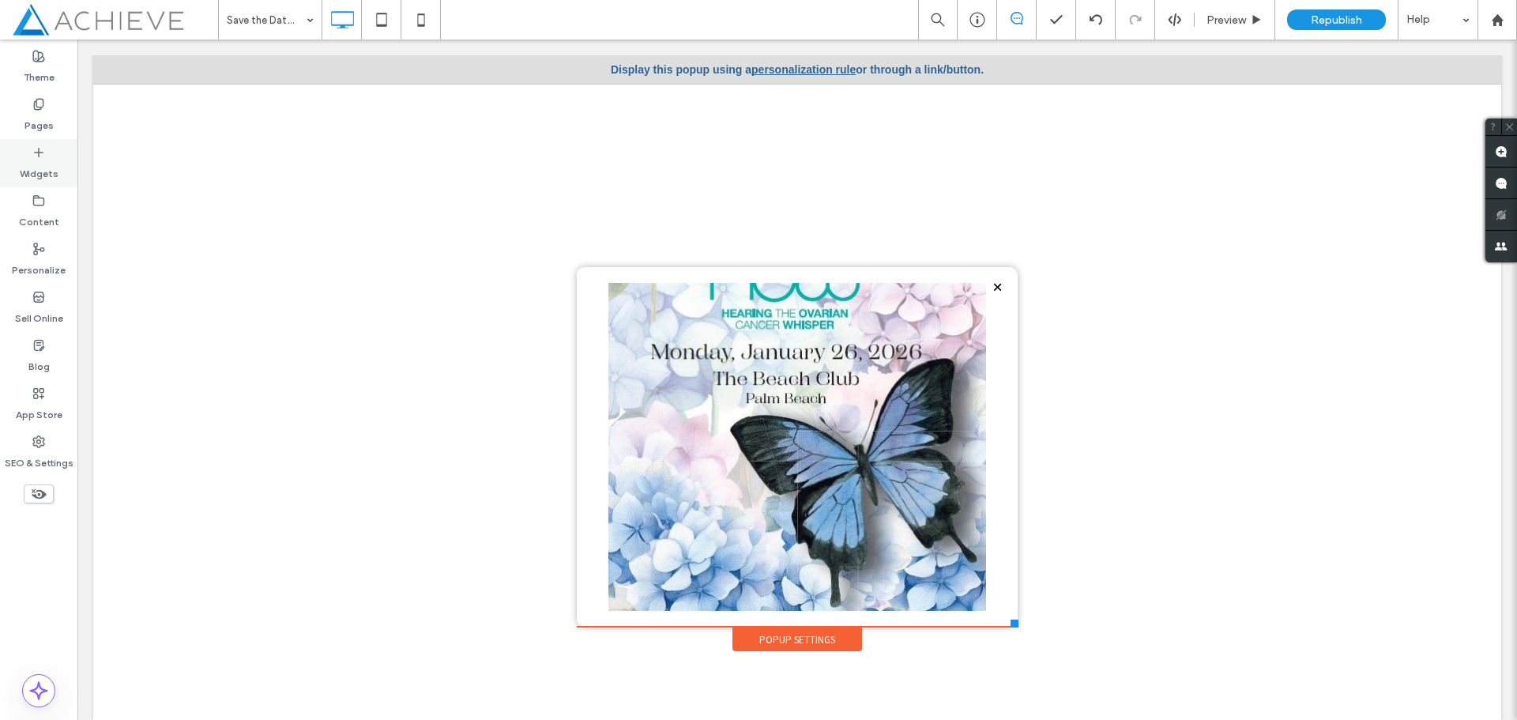
click at [40, 160] on label "Widgets" at bounding box center [39, 170] width 39 height 22
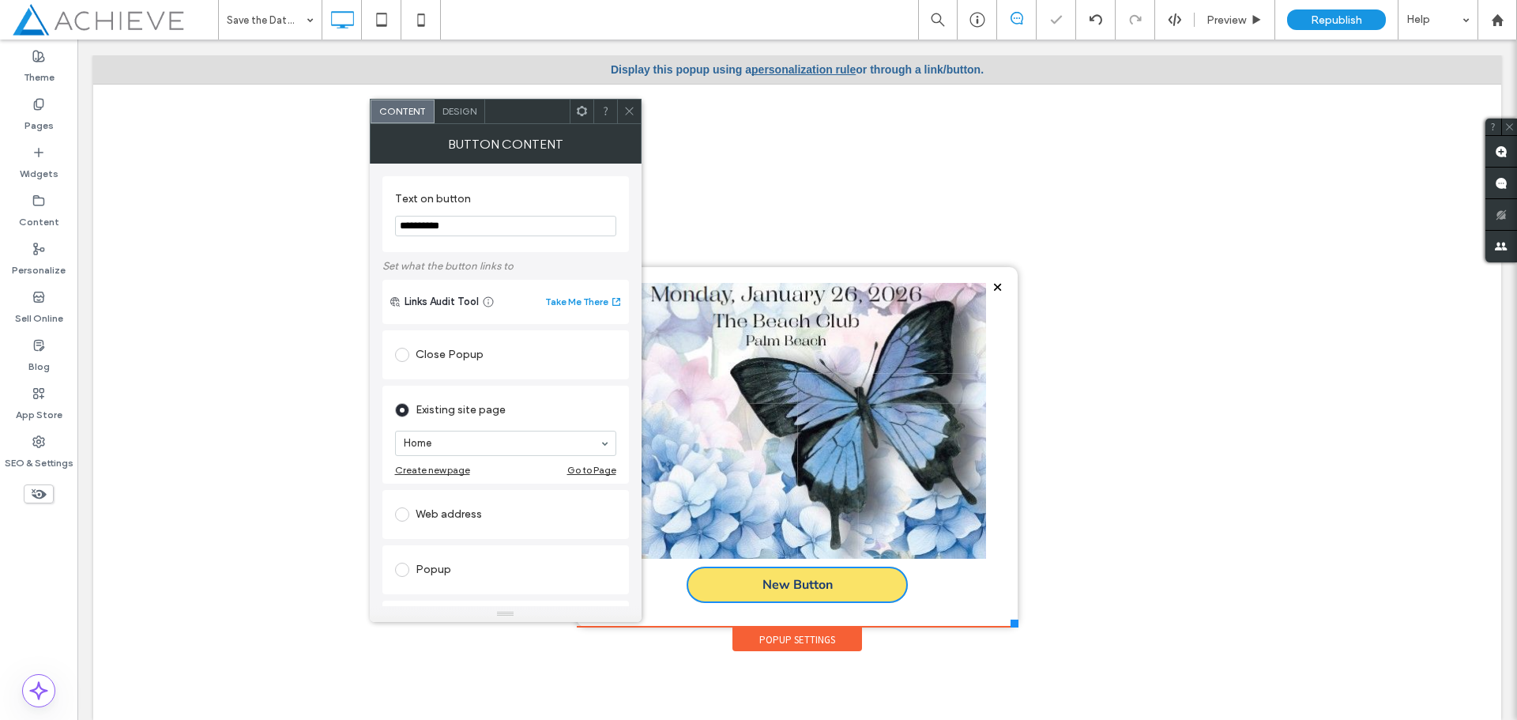
scroll to position [273, 0]
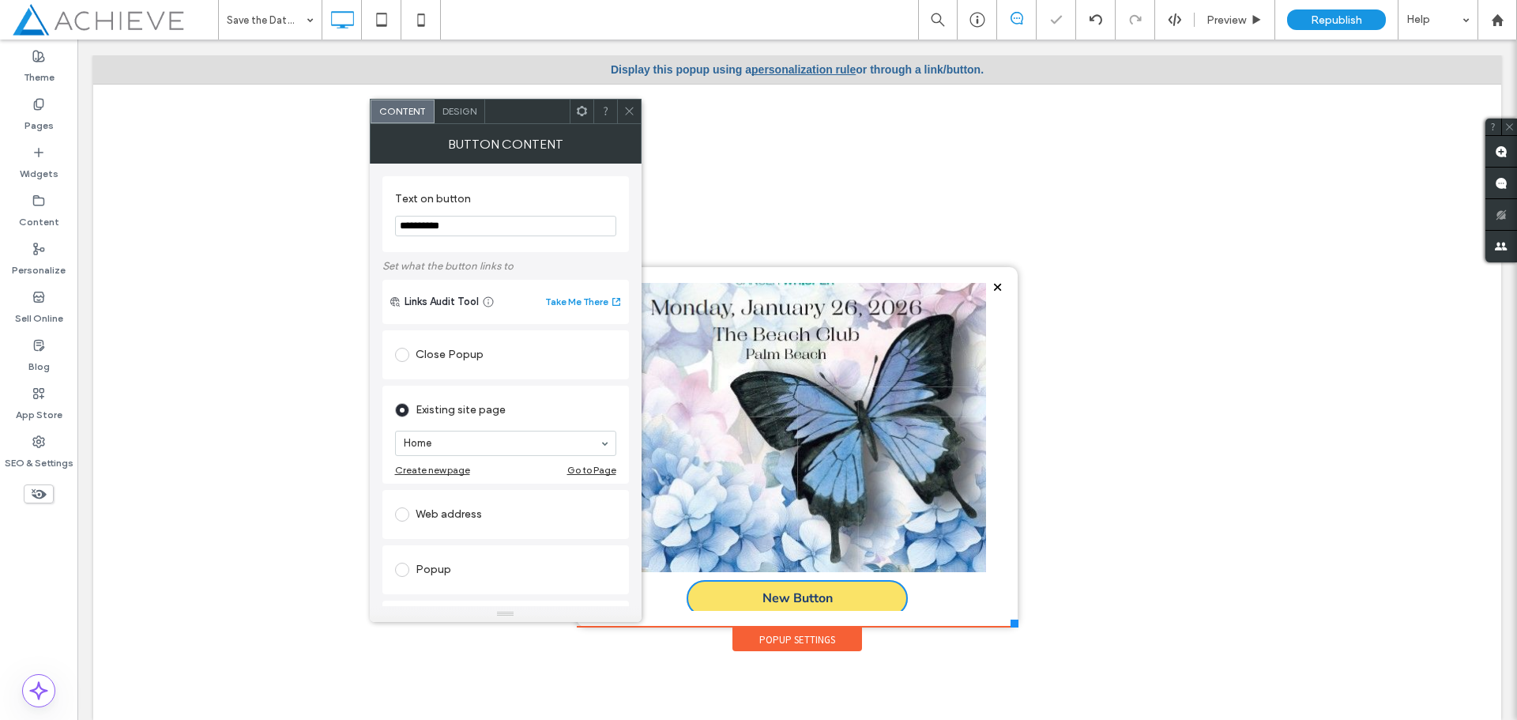
drag, startPoint x: 470, startPoint y: 225, endPoint x: 374, endPoint y: 225, distance: 96.4
click at [374, 225] on div "**********" at bounding box center [506, 385] width 272 height 443
type input "**********"
click at [585, 456] on div "Home" at bounding box center [505, 443] width 221 height 25
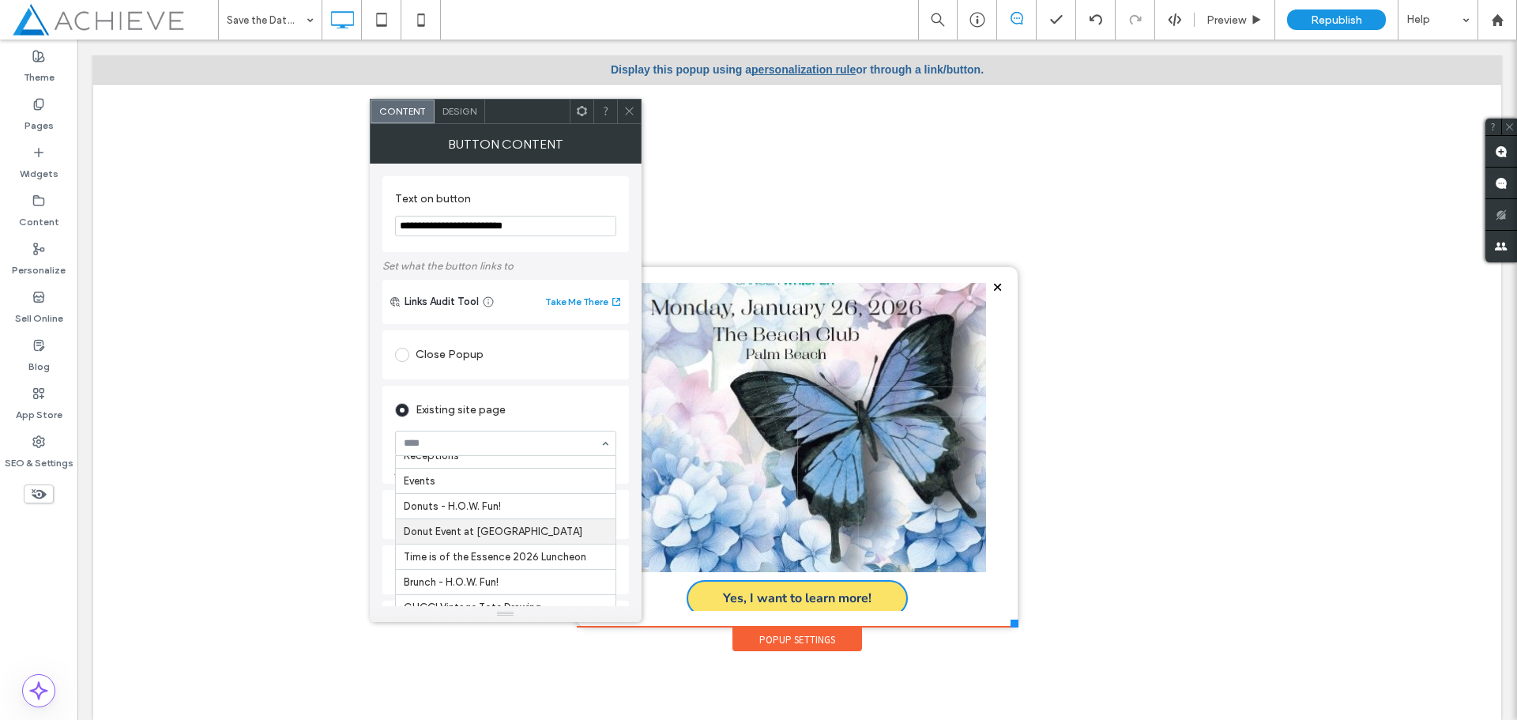
scroll to position [1185, 0]
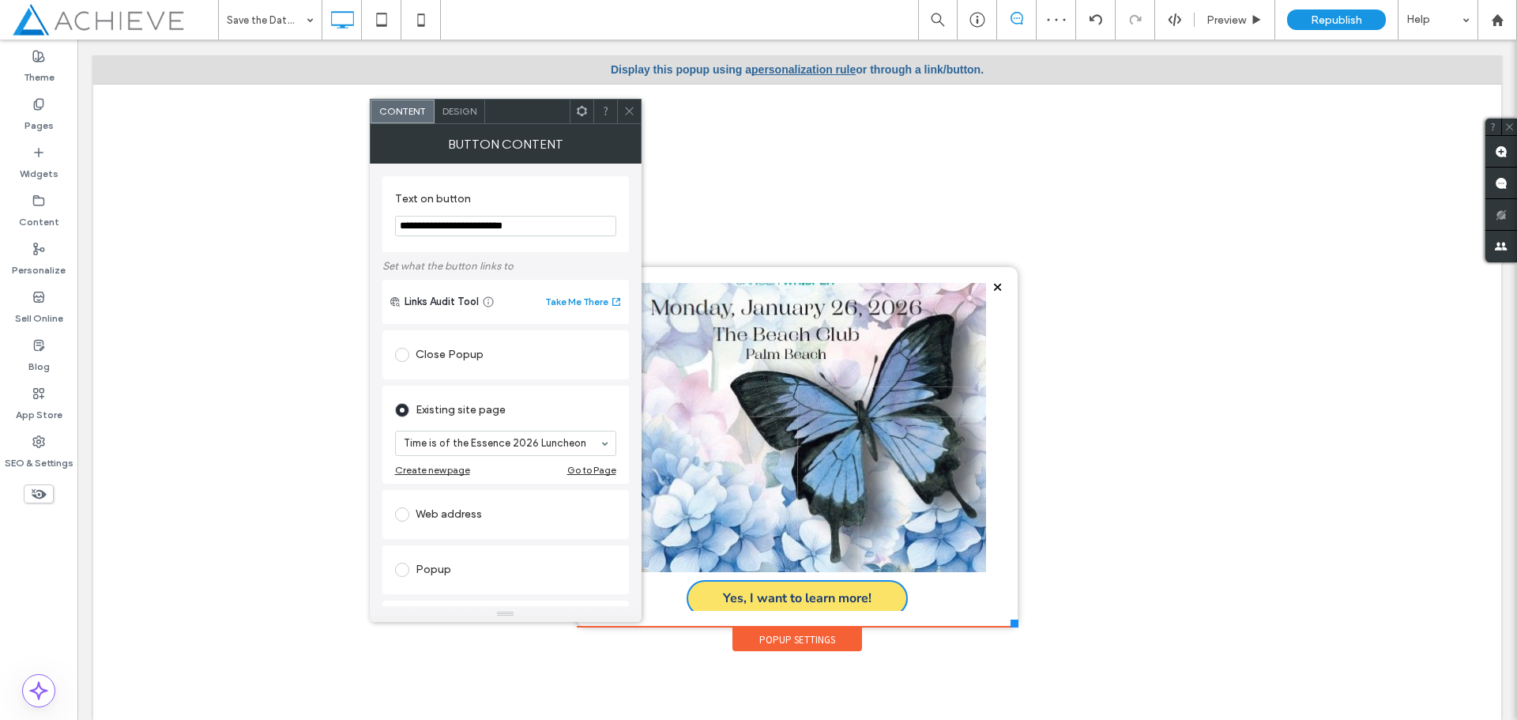
click at [631, 119] on span at bounding box center [630, 112] width 12 height 24
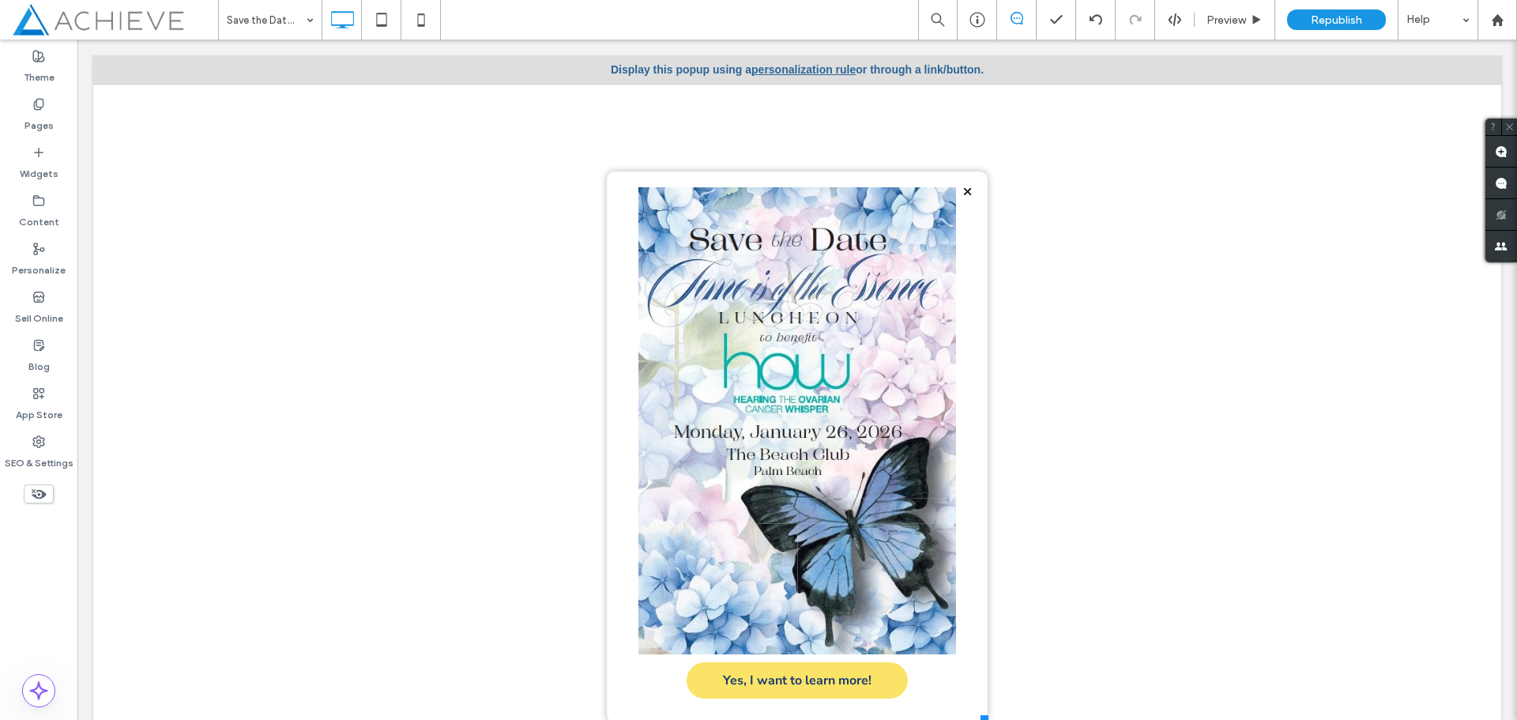
scroll to position [0, 0]
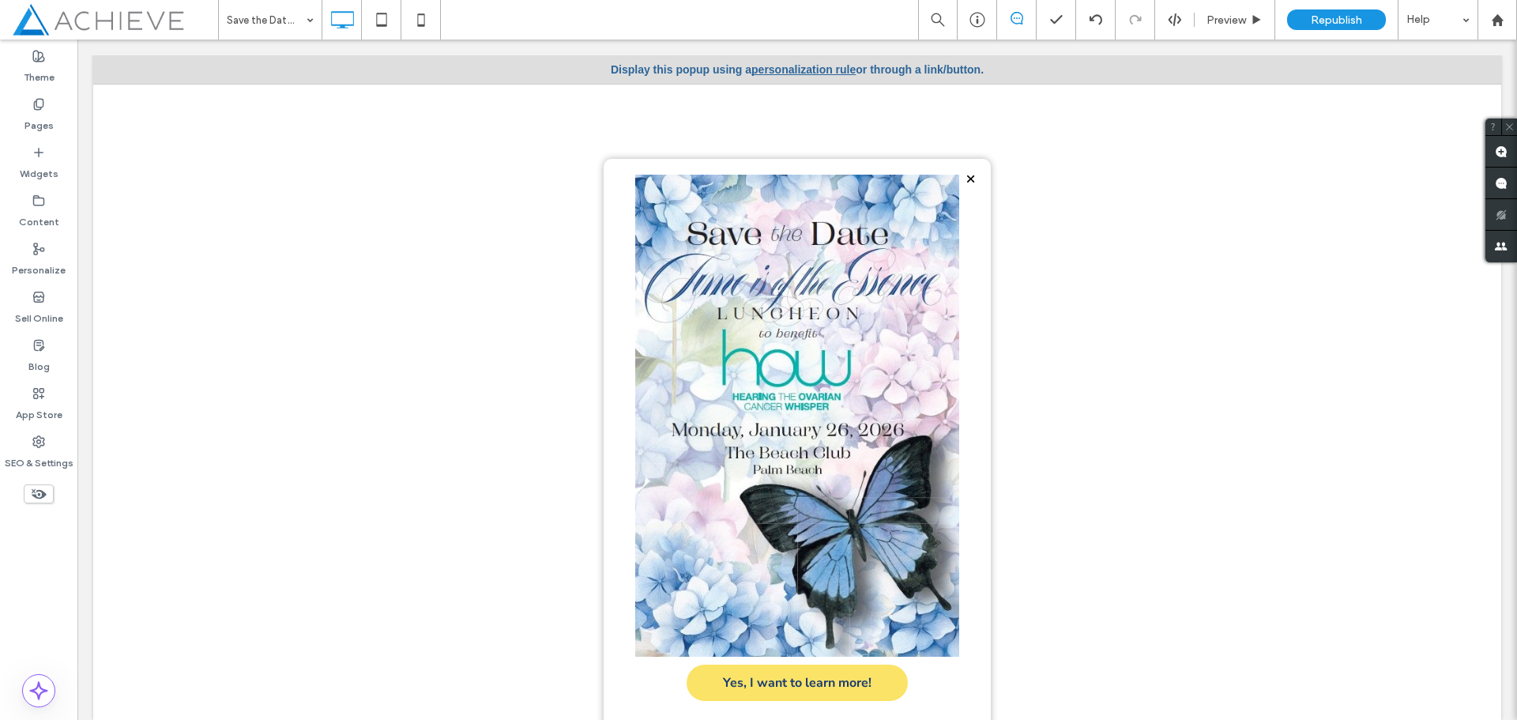
drag, startPoint x: 1004, startPoint y: 624, endPoint x: 979, endPoint y: 735, distance: 114.1
click at [979, 719] on html "Click To Paste Click To Paste Home About Board of Directors Medical Advisory Bo…" at bounding box center [797, 388] width 1440 height 696
click at [798, 63] on div at bounding box center [797, 77] width 387 height 163
click at [795, 67] on div at bounding box center [797, 77] width 387 height 163
click at [1091, 36] on div at bounding box center [1096, 20] width 40 height 40
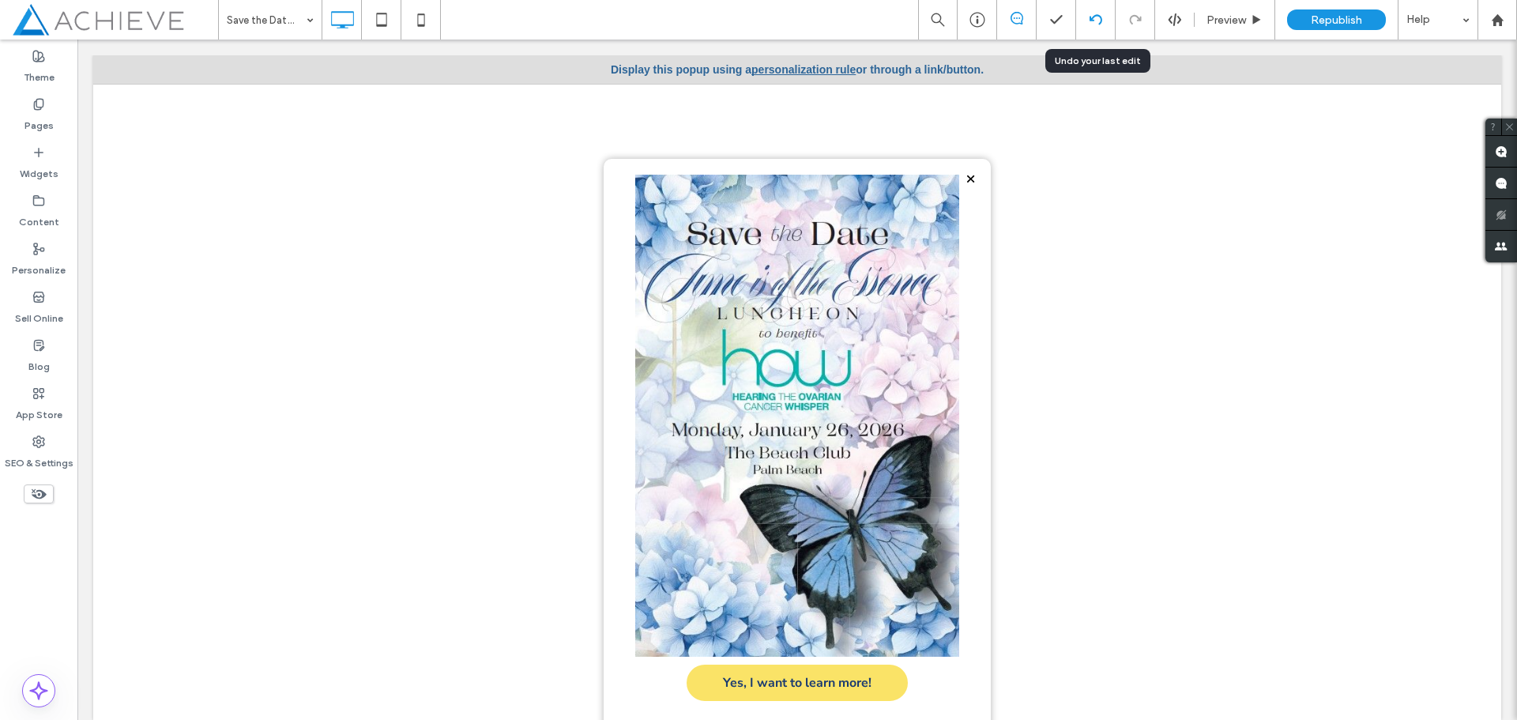
click at [1091, 13] on div at bounding box center [1095, 19] width 39 height 13
click at [790, 68] on div at bounding box center [797, 77] width 387 height 163
click at [768, 70] on div at bounding box center [797, 77] width 387 height 163
click at [1090, 25] on icon at bounding box center [1096, 19] width 13 height 13
click at [782, 66] on div at bounding box center [797, 77] width 387 height 163
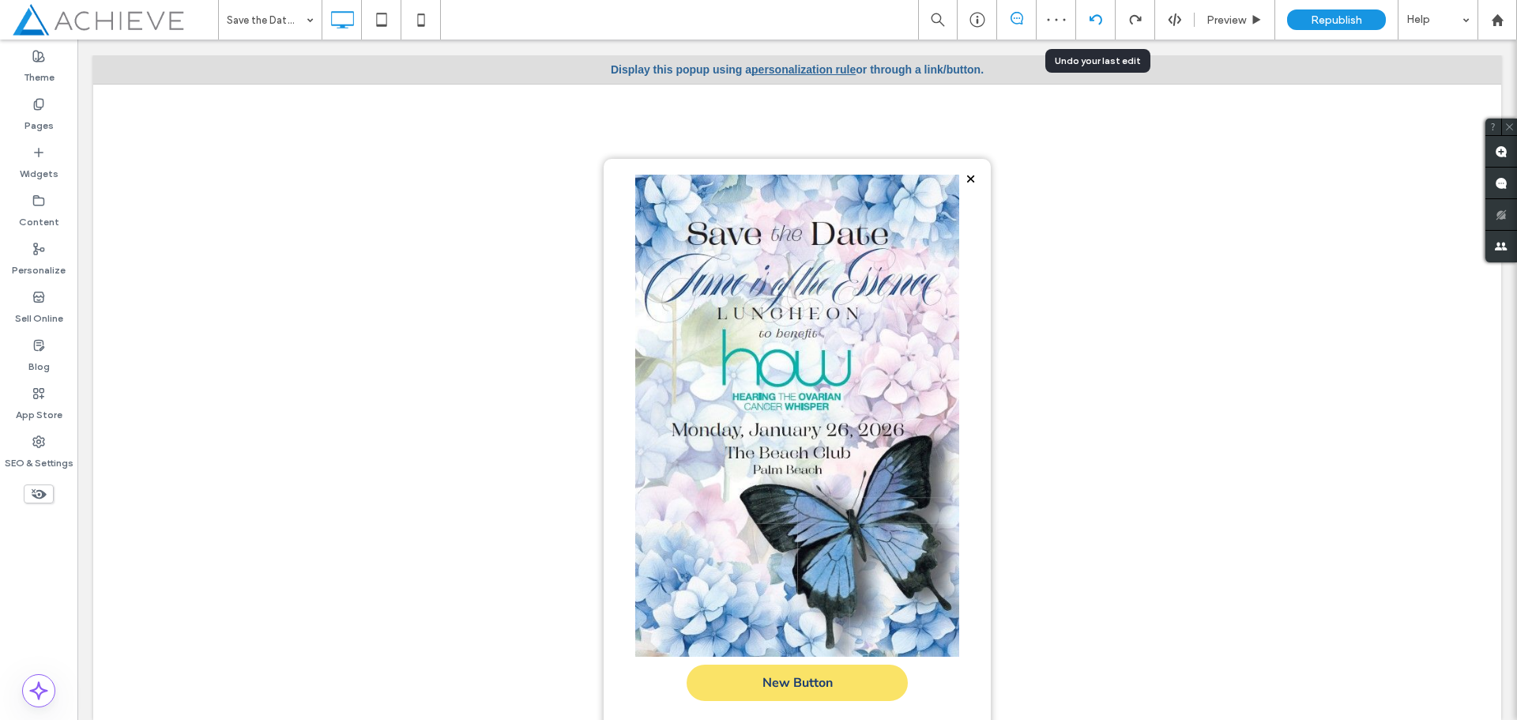
drag, startPoint x: 1099, startPoint y: 32, endPoint x: 1032, endPoint y: 12, distance: 70.3
click at [1099, 32] on div at bounding box center [1096, 20] width 40 height 40
click at [1093, 31] on div at bounding box center [1096, 20] width 40 height 40
click at [778, 74] on div at bounding box center [797, 77] width 387 height 163
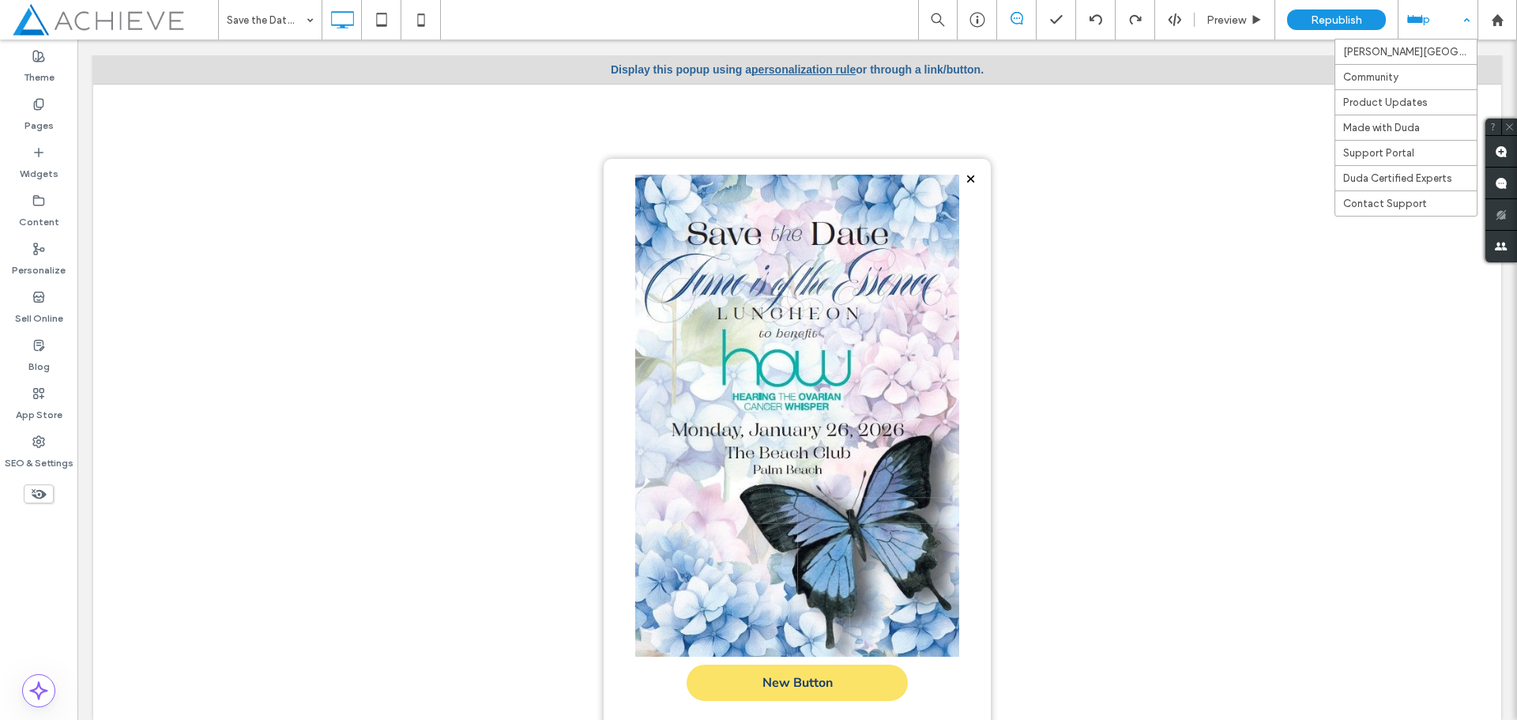
click at [1447, 21] on div "Help" at bounding box center [1438, 20] width 79 height 40
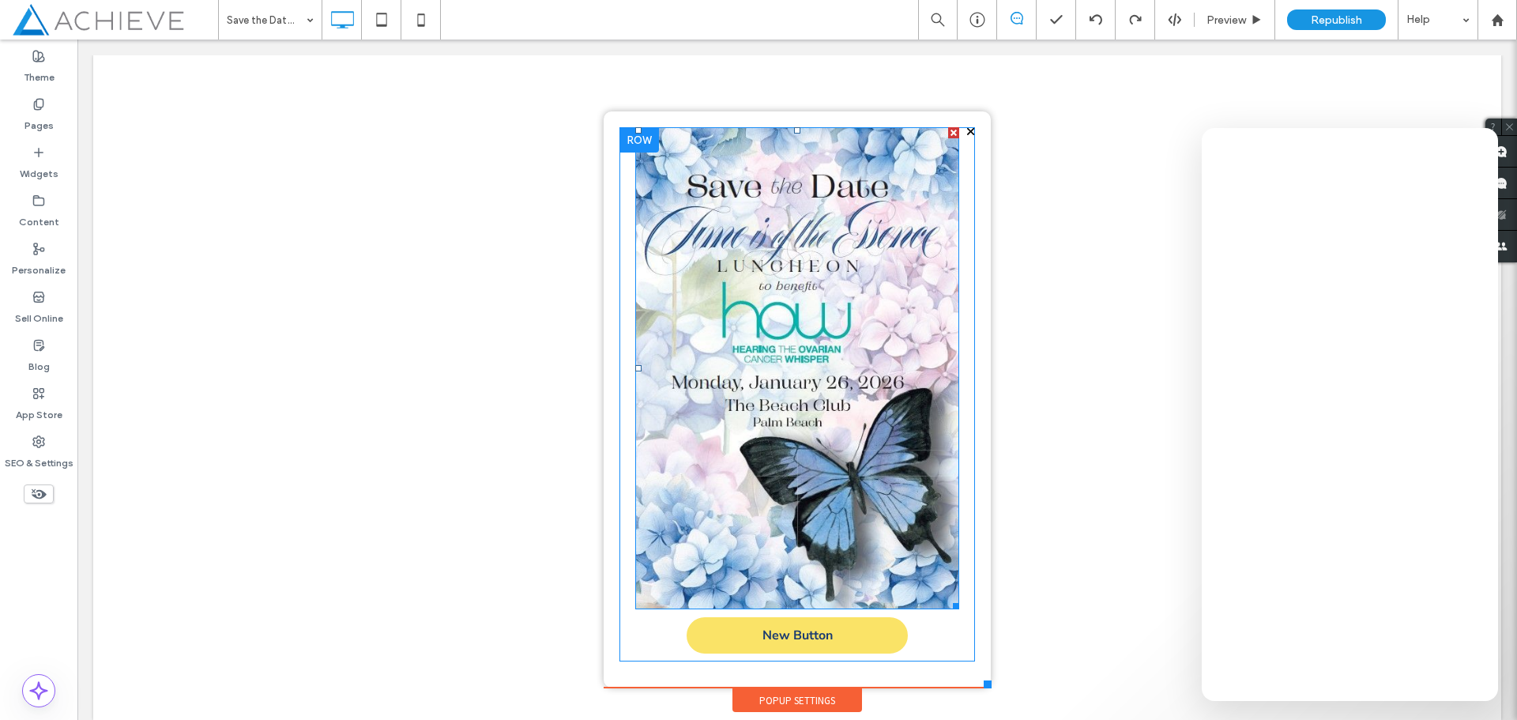
scroll to position [67, 0]
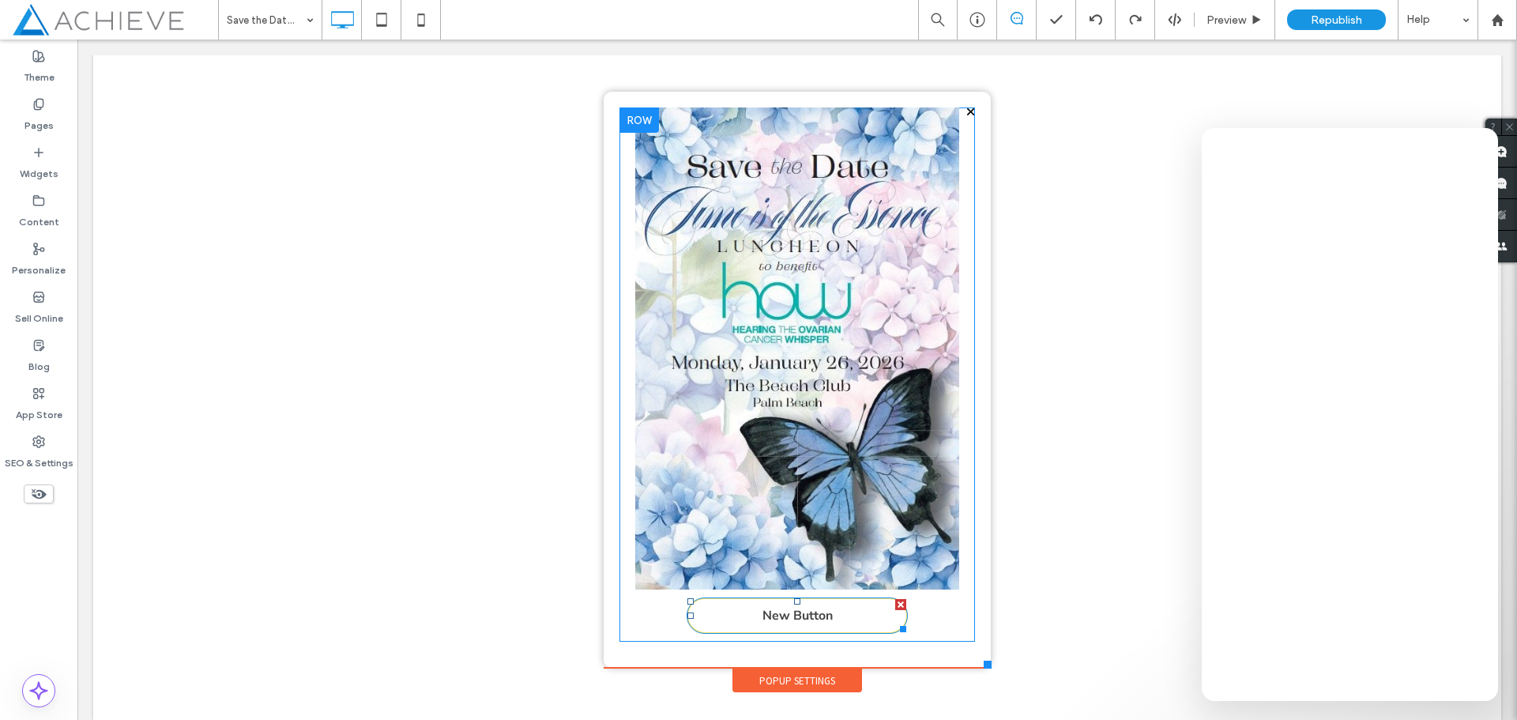
click at [816, 623] on span "New Button" at bounding box center [798, 615] width 70 height 17
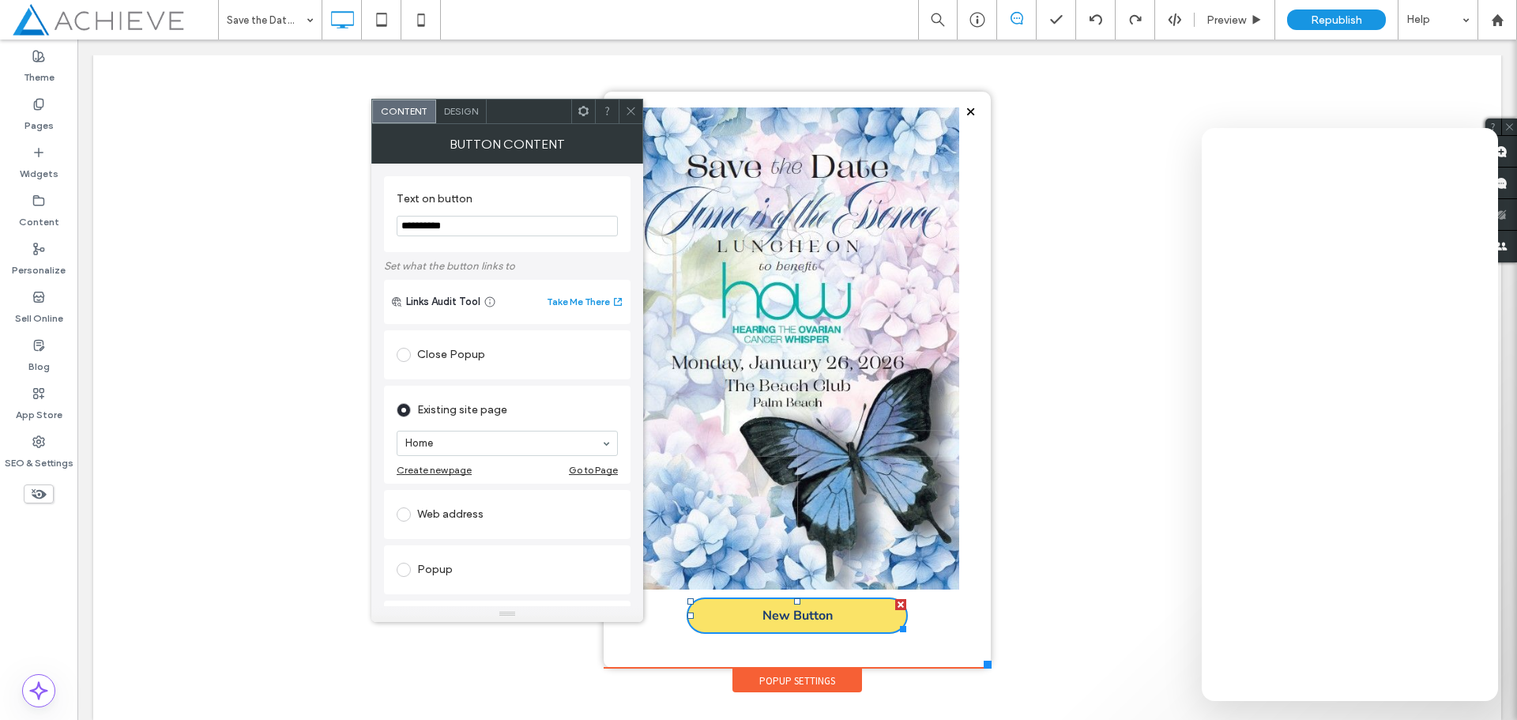
drag, startPoint x: 476, startPoint y: 229, endPoint x: 398, endPoint y: 226, distance: 77.5
click at [398, 226] on input "**********" at bounding box center [507, 226] width 221 height 21
type input "**********"
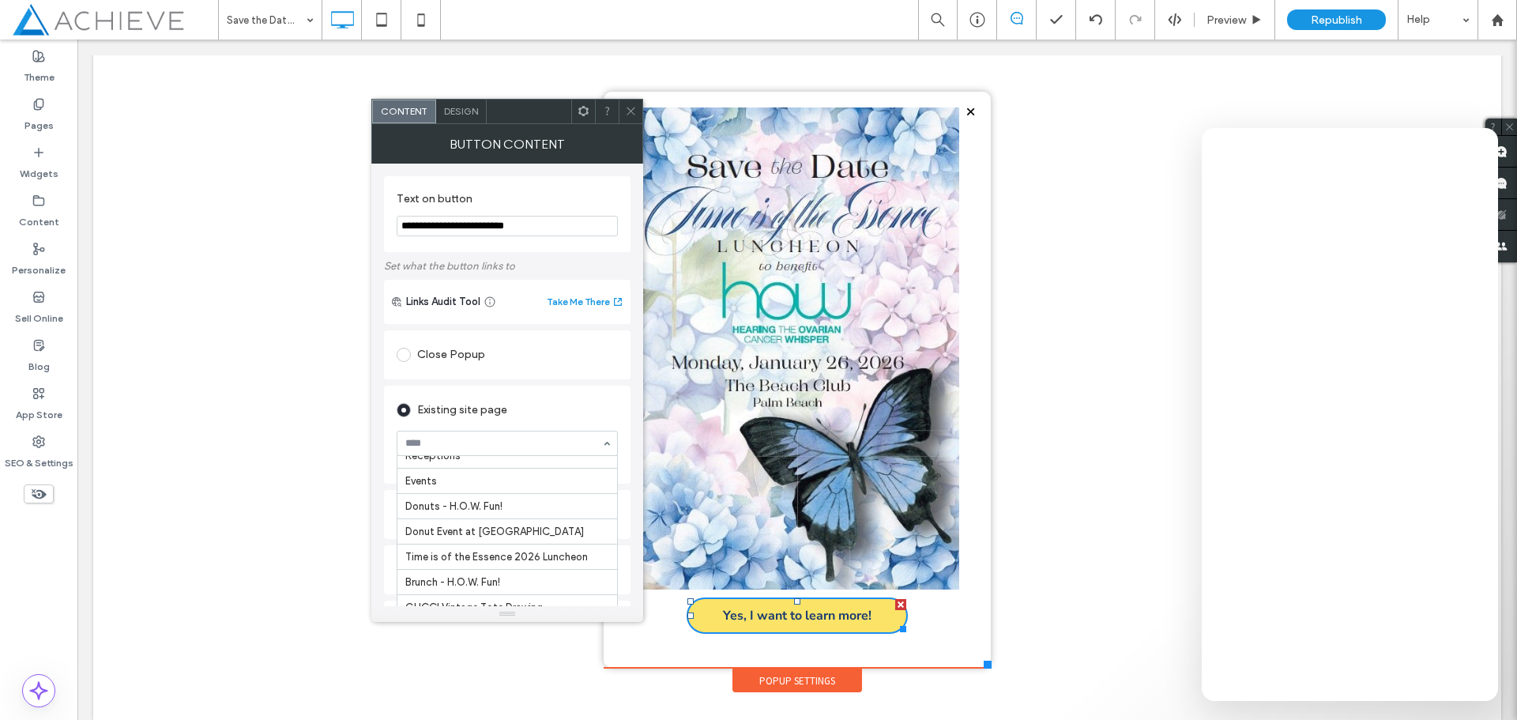
scroll to position [1185, 0]
click at [632, 106] on icon at bounding box center [631, 111] width 12 height 12
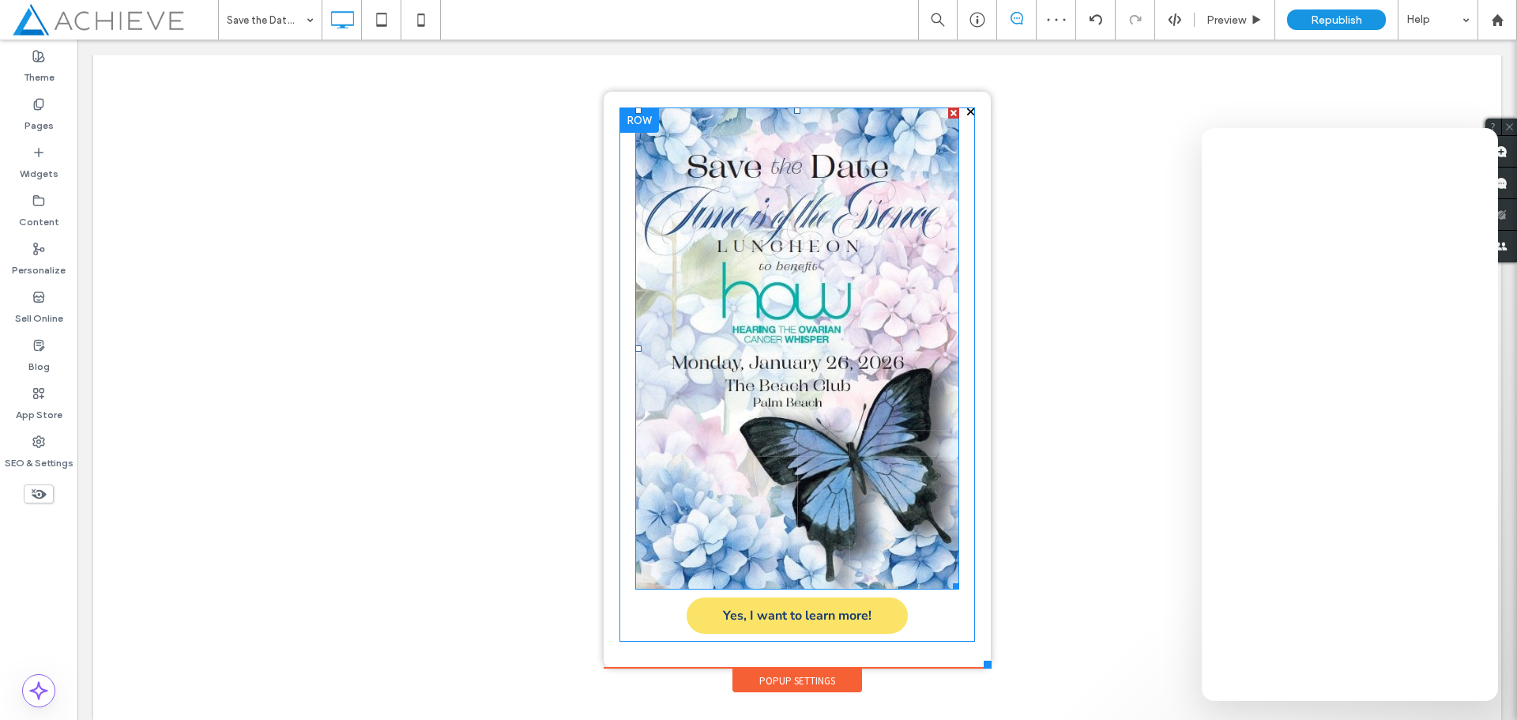
click at [778, 255] on img at bounding box center [797, 348] width 324 height 482
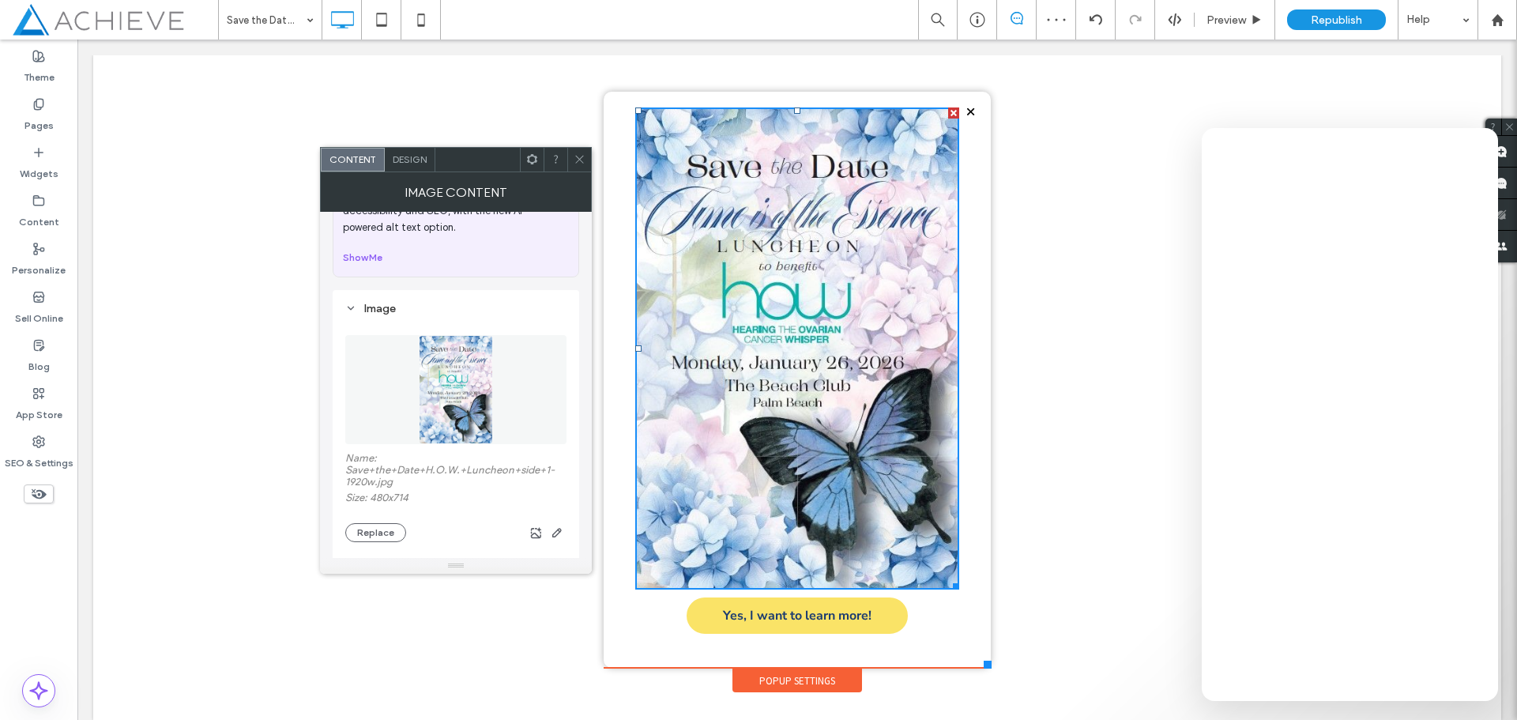
scroll to position [158, 0]
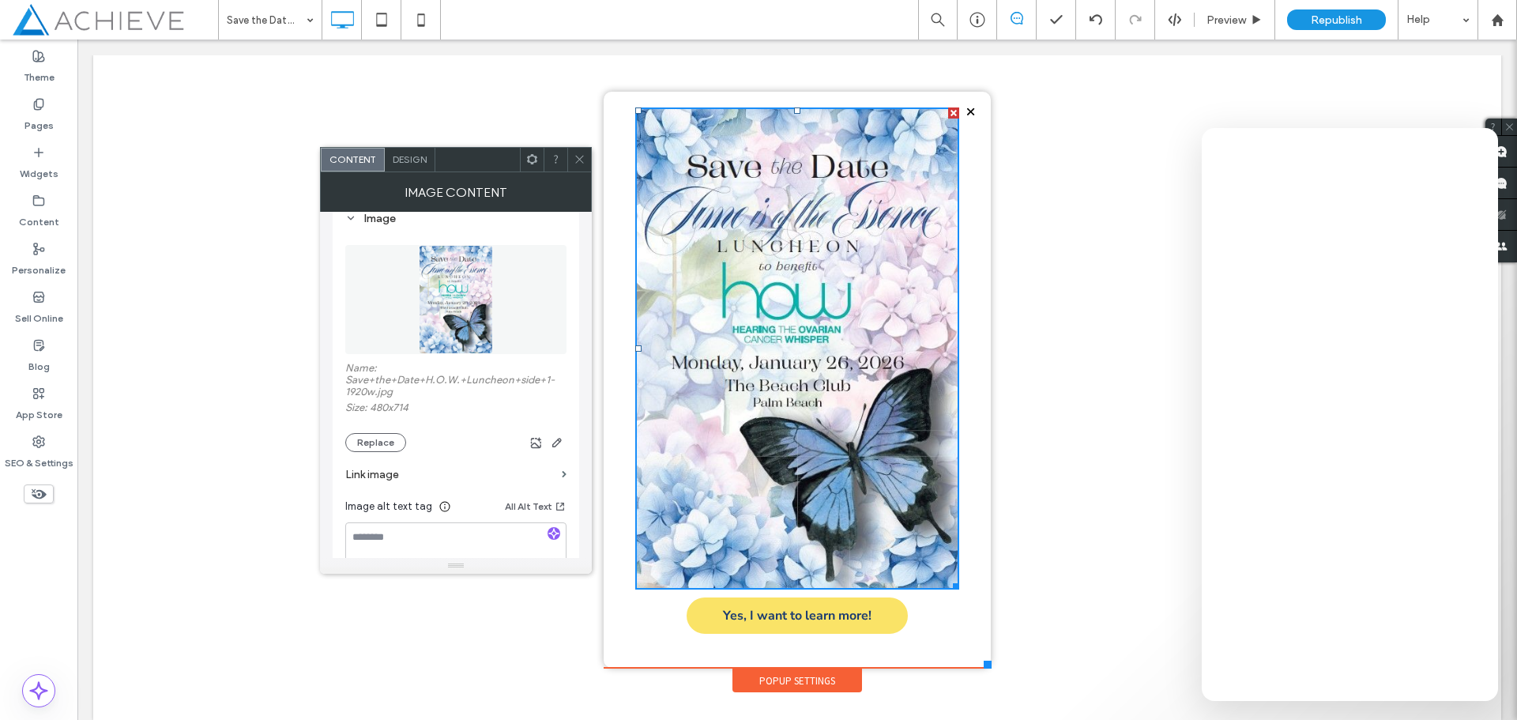
click at [390, 476] on label "Link image" at bounding box center [450, 474] width 210 height 29
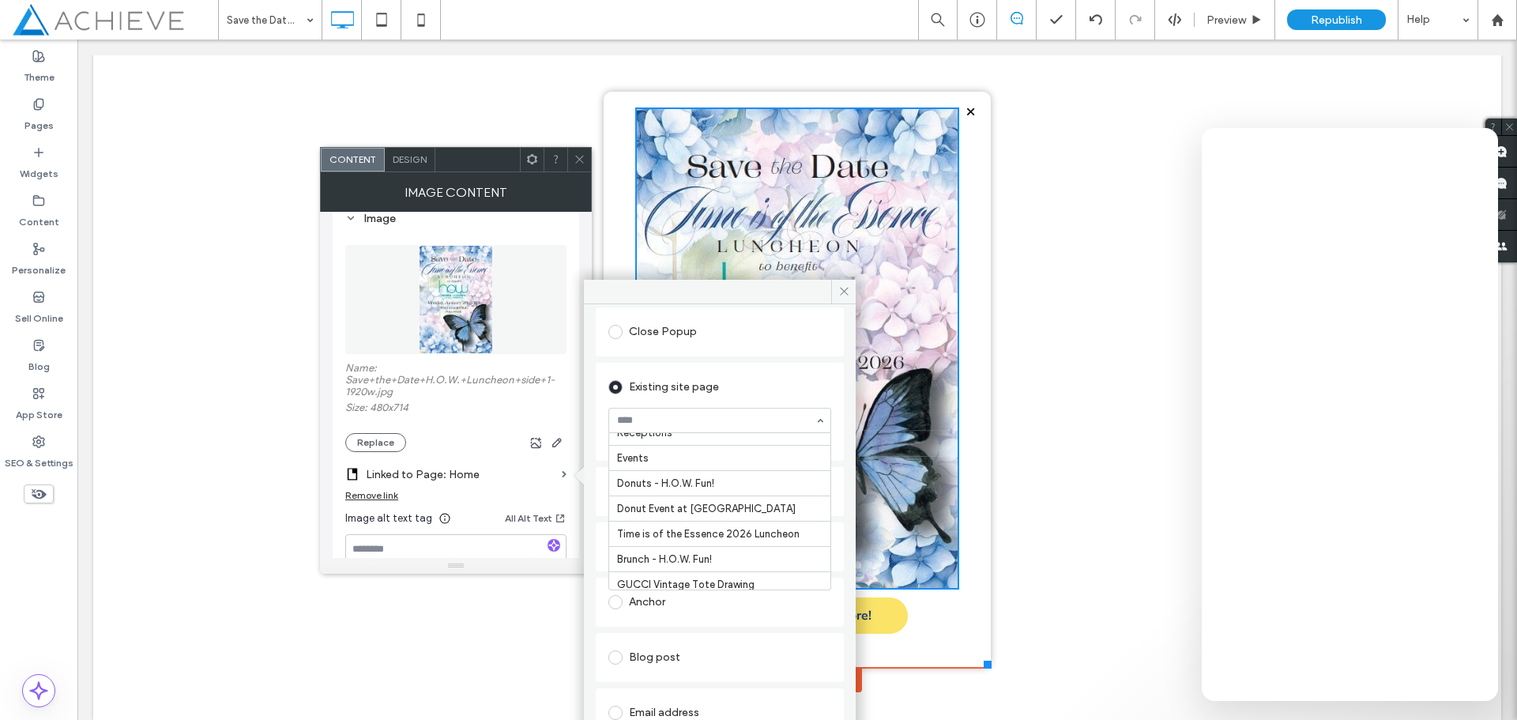
scroll to position [1185, 0]
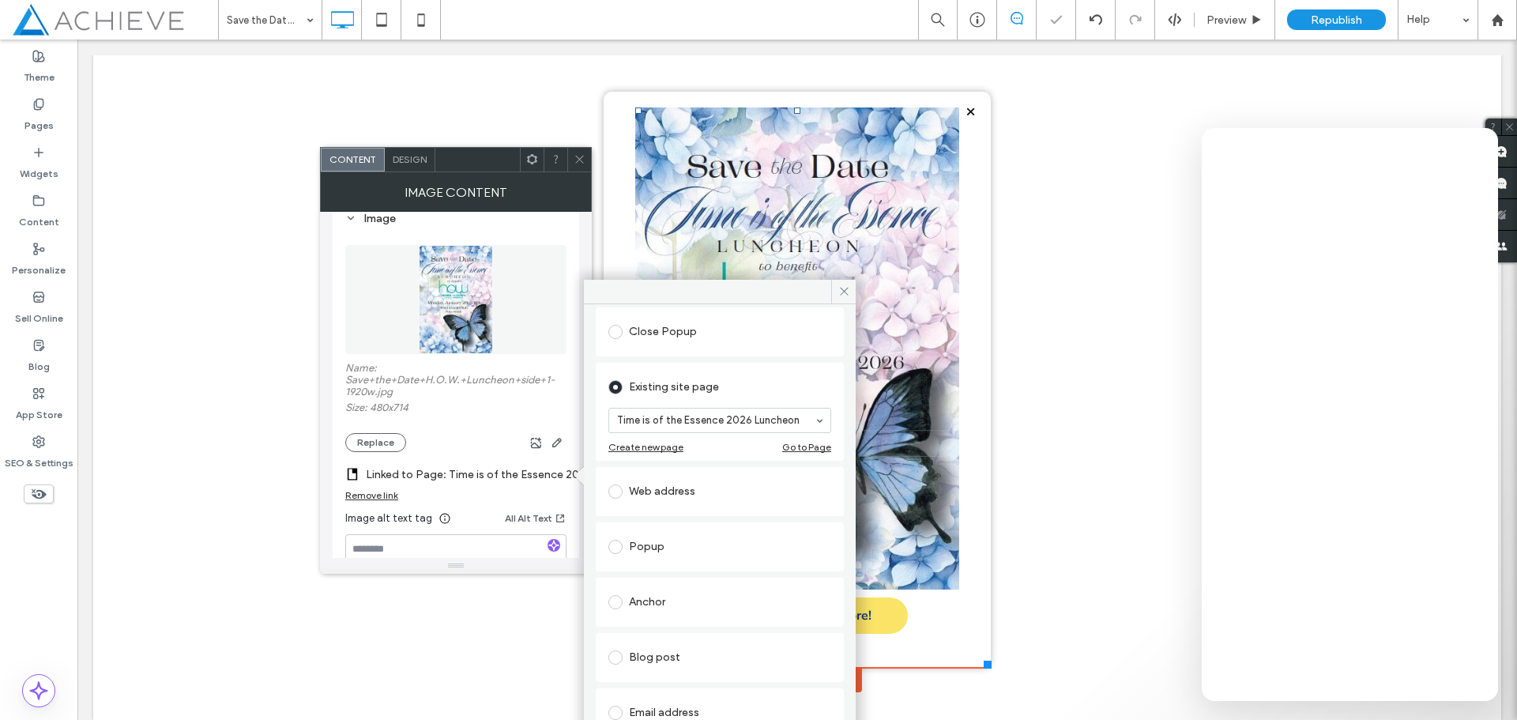
drag, startPoint x: 650, startPoint y: 107, endPoint x: 581, endPoint y: 162, distance: 88.3
click at [579, 163] on icon at bounding box center [580, 159] width 12 height 12
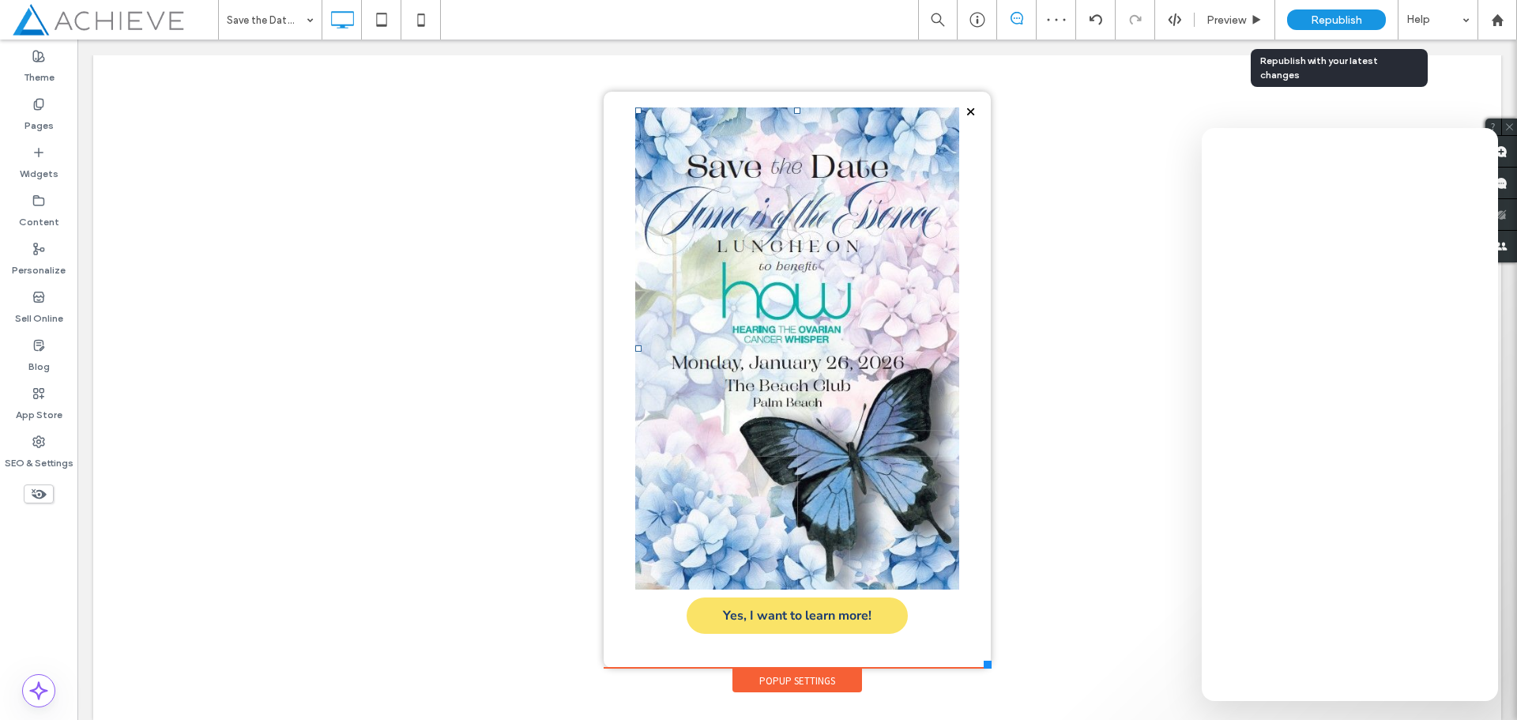
click at [1328, 17] on span "Republish" at bounding box center [1336, 19] width 51 height 13
